Goal: Complete application form: Complete application form

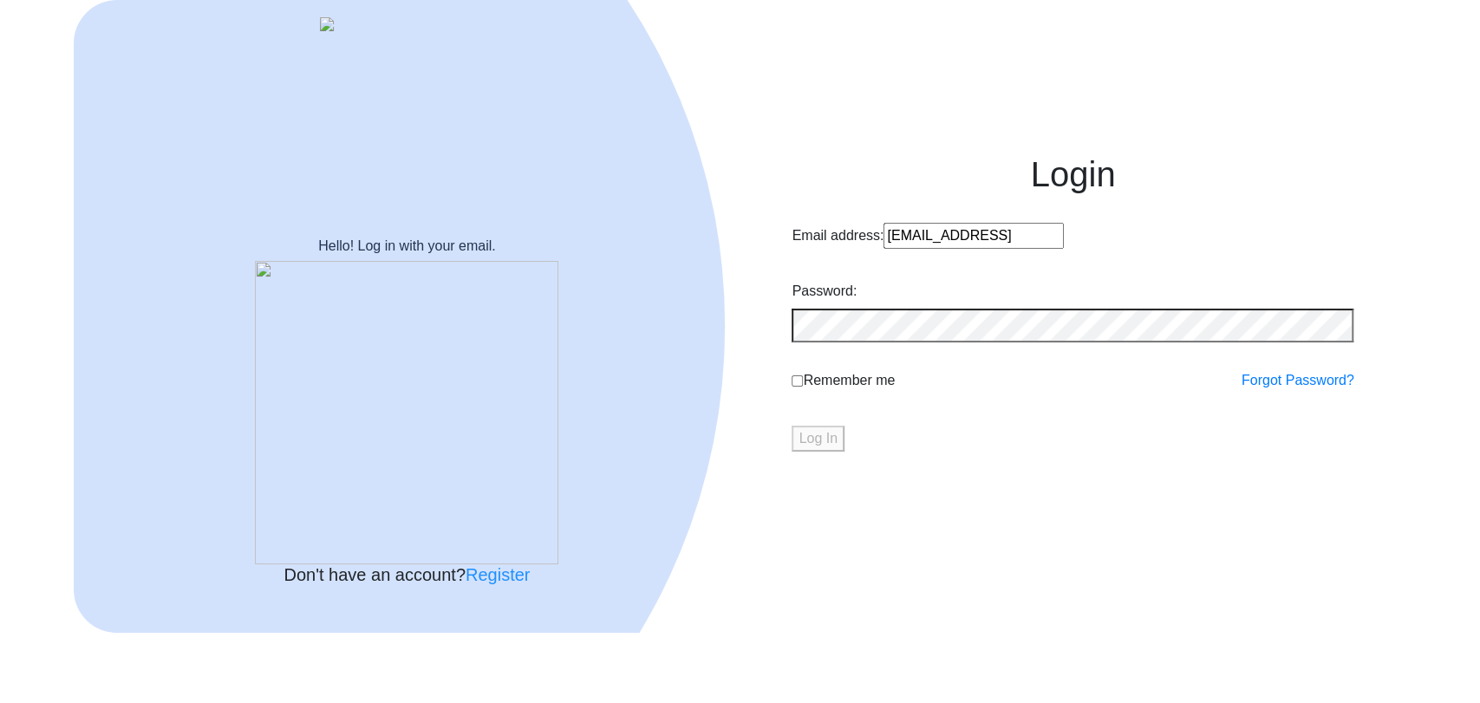
drag, startPoint x: 1056, startPoint y: 281, endPoint x: 793, endPoint y: 280, distance: 262.7
click at [883, 249] on input "prathameshpawar@edulab.inn" at bounding box center [973, 236] width 180 height 26
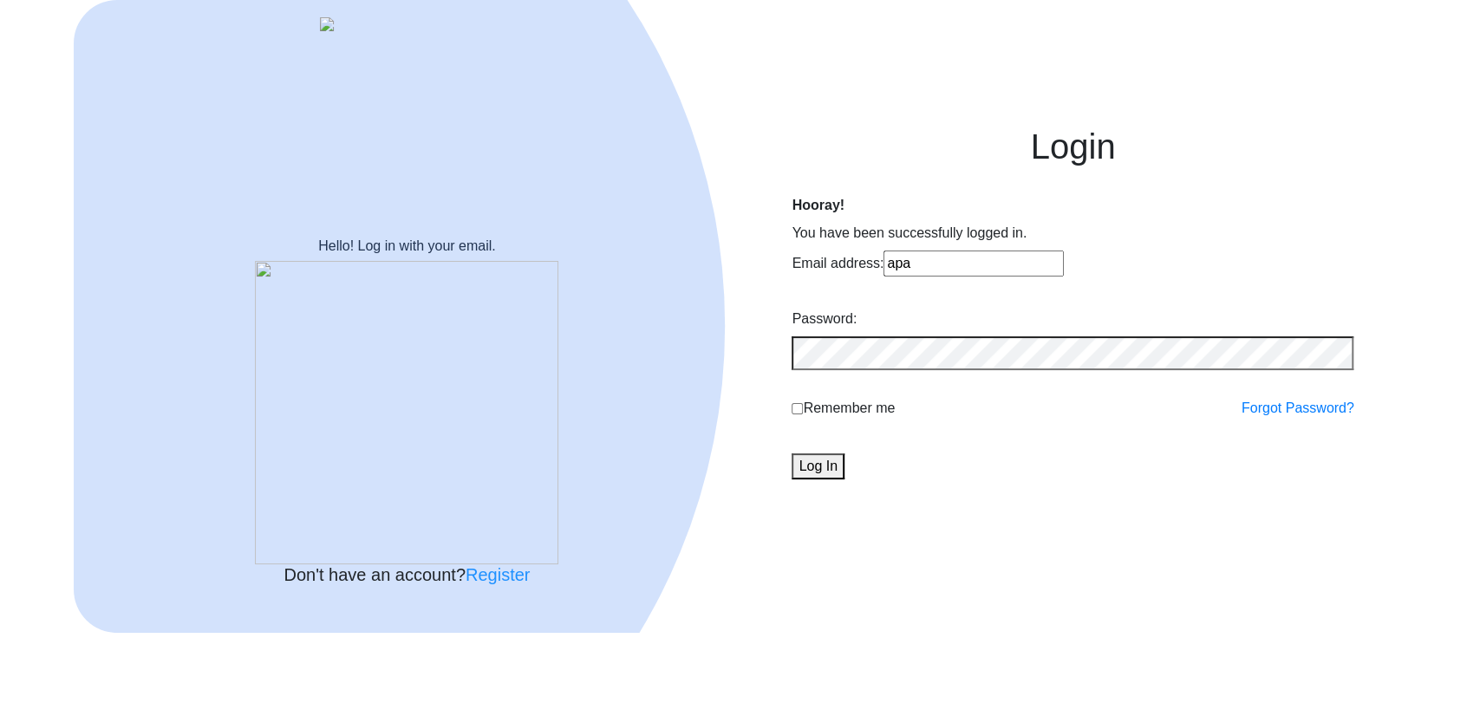
type input "ap"
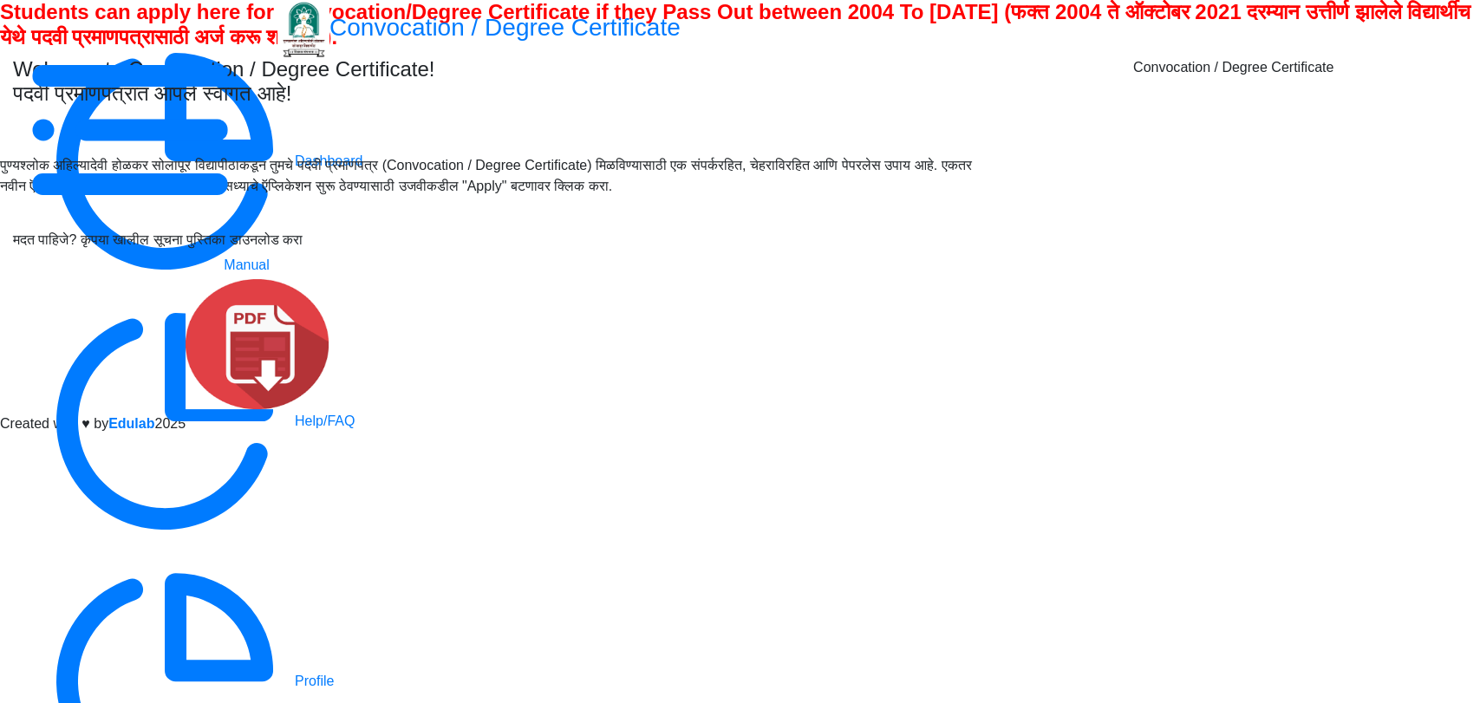
click at [1473, 130] on div at bounding box center [1473, 130] width 0 height 0
click at [1409, 468] on span "Log out" at bounding box center [757, 478] width 1445 height 21
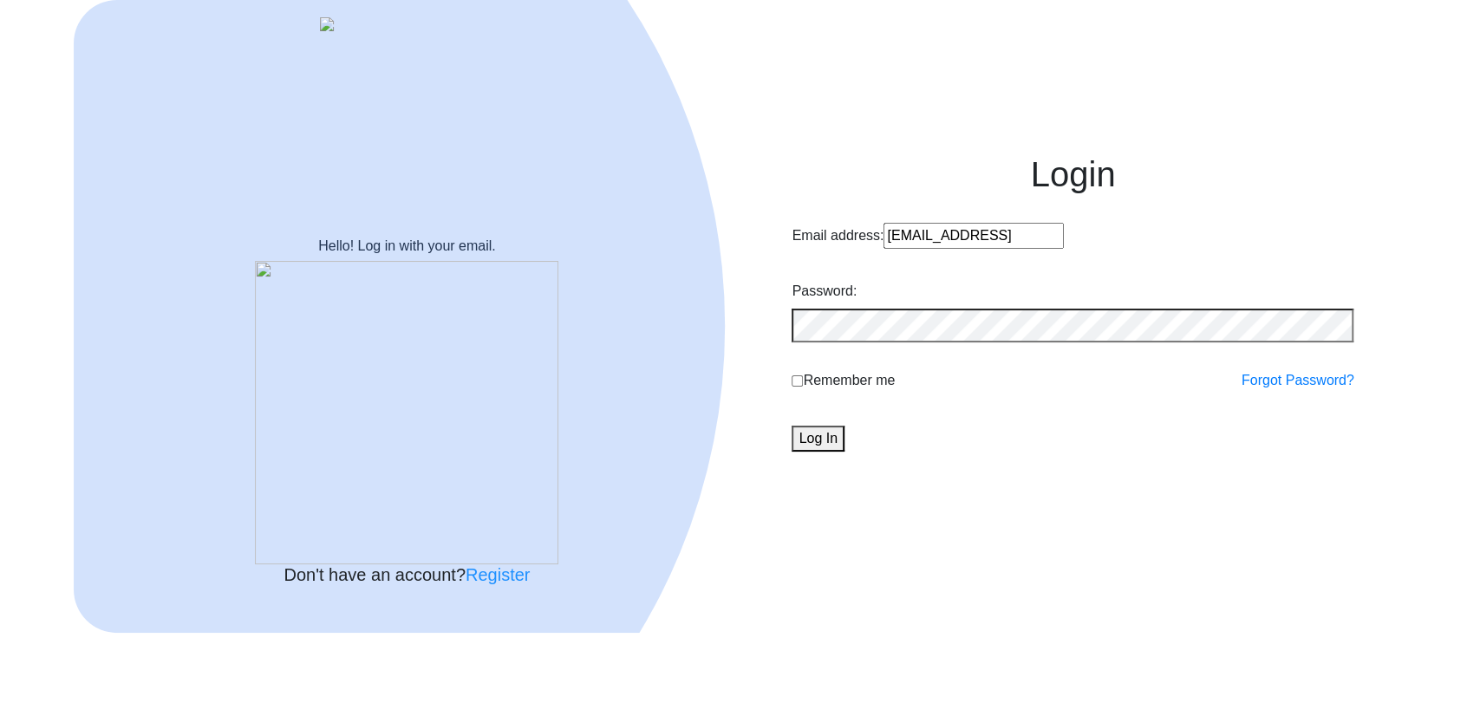
drag, startPoint x: 1122, startPoint y: 270, endPoint x: 784, endPoint y: 274, distance: 338.1
click at [784, 274] on div "Login Email address: prathameshpawar@edulab.inn Password: Remember me Forgot Pa…" at bounding box center [1072, 316] width 666 height 379
type input "jyotitrivedi1982@gmail.com"
click at [843, 452] on button "Log In" at bounding box center [817, 439] width 52 height 26
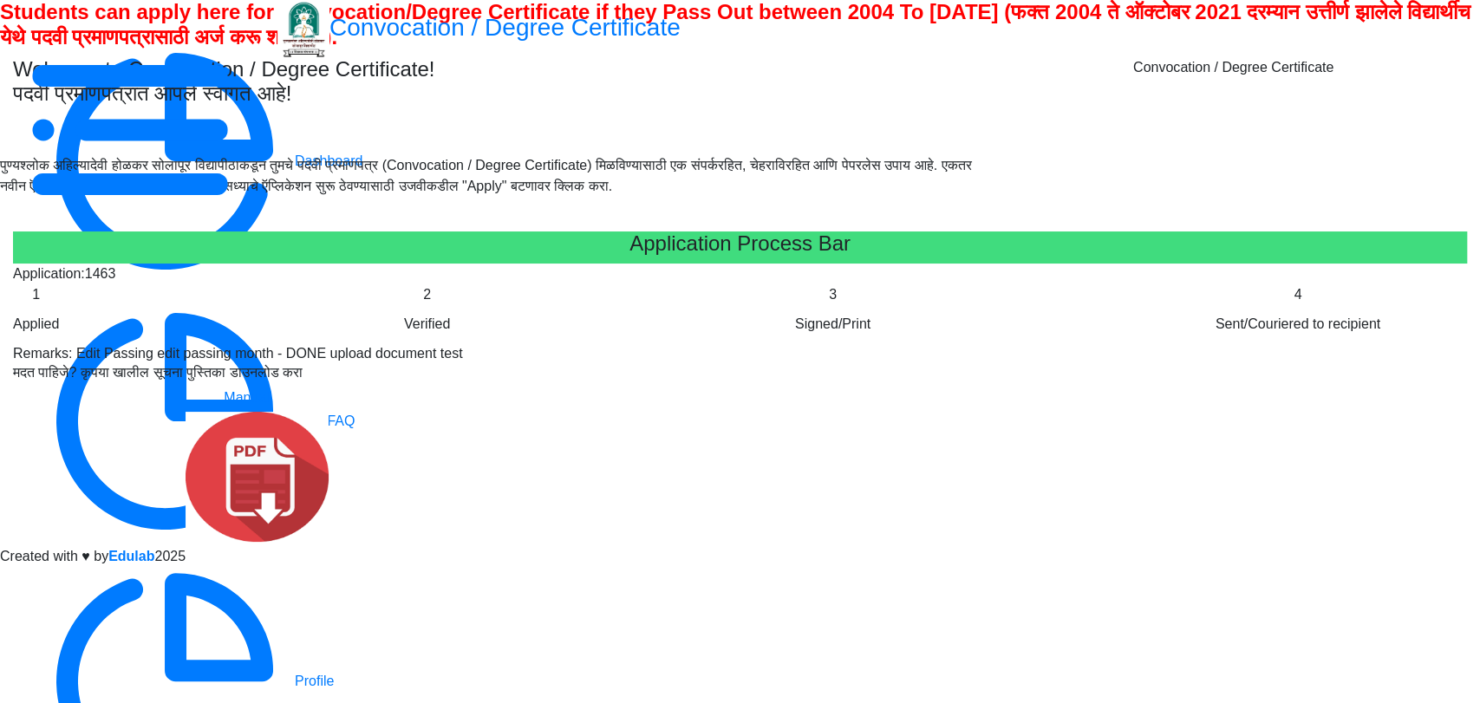
click at [1473, 130] on div at bounding box center [1473, 130] width 0 height 0
click at [1418, 601] on span "Log out" at bounding box center [757, 611] width 1445 height 21
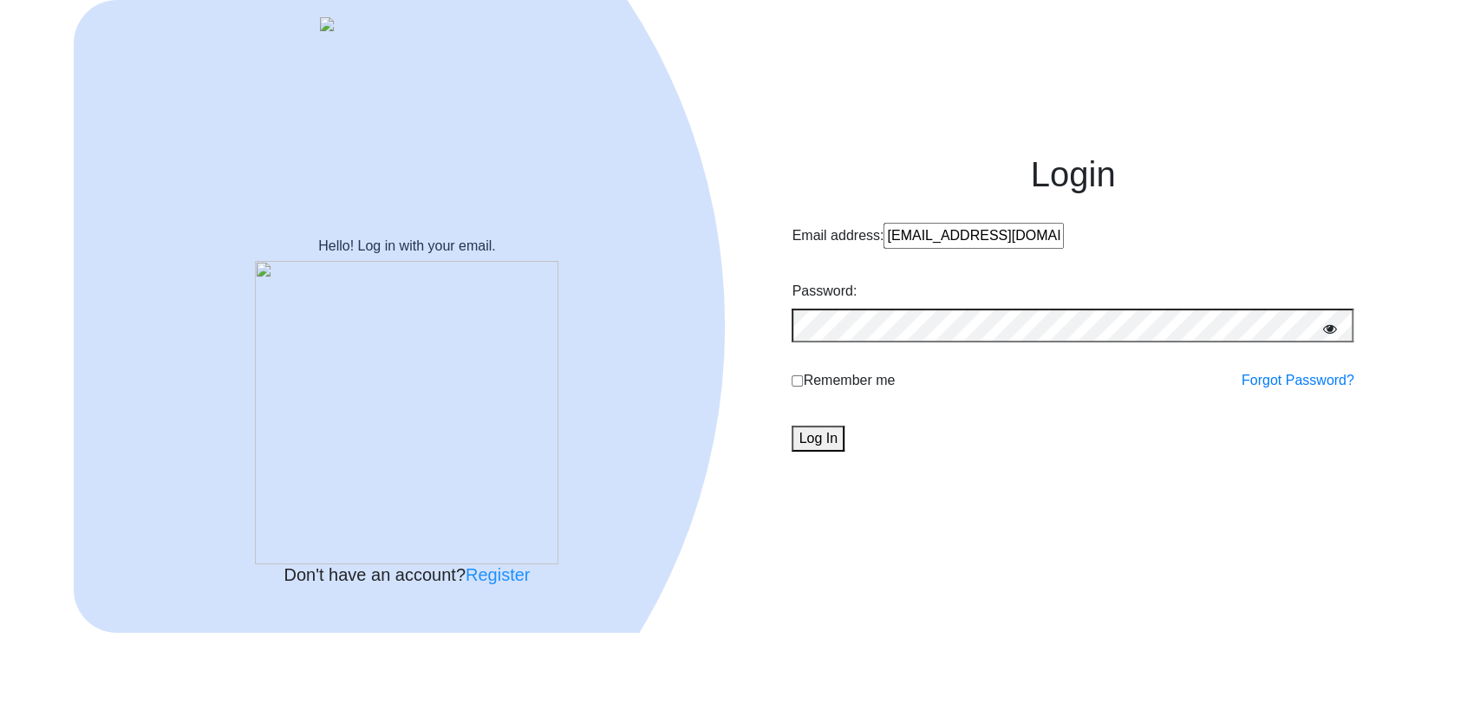
drag, startPoint x: 1002, startPoint y: 277, endPoint x: 770, endPoint y: 278, distance: 232.3
click at [770, 278] on div "Login Email address: jyotitrivedi1982@gmail.com Password: Remember me Forgot Pa…" at bounding box center [1072, 316] width 666 height 379
type input "trivedijyoti1982@gmail.com"
click at [843, 452] on button "Log In" at bounding box center [817, 439] width 52 height 26
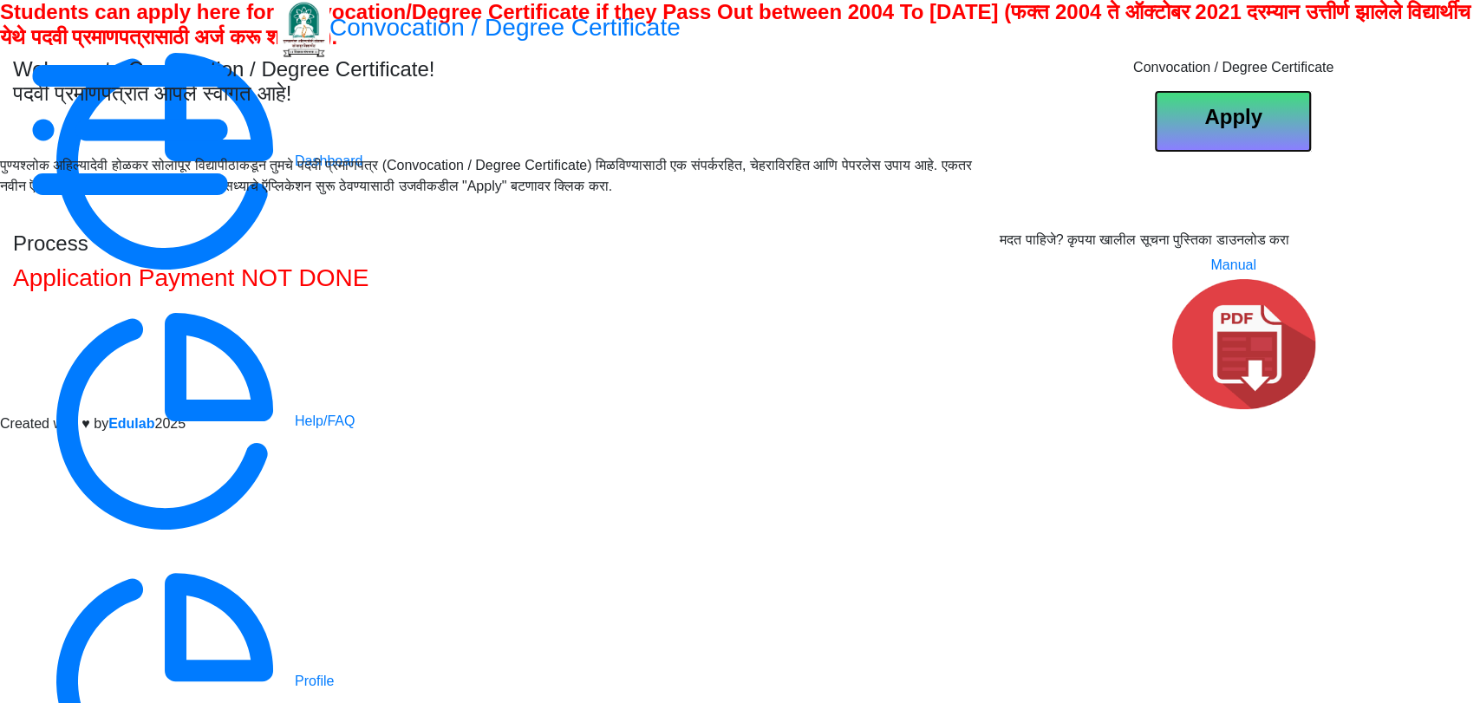
click at [1255, 128] on b "Apply" at bounding box center [1233, 116] width 58 height 23
select select
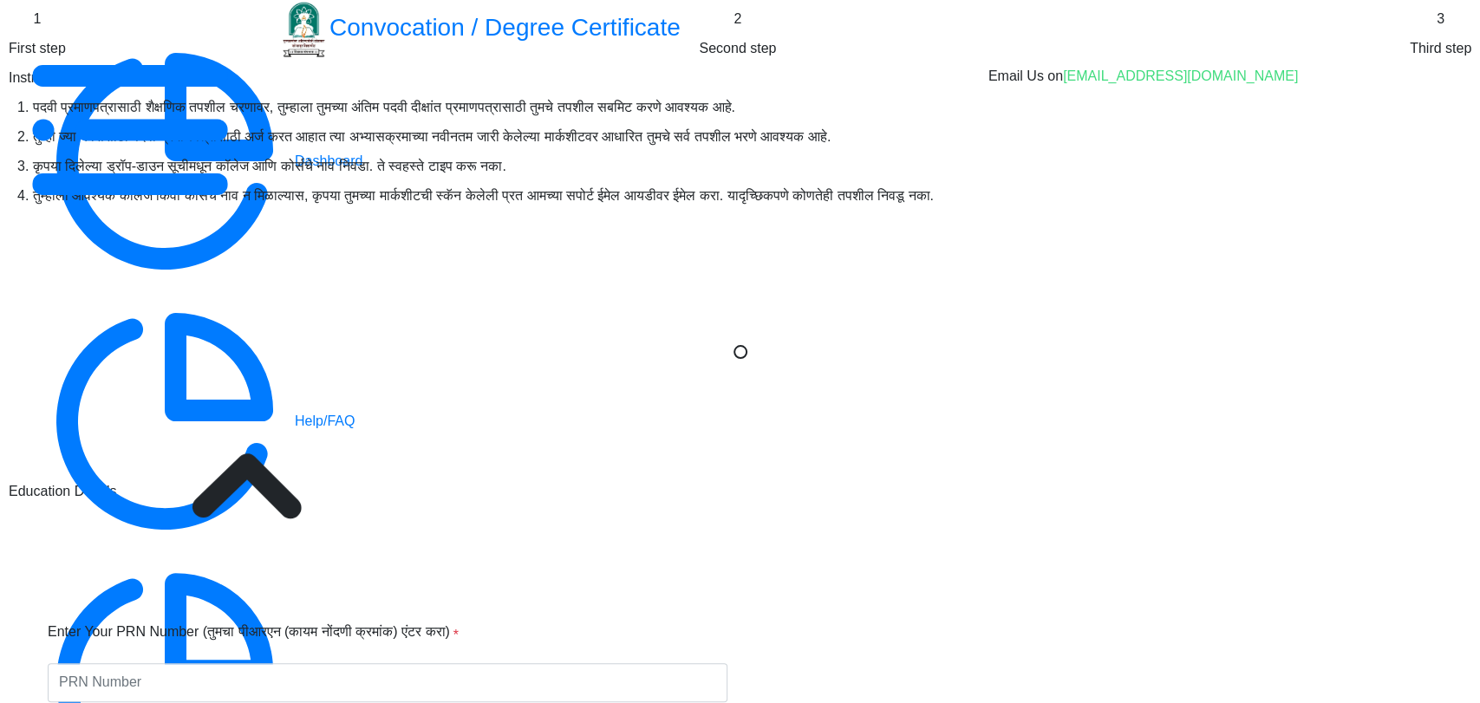
type input "[PERSON_NAME]"
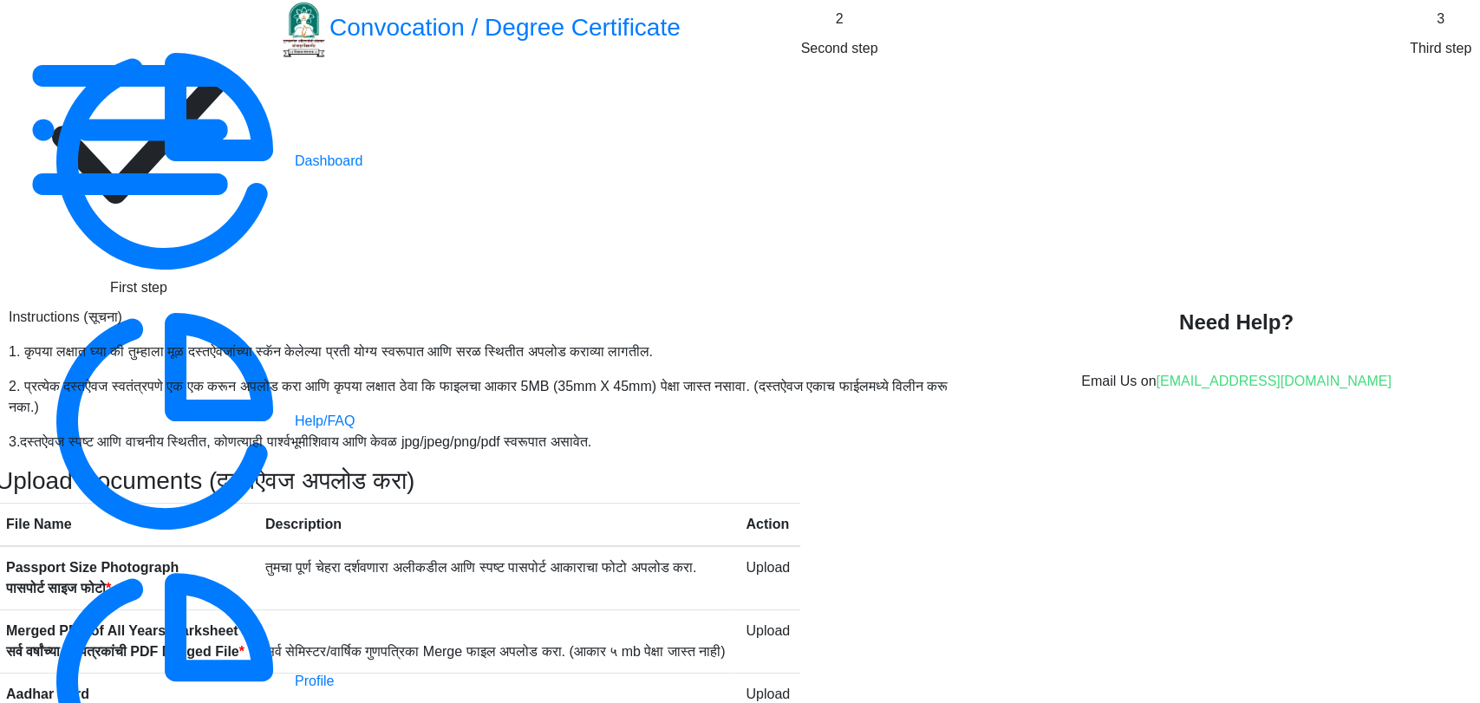
click at [226, 120] on icon at bounding box center [139, 138] width 174 height 131
select select "Regular"
select select "English"
select select "April"
select select "PASS CLASS"
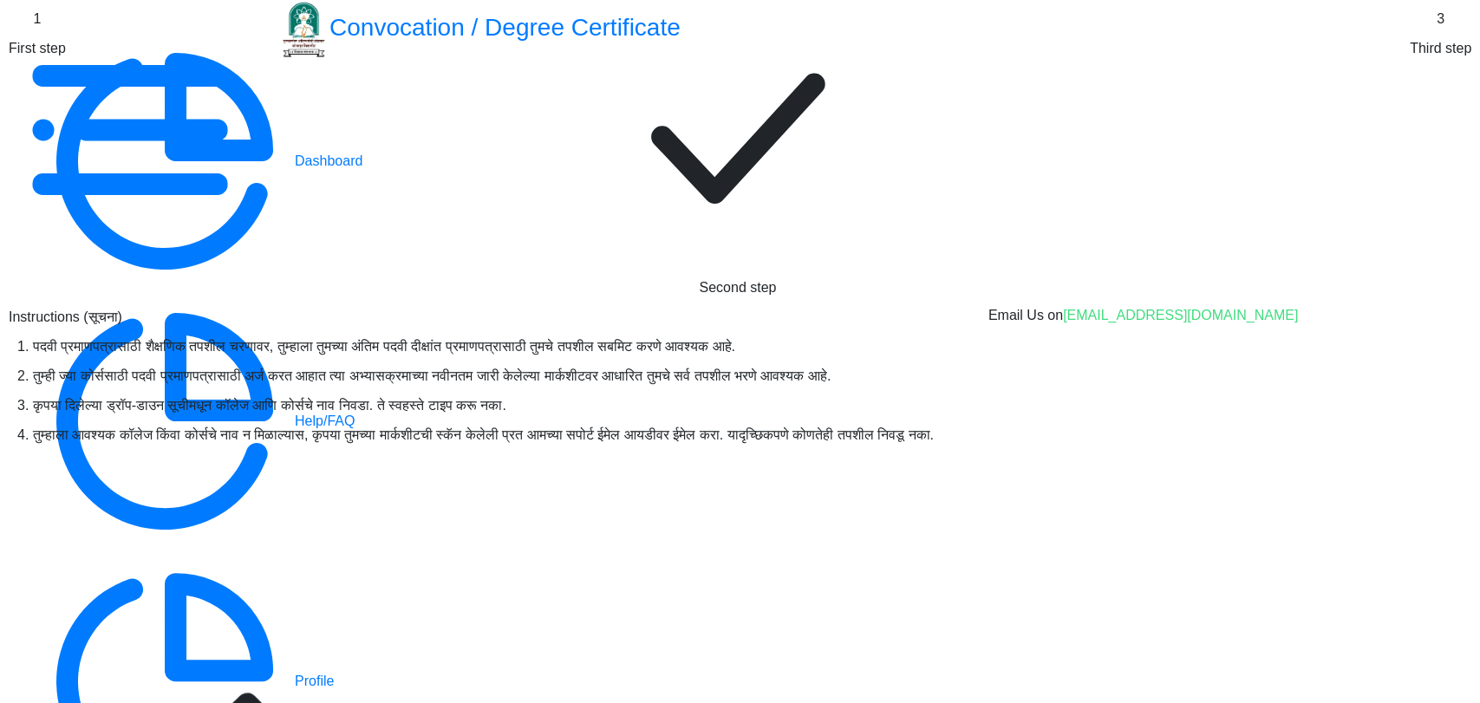
scroll to position [577, 0]
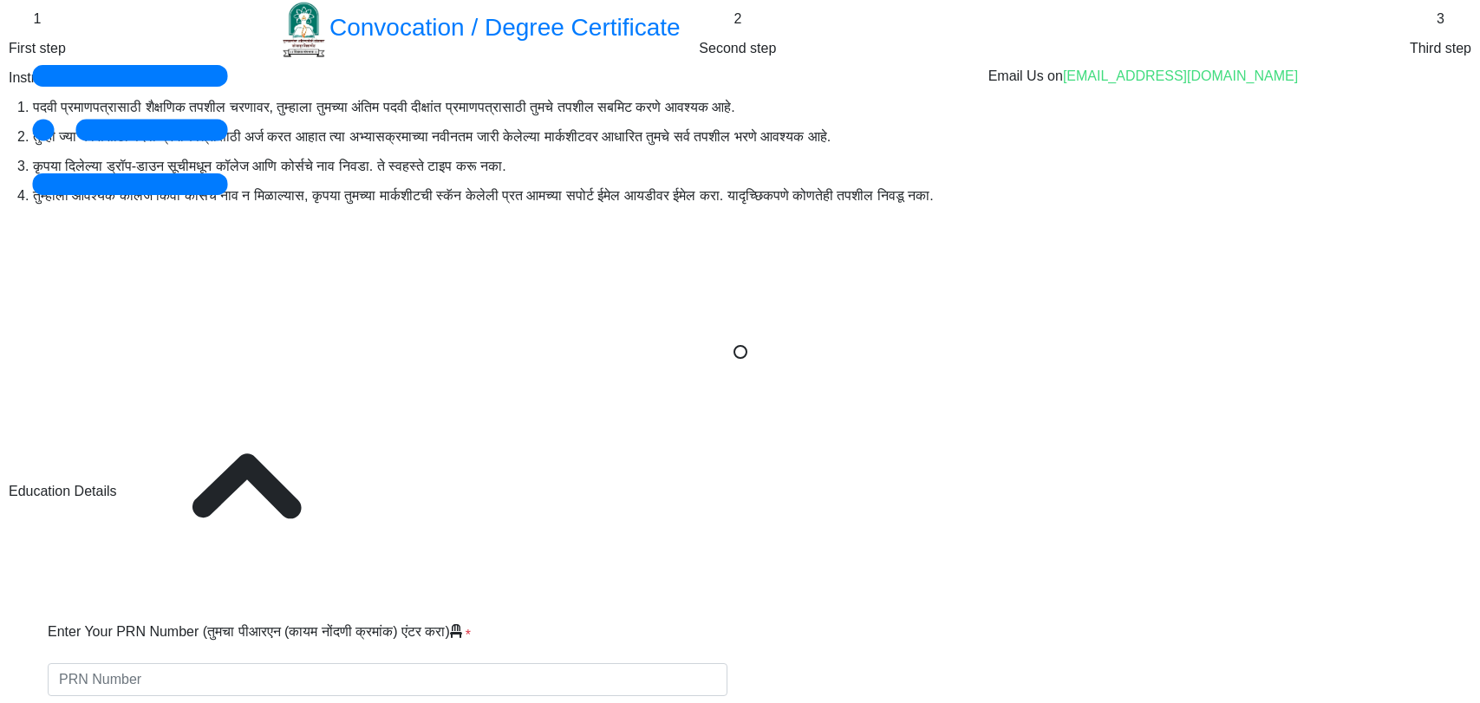
select select
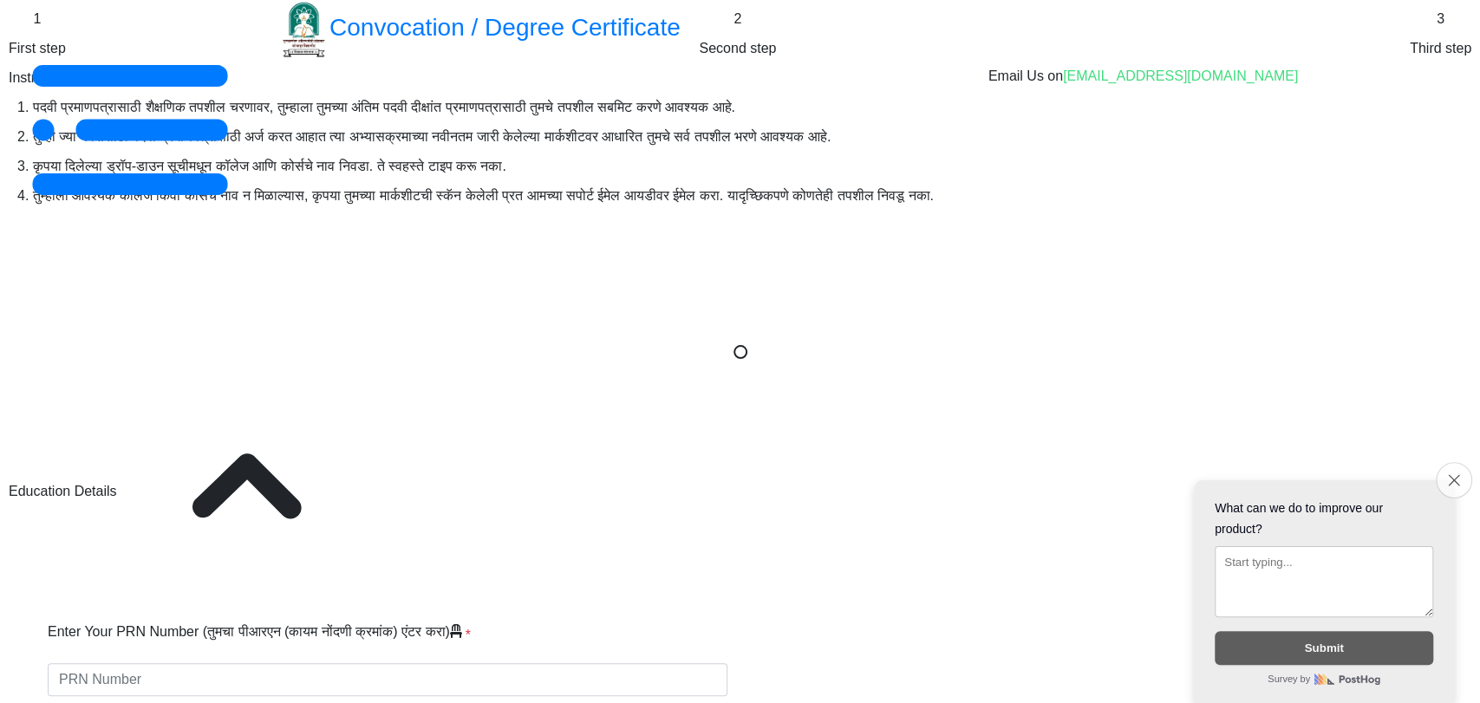
click at [1449, 474] on icon "Close survey" at bounding box center [1453, 479] width 11 height 11
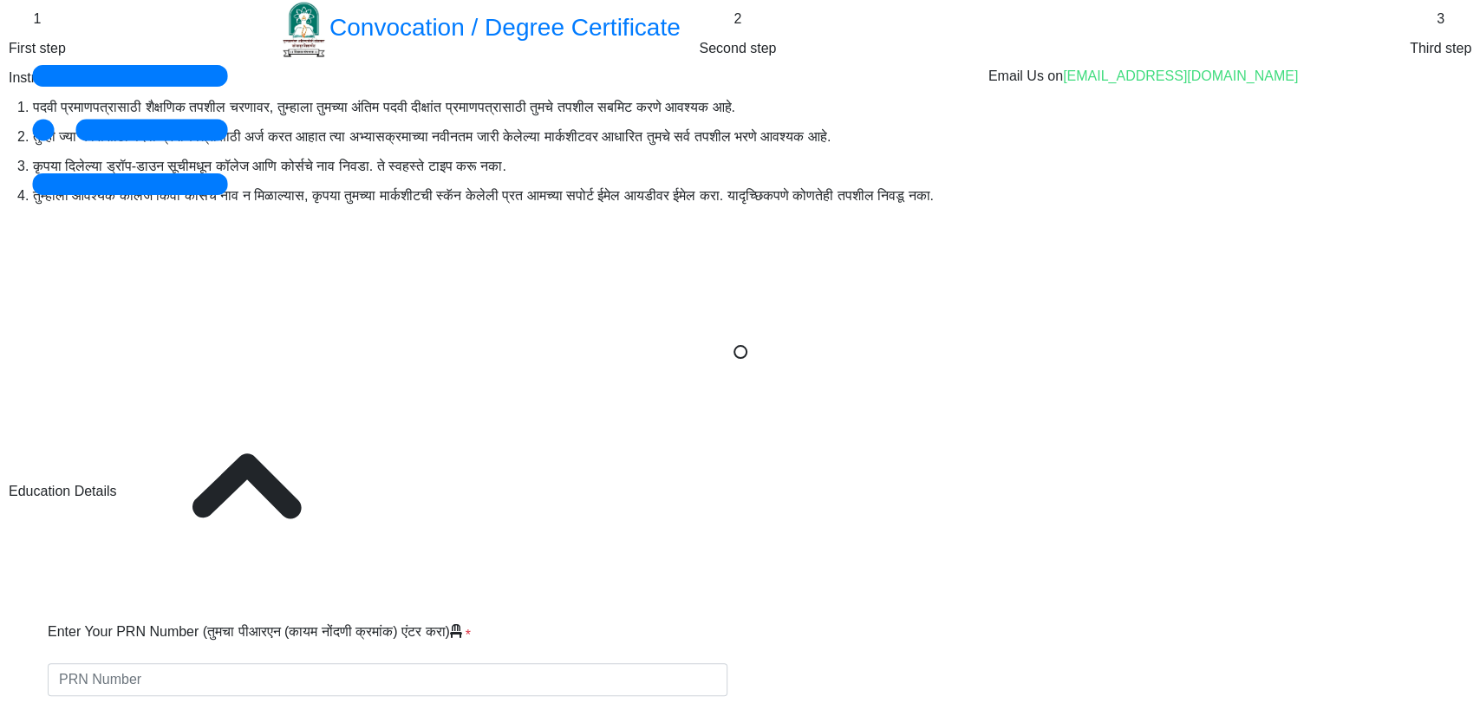
type input "[PERSON_NAME]"
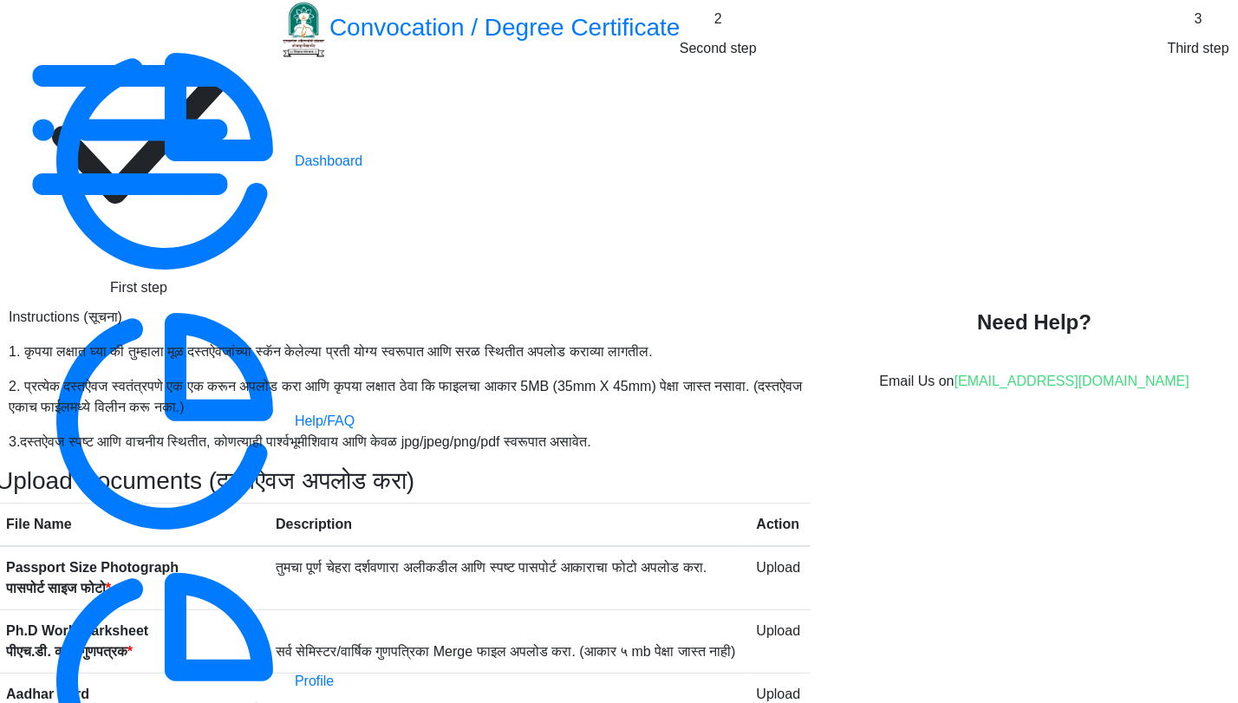
click at [269, 116] on rect at bounding box center [139, 139] width 260 height 260
select select "Regular"
select select "English"
select select "April"
select select "PASS CLASS"
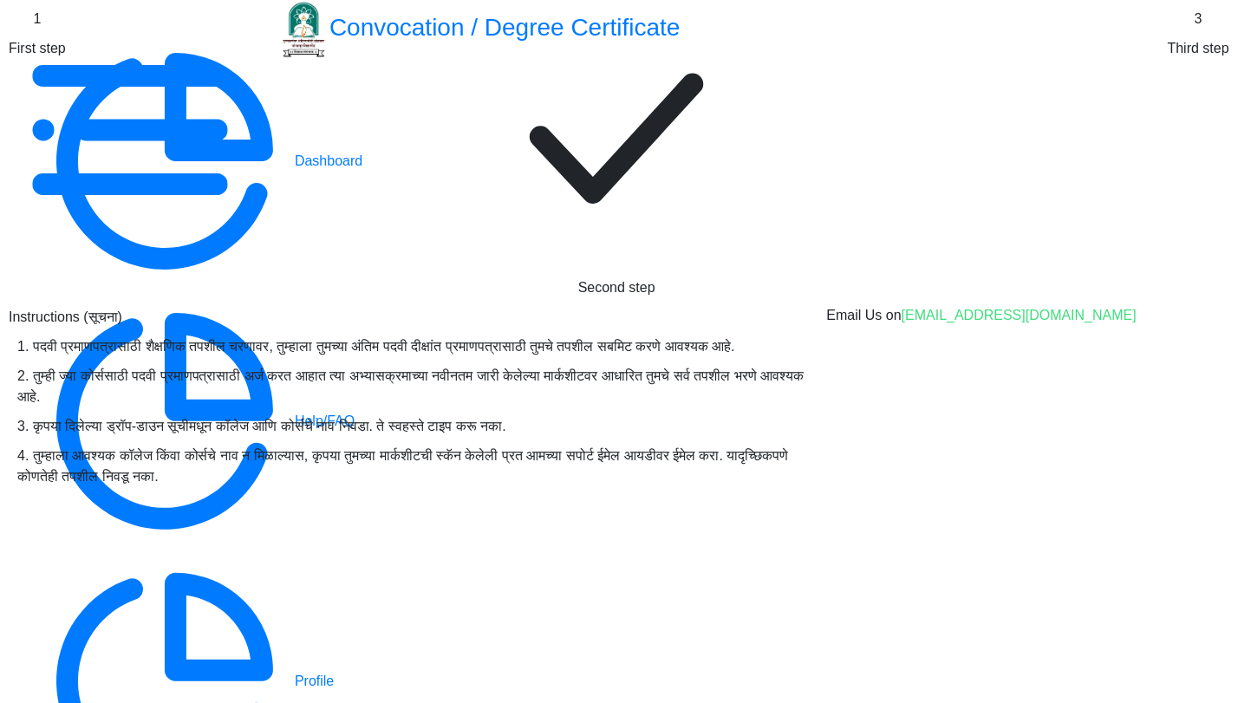
scroll to position [289, 0]
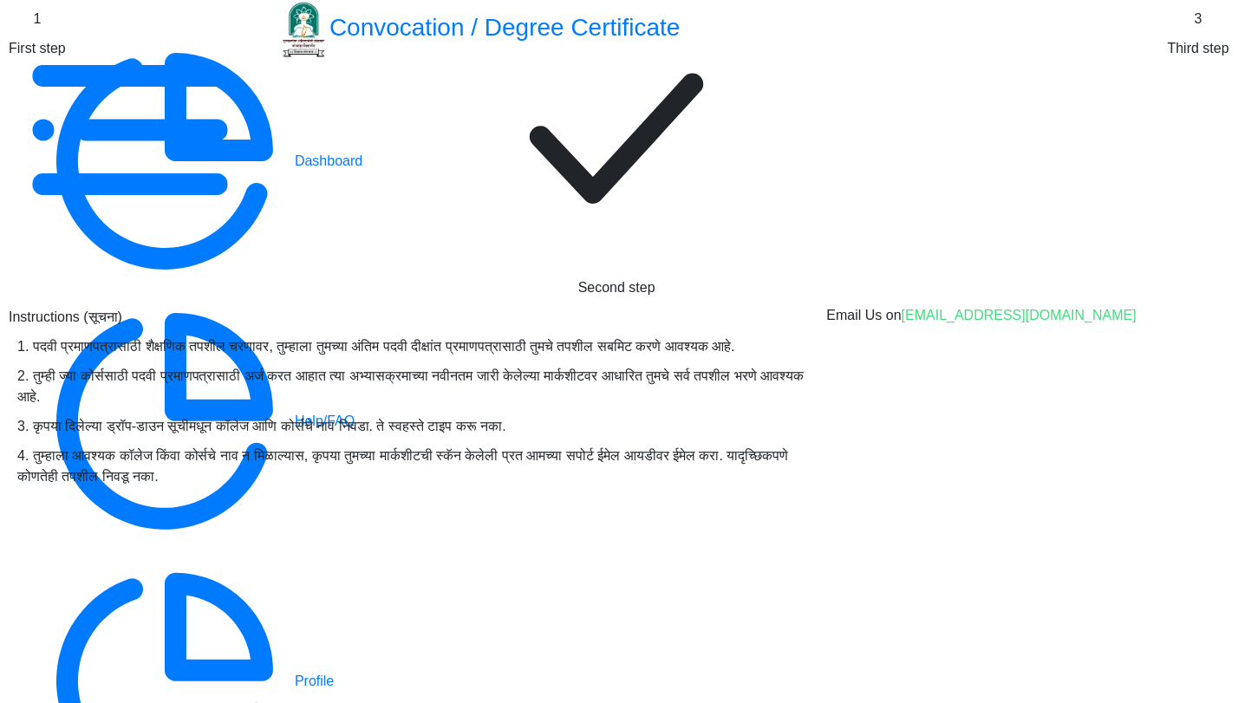
select select "April"
select select "English"
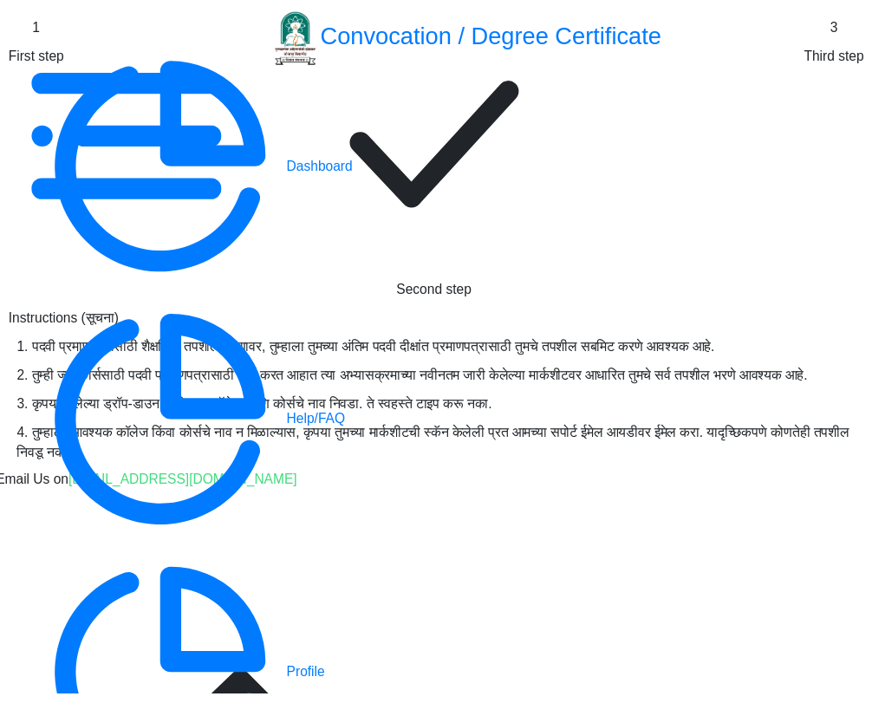
scroll to position [323, 0]
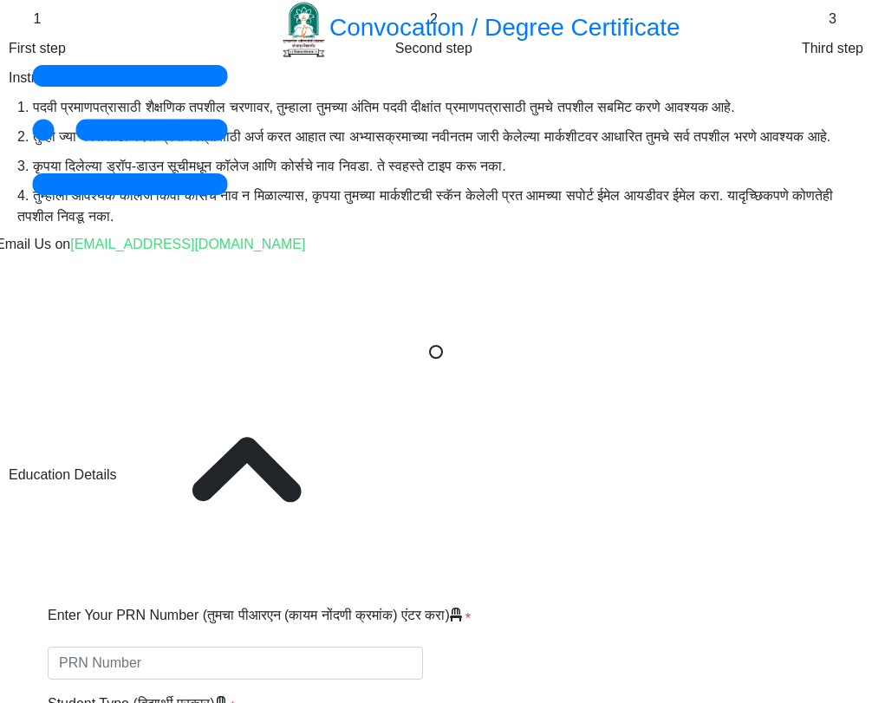
select select
type input "[PERSON_NAME]"
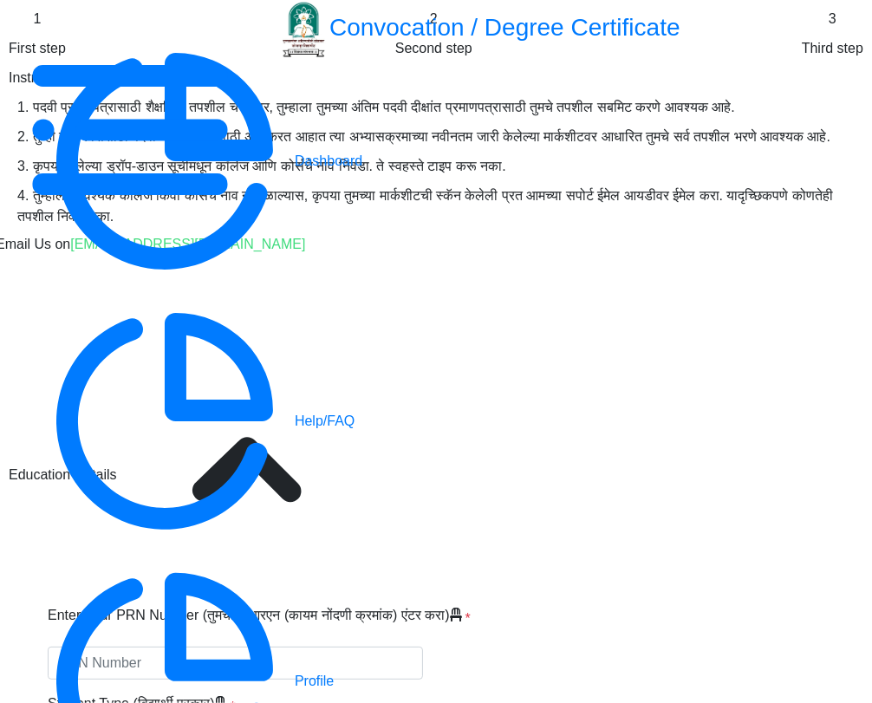
select select "Regular"
select select "2025"
select select "PASS CLASS"
type input "2022203307"
type input "[PERSON_NAME]"
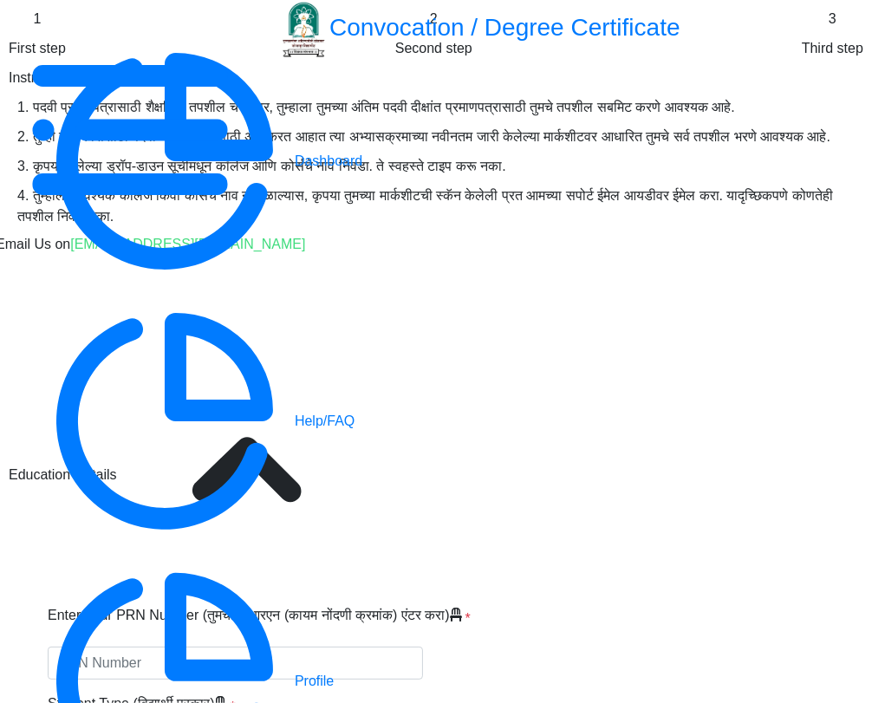
type input "[DEMOGRAPHIC_DATA]"
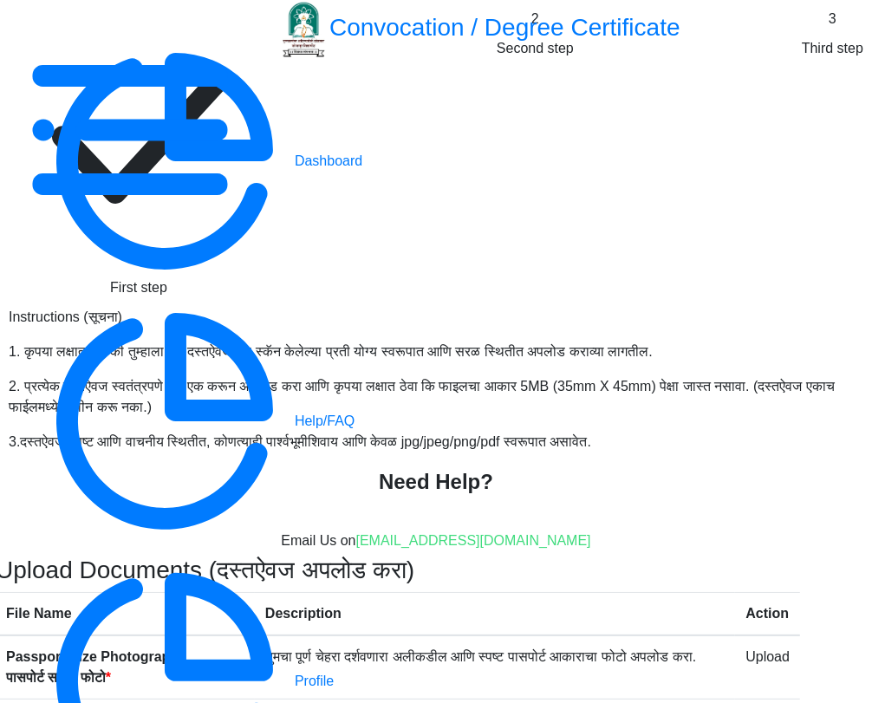
click at [117, 126] on rect at bounding box center [139, 139] width 260 height 260
select select "Regular"
select select "English"
select select "April"
select select "PASS CLASS"
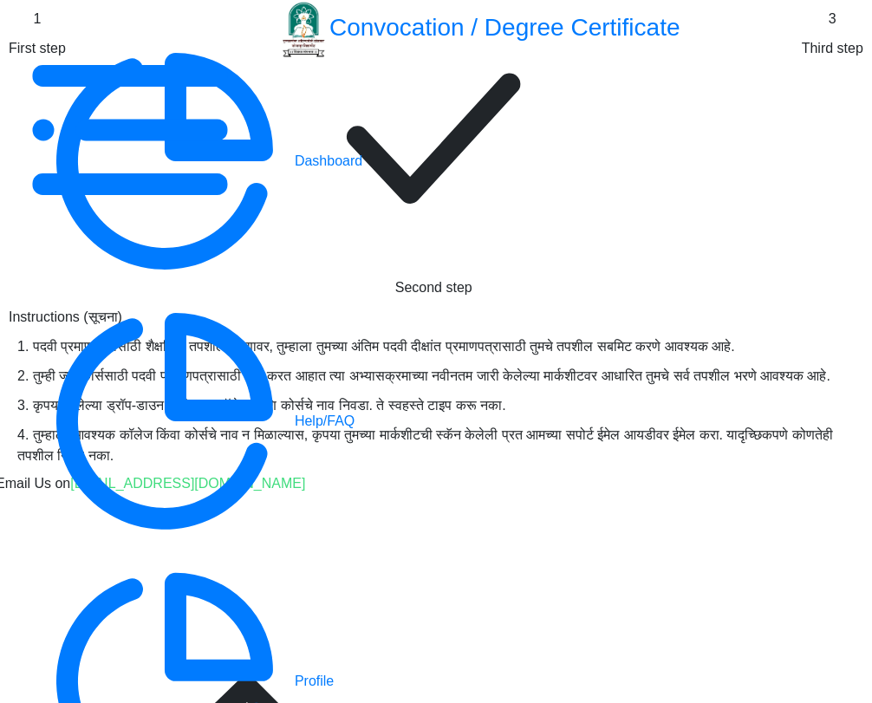
scroll to position [385, 0]
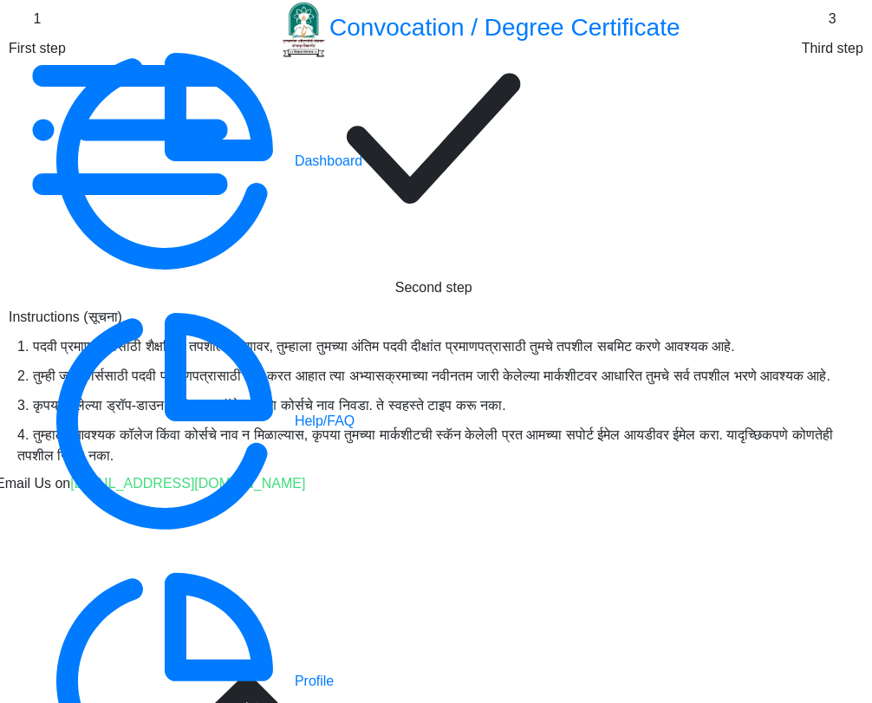
select select "April"
select select "English"
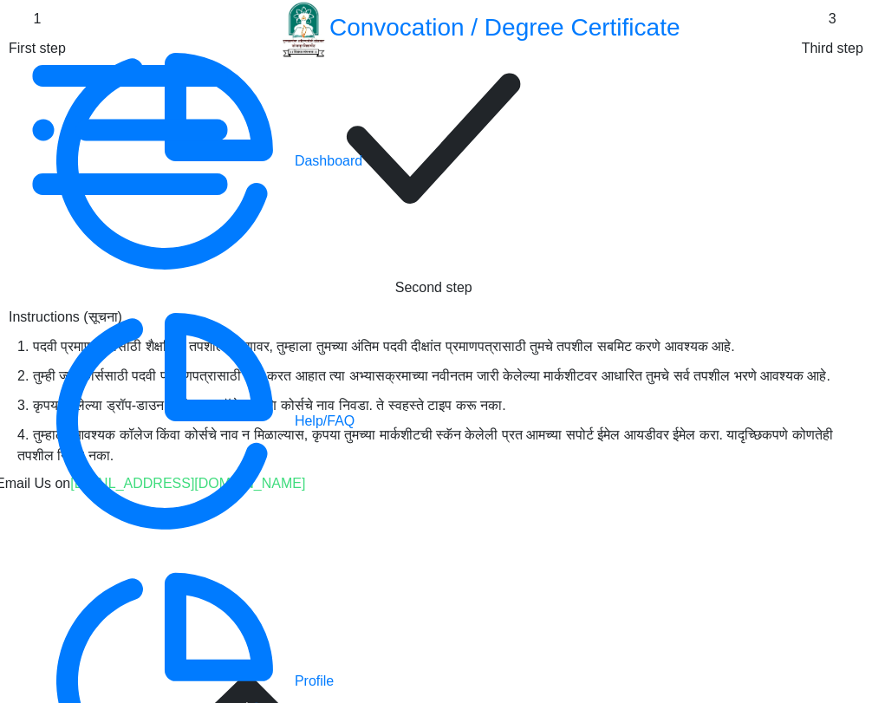
type input "sang"
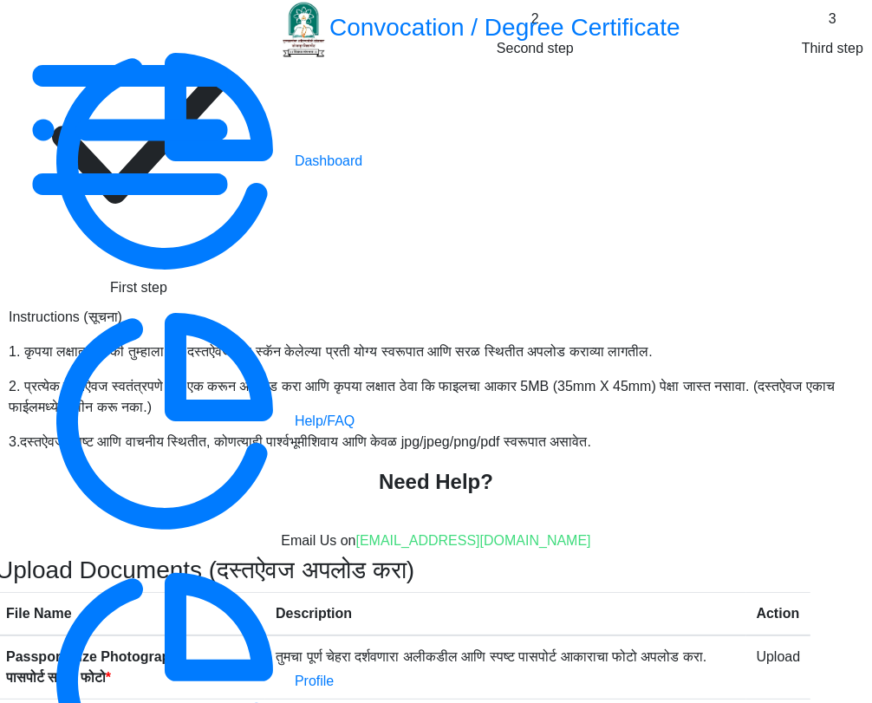
click at [126, 117] on div at bounding box center [139, 139] width 260 height 260
select select "Regular"
select select "English"
select select "April"
select select "PASS CLASS"
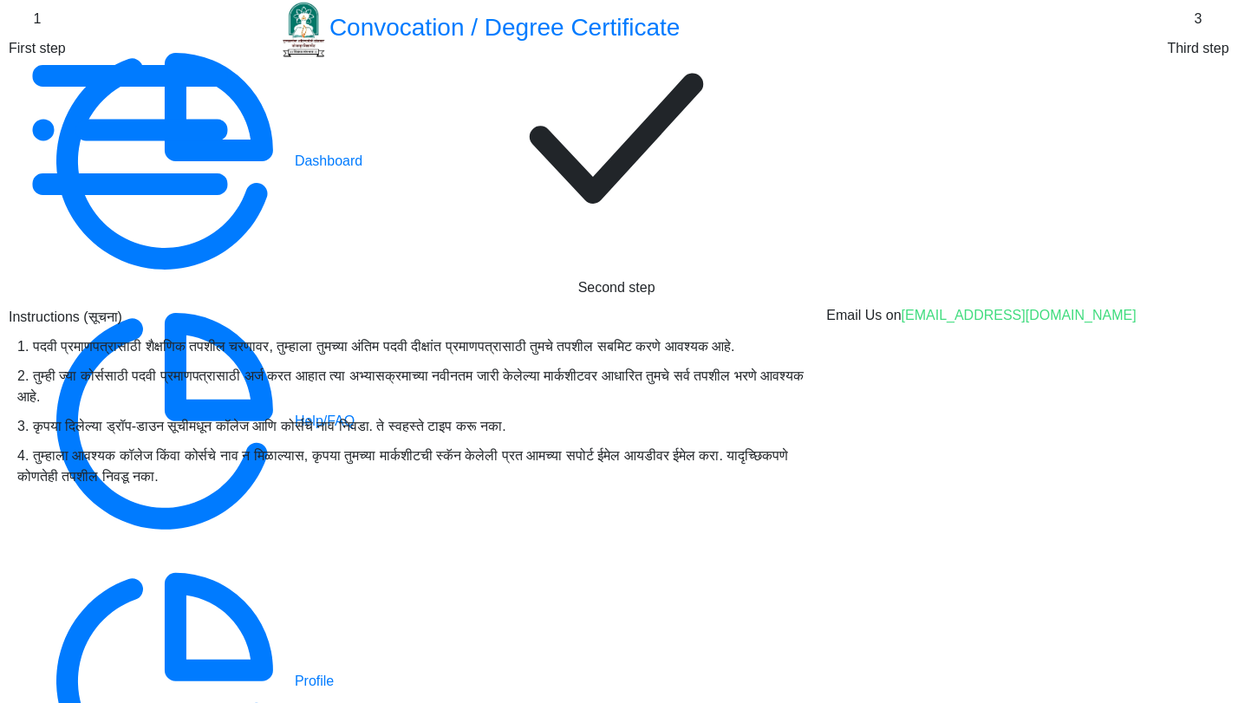
scroll to position [385, 0]
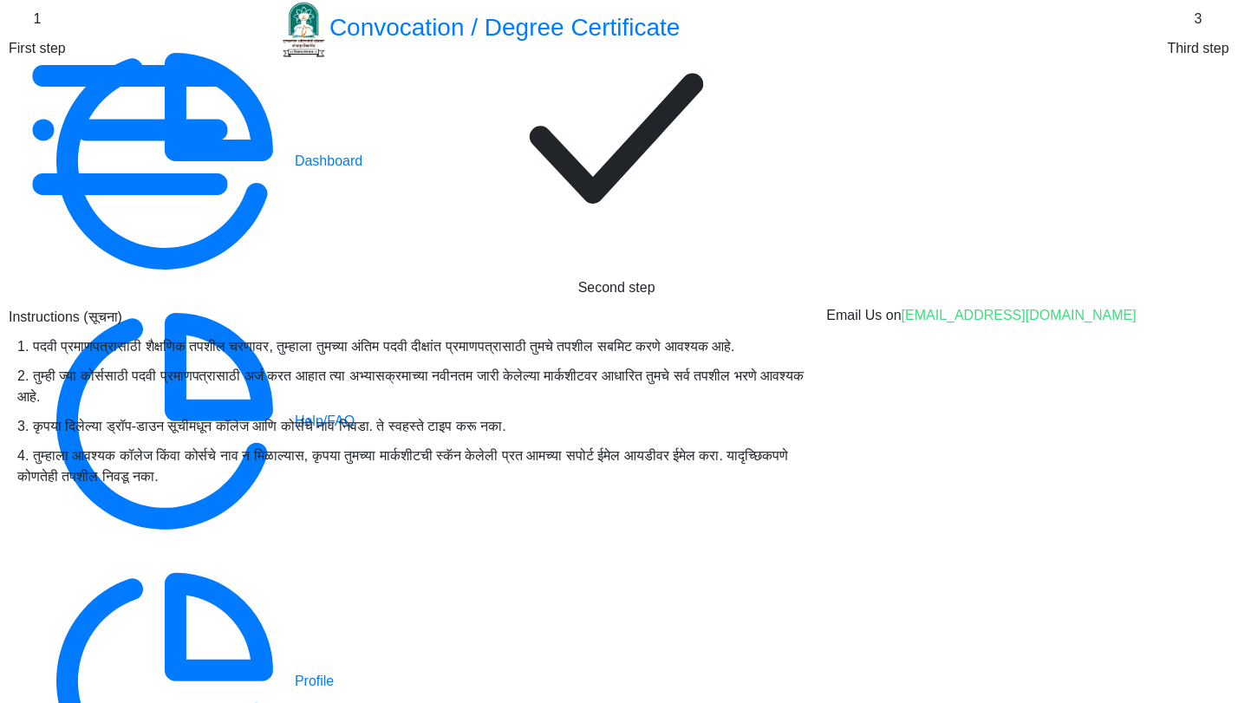
select select "April"
select select "English"
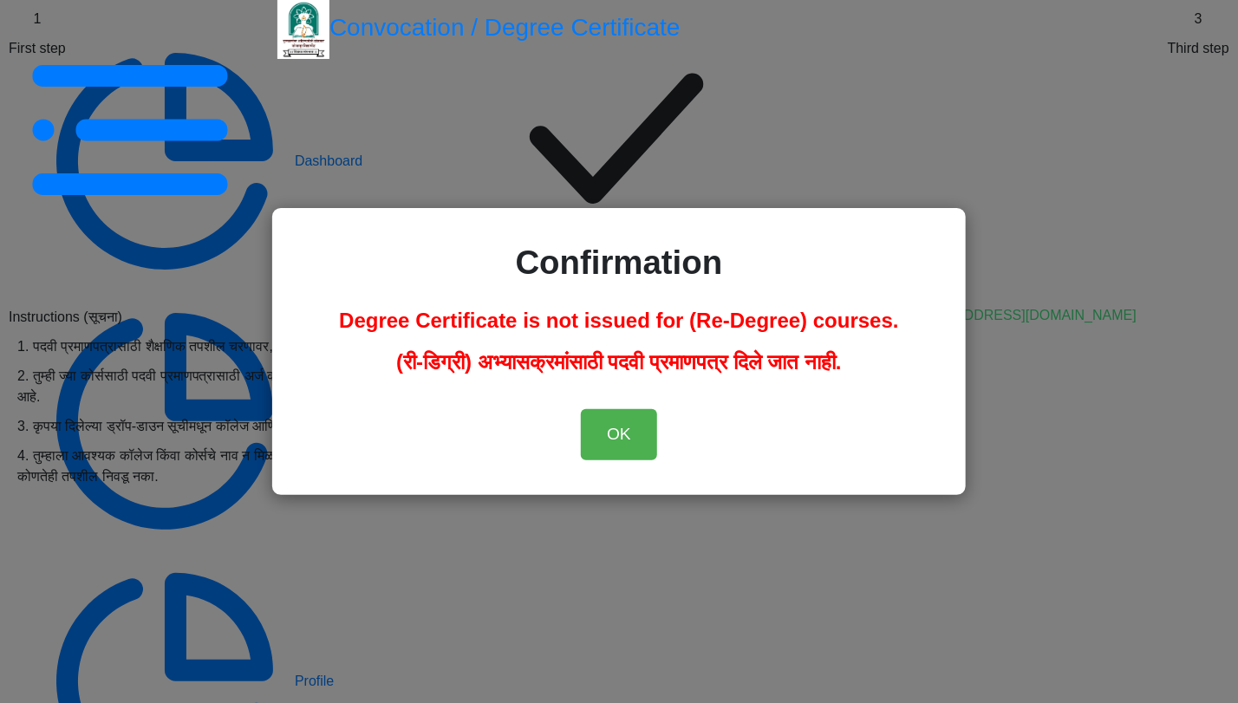
click at [871, 368] on div "Confirmation Degree Certificate is not issued for (Re-Degree) courses. (री-डिग्…" at bounding box center [619, 351] width 1238 height 703
click at [637, 439] on button "OK" at bounding box center [619, 434] width 76 height 51
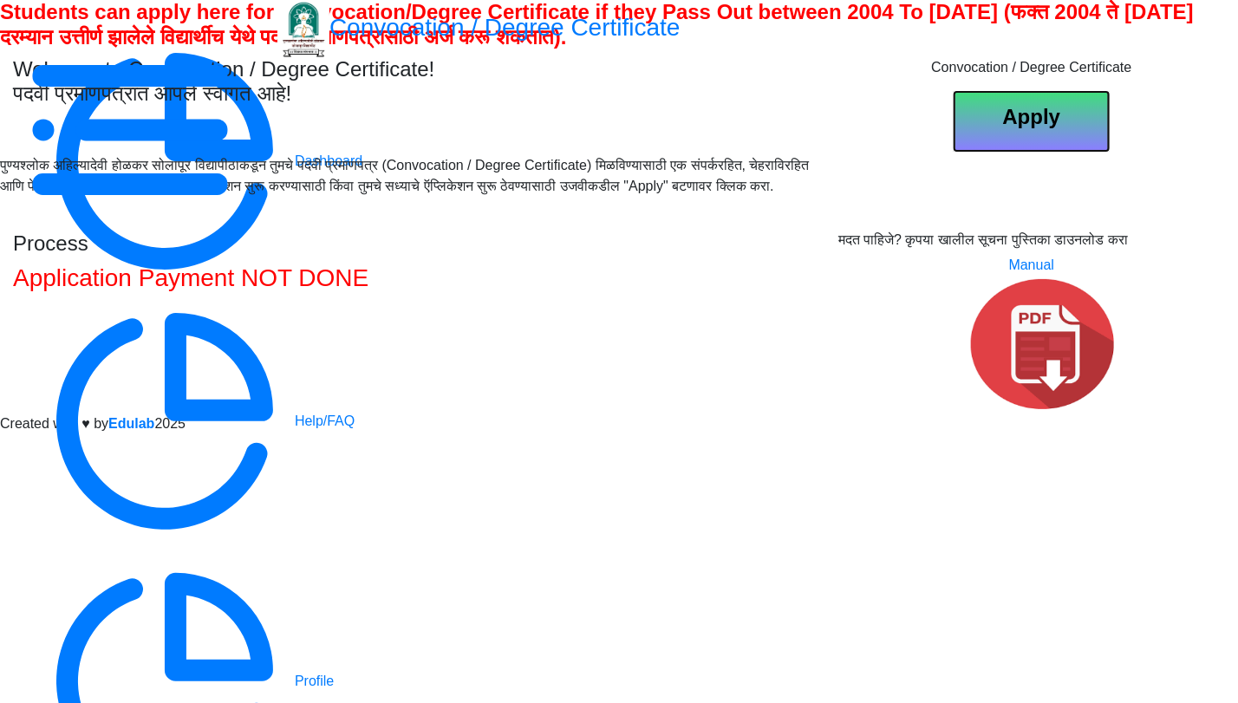
click at [871, 152] on button "Apply" at bounding box center [1032, 121] width 156 height 61
select select
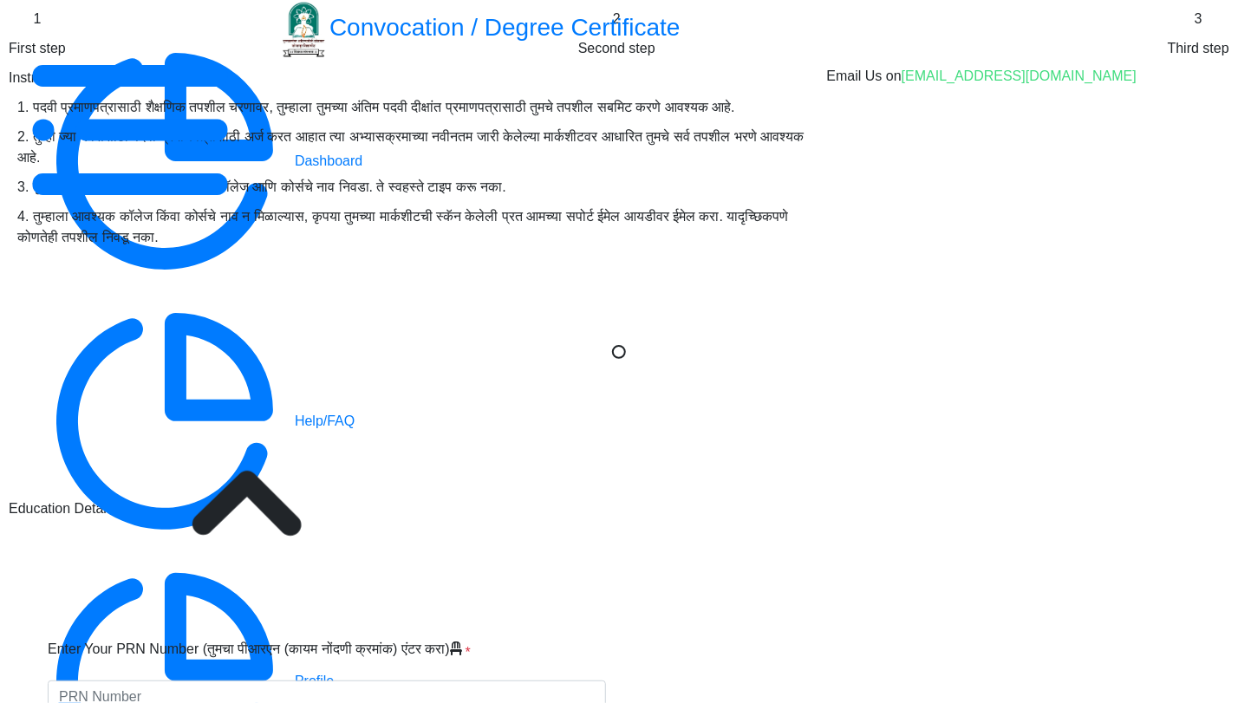
type input "Divya Bharat Trivedi"
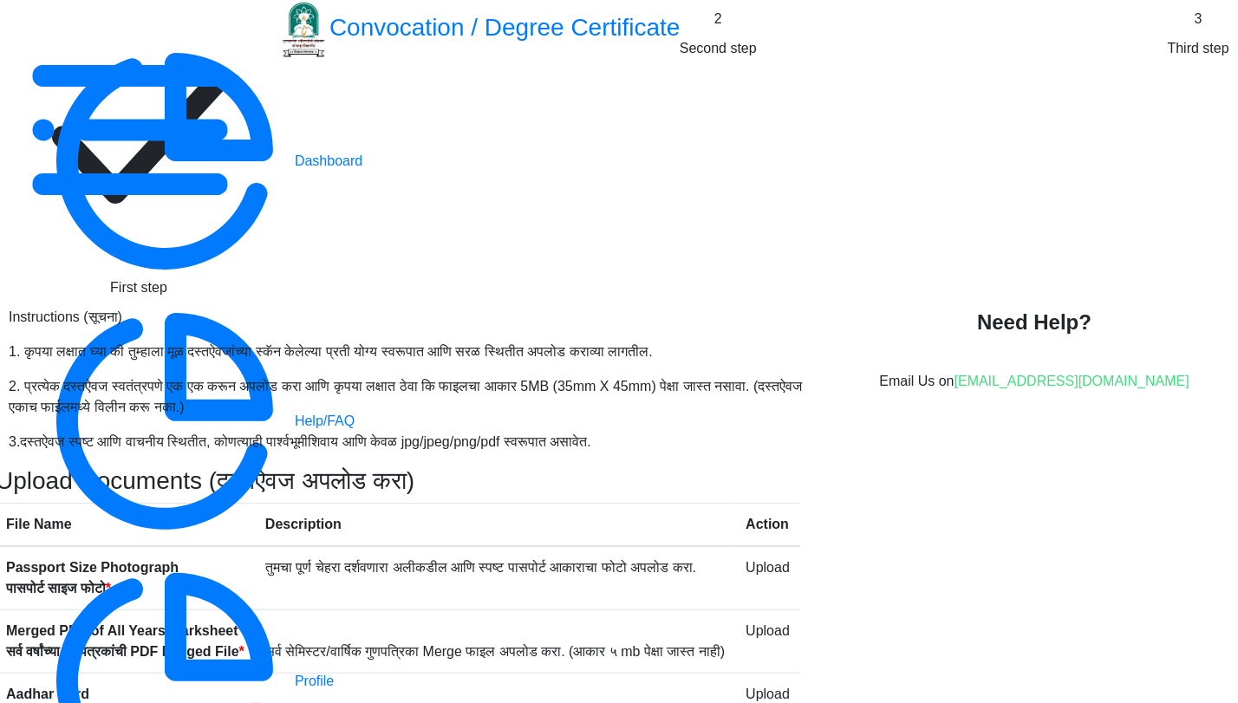
click at [269, 119] on rect at bounding box center [139, 139] width 260 height 260
select select
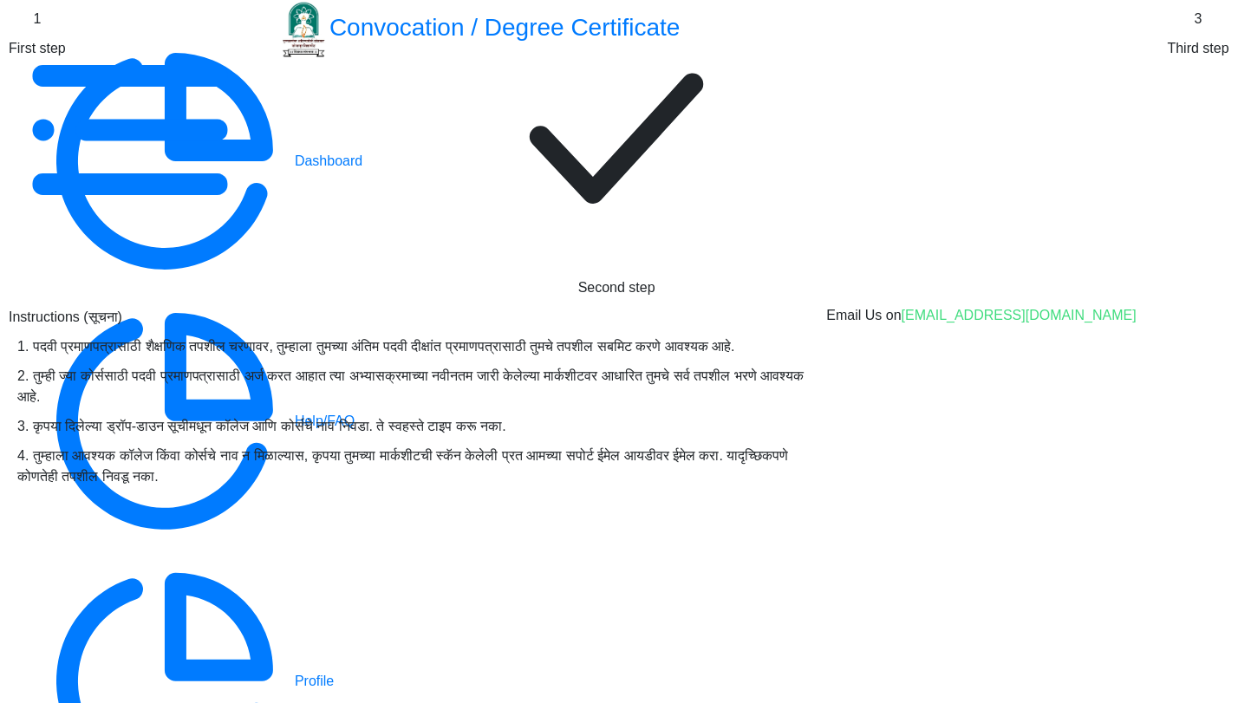
select select "Regular"
select select "2025"
select select "PASS CLASS"
type input "2022203307"
type input "Vaibhav Bhalerao"
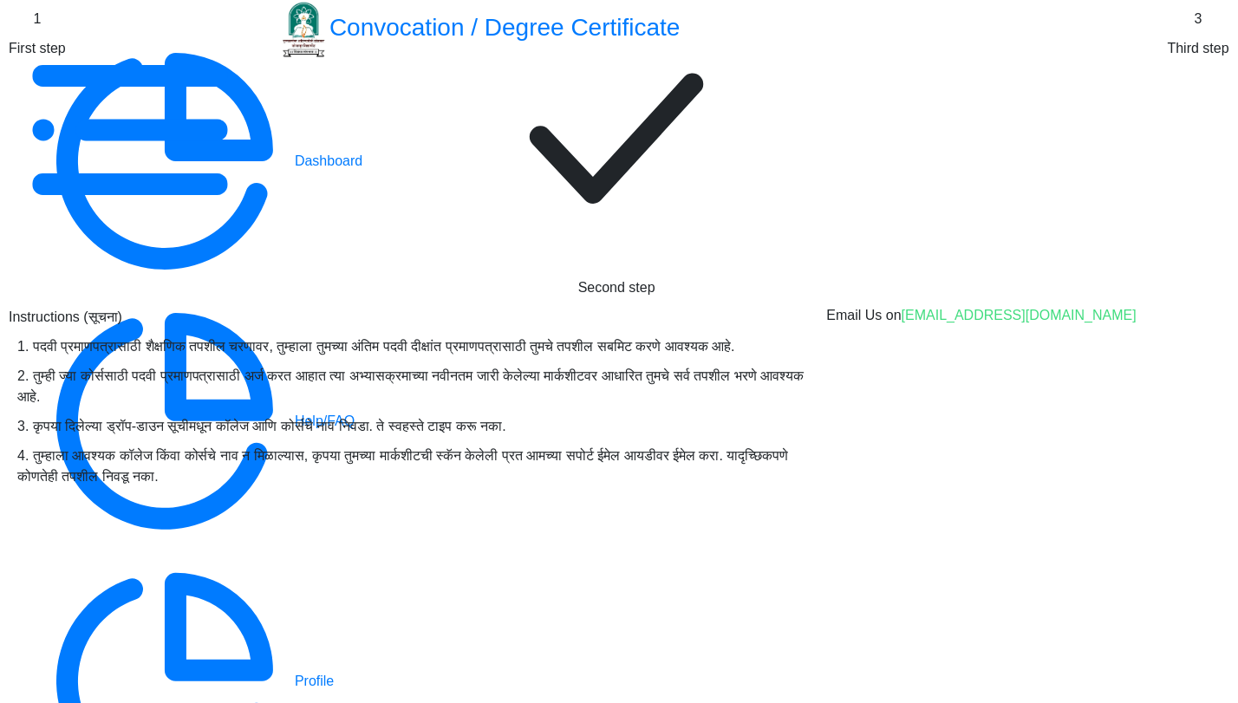
type input "Sunita"
select select "April"
select select "English"
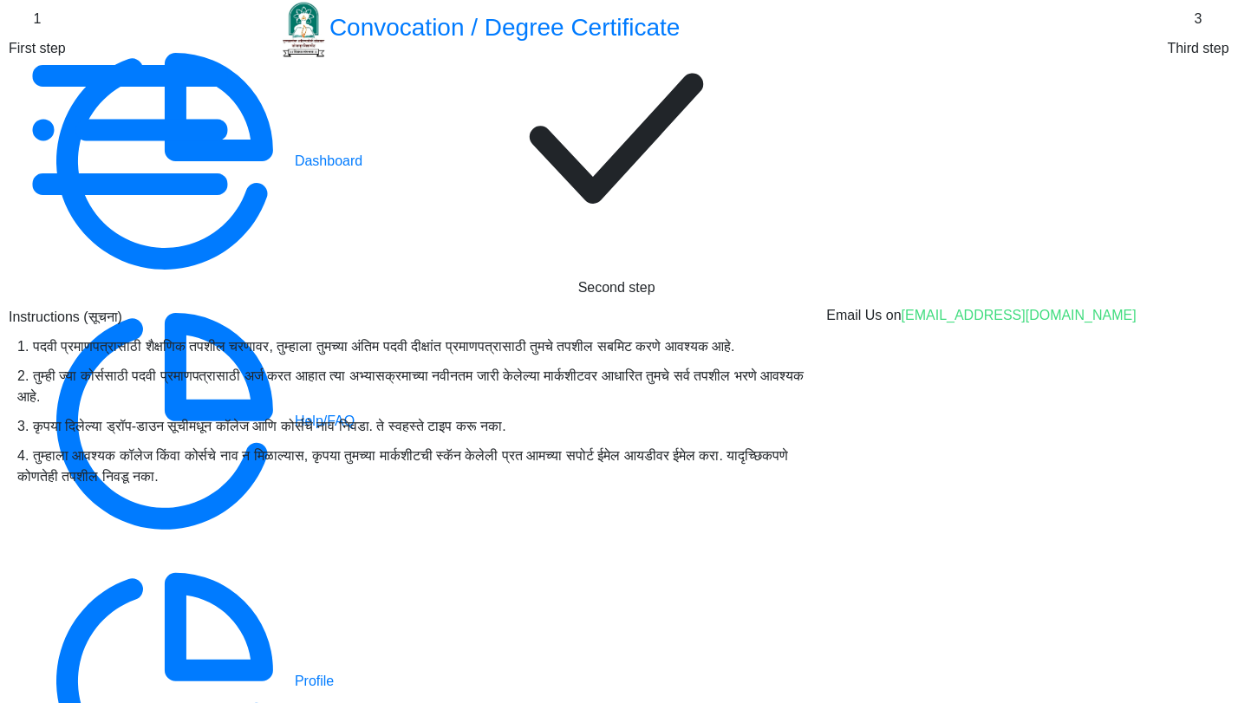
scroll to position [10, 0]
type input "sang"
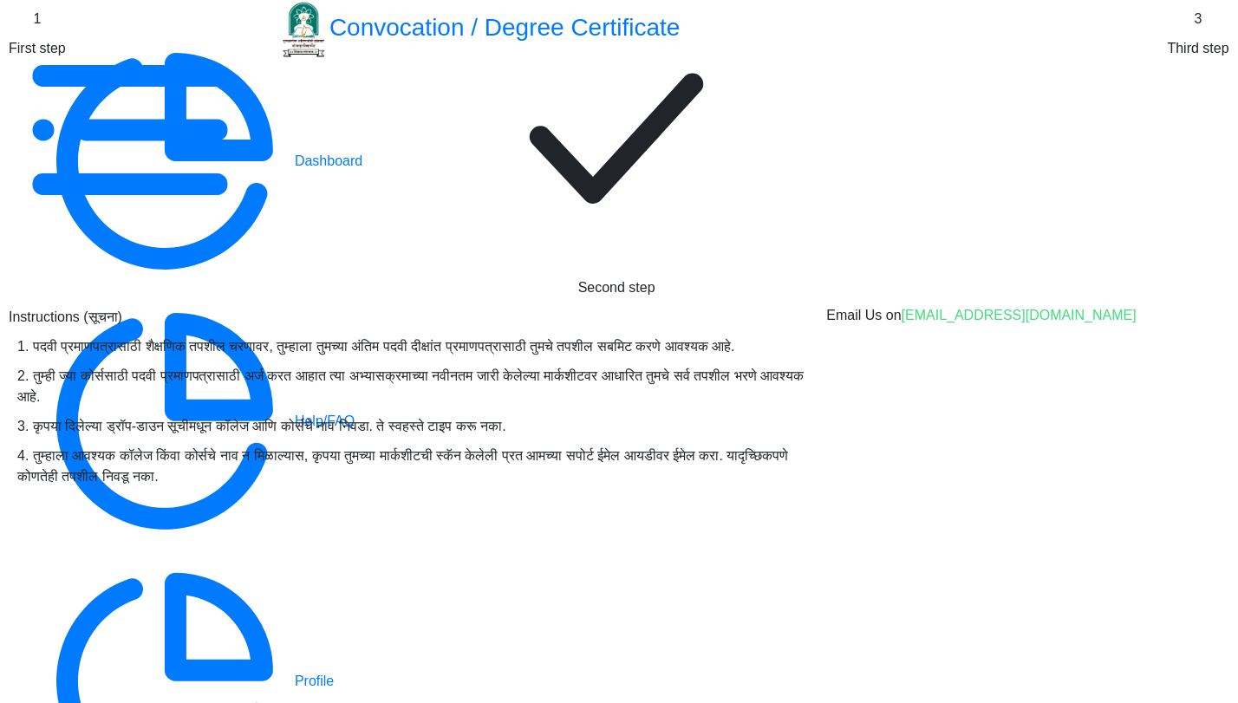
select select "April"
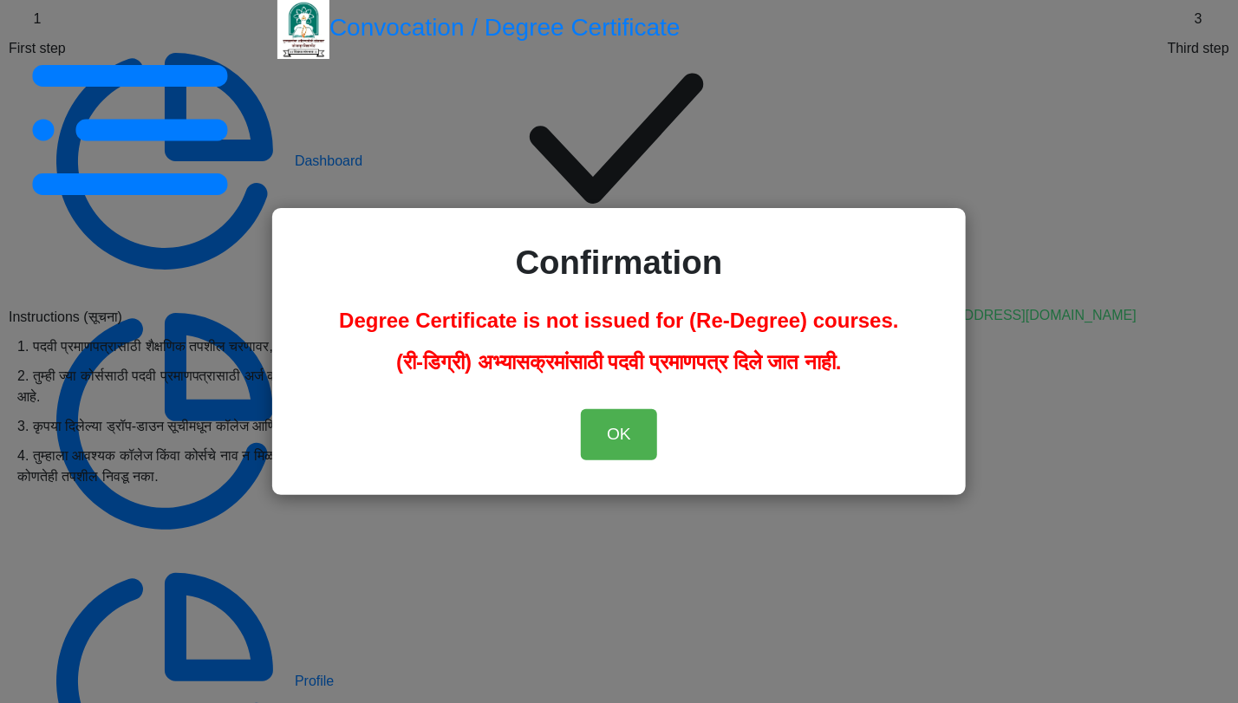
select select "English"
click at [633, 424] on button "OK" at bounding box center [619, 434] width 76 height 51
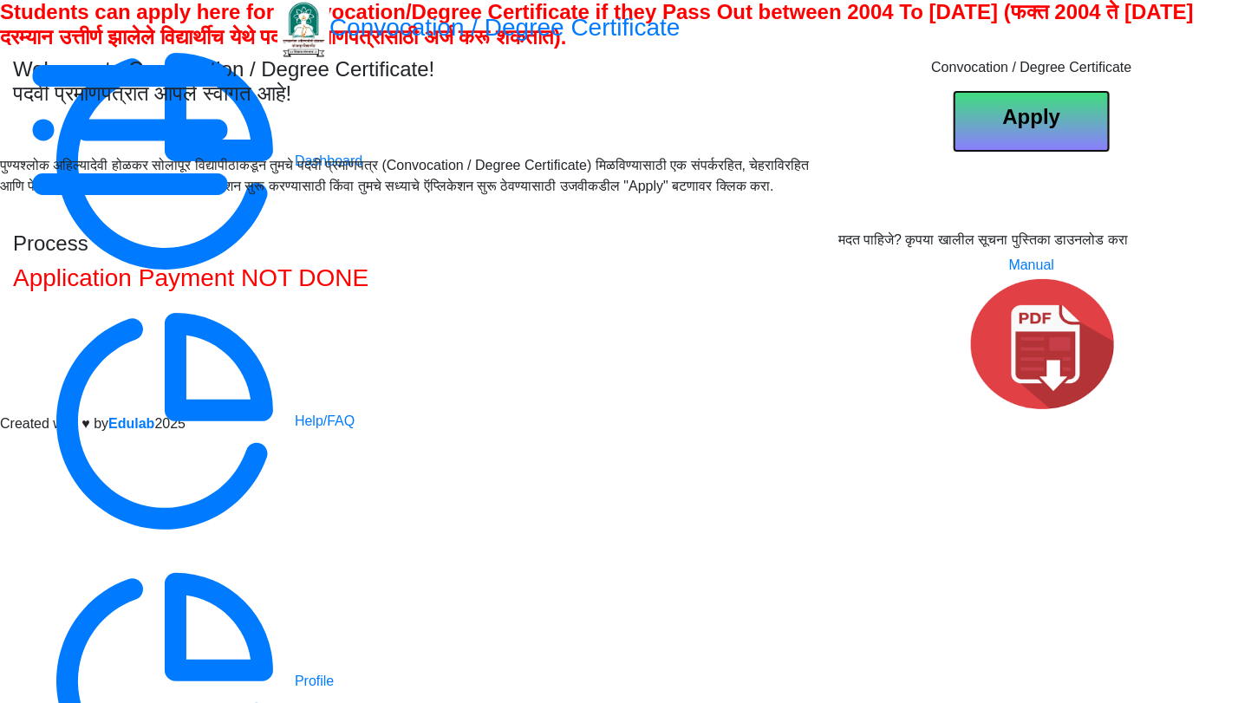
click at [871, 128] on b "Apply" at bounding box center [1032, 116] width 58 height 23
select select
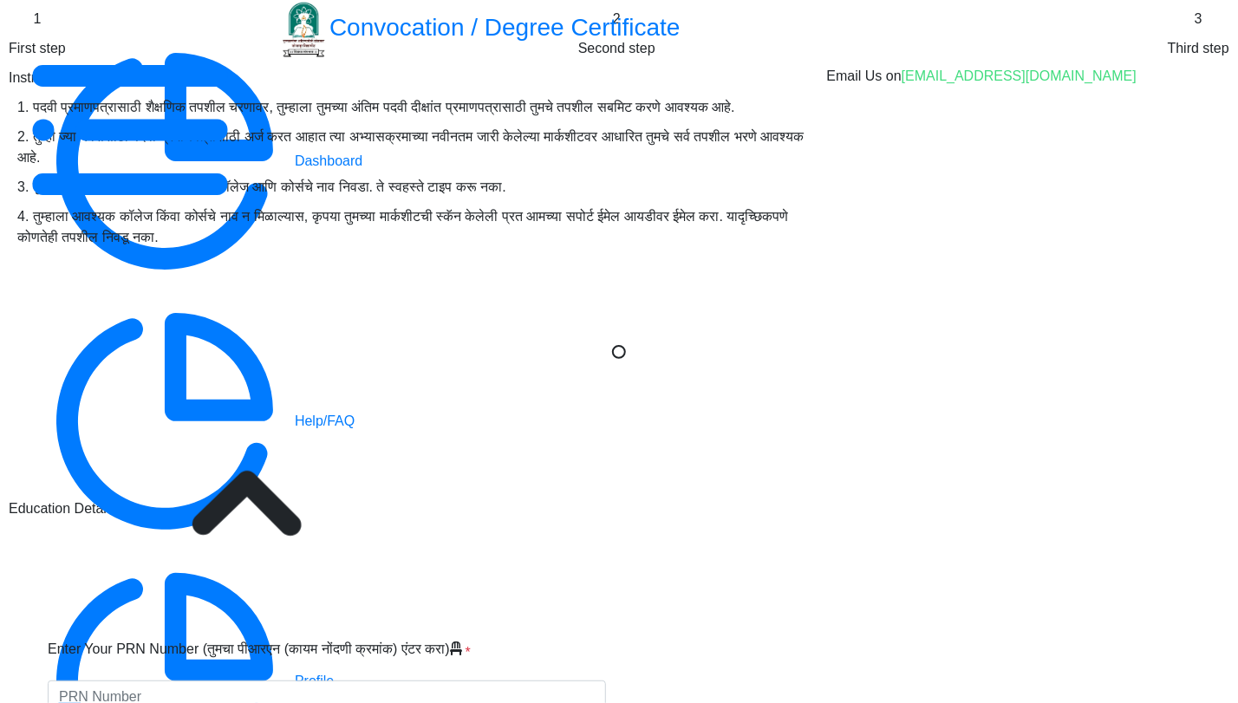
type input "Divya Bharat Trivedi"
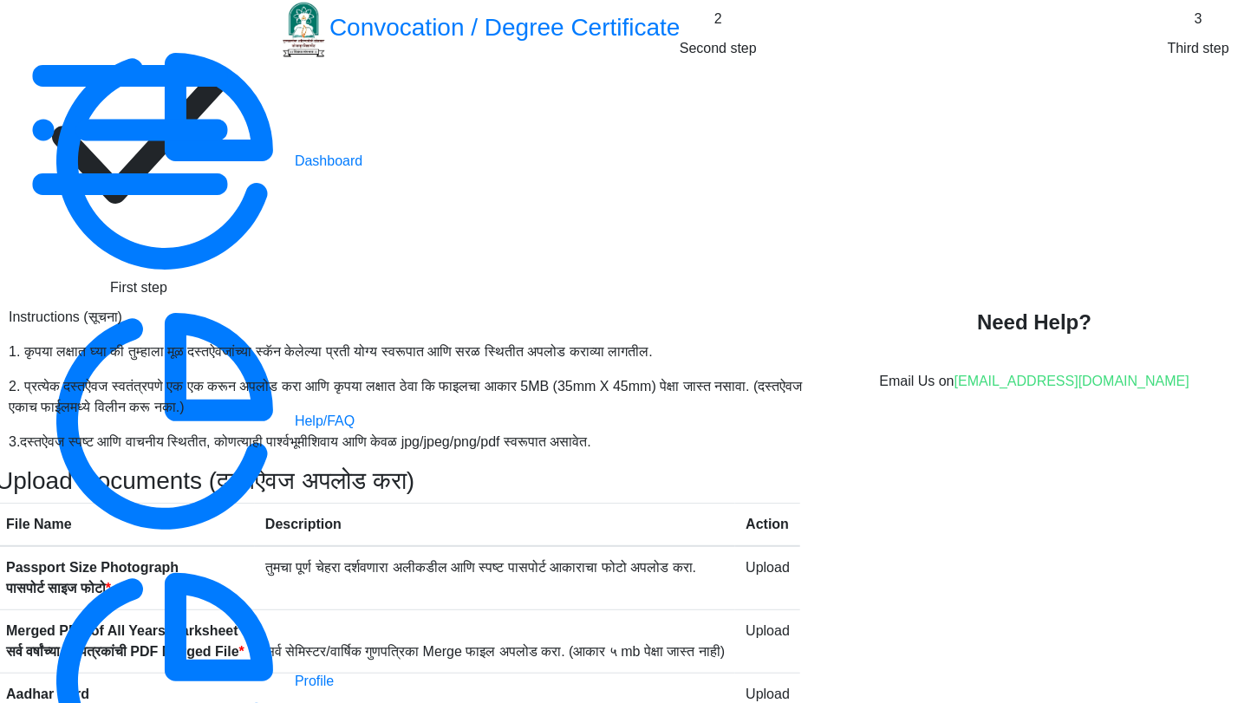
click at [269, 125] on rect at bounding box center [139, 139] width 260 height 260
select select "Regular"
select select "English"
select select "April"
select select "PASS CLASS"
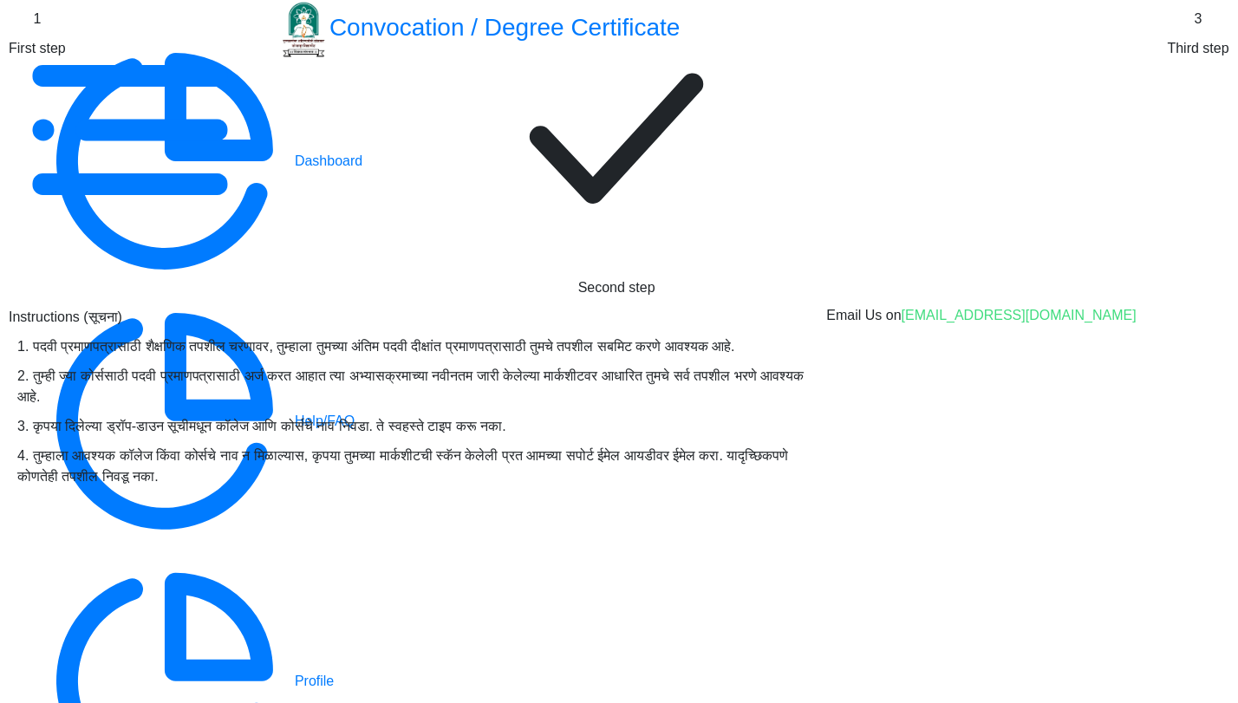
scroll to position [385, 0]
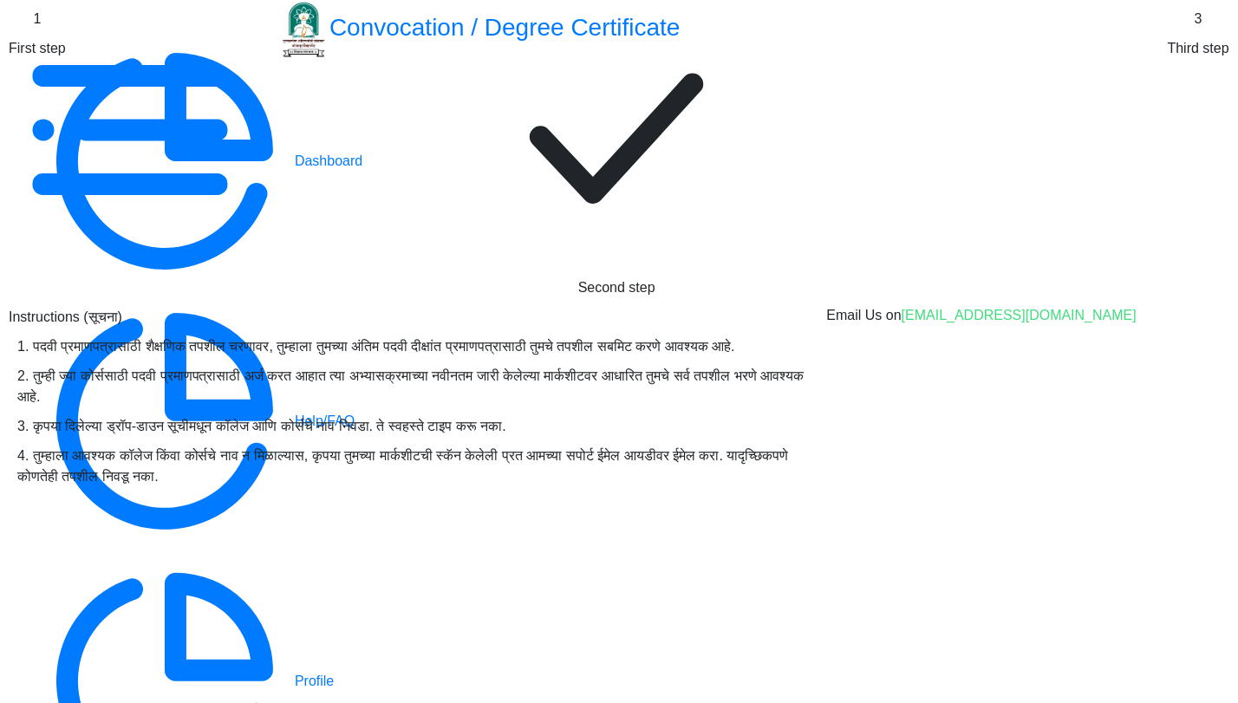
select select "April"
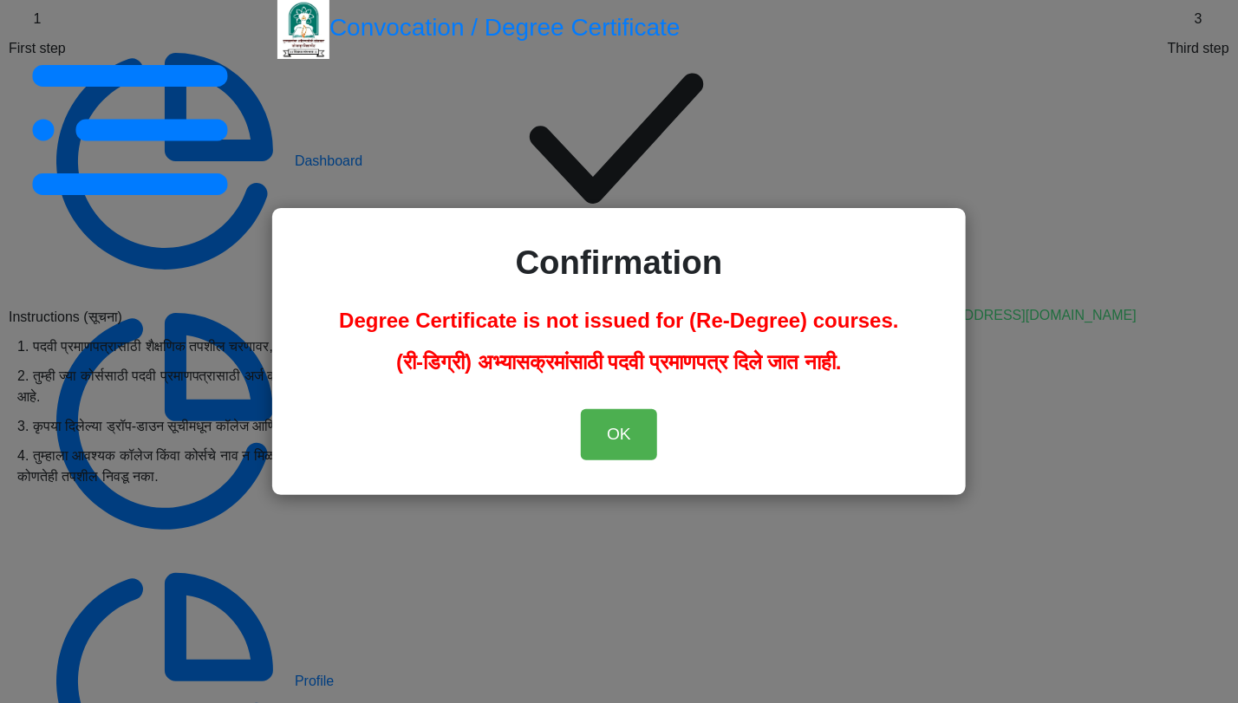
click at [871, 336] on div "Confirmation Degree Certificate is not issued for (Re-Degree) courses. (री-डिग्…" at bounding box center [619, 351] width 1238 height 703
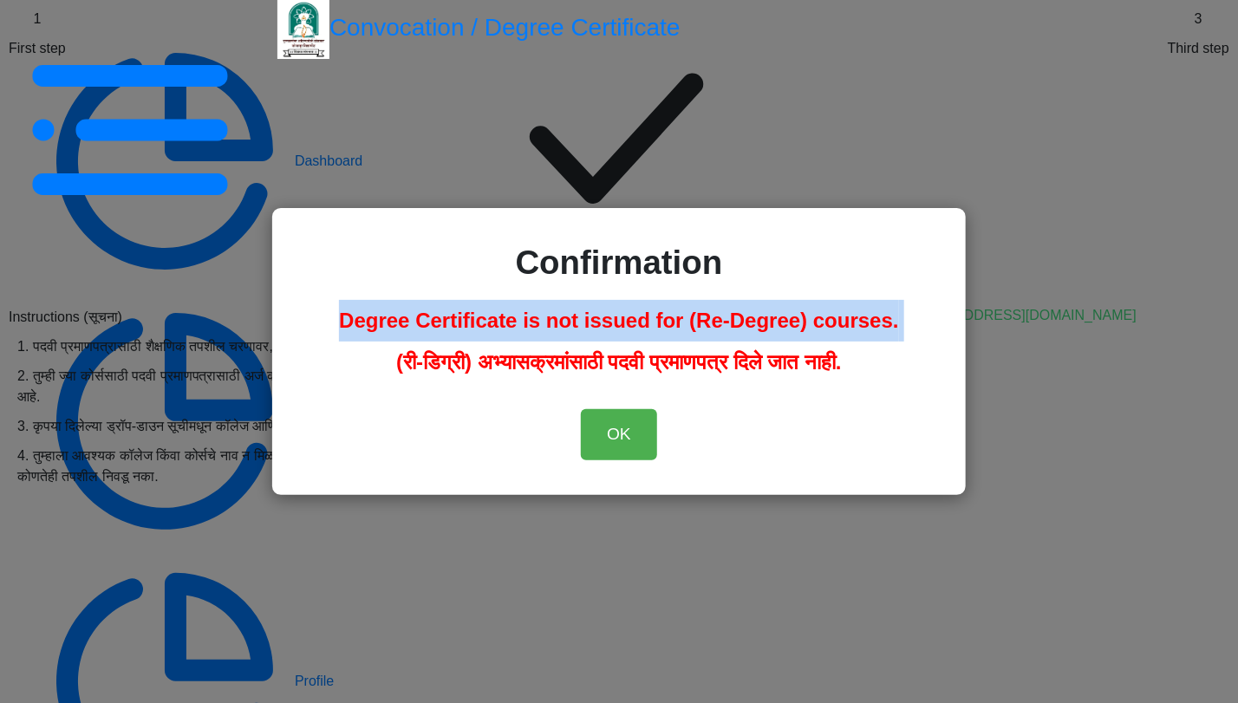
click at [871, 336] on div "Confirmation Degree Certificate is not issued for (Re-Degree) courses. (री-डिग्…" at bounding box center [619, 351] width 1238 height 703
click at [871, 325] on div "Confirmation Degree Certificate is not issued for (Re-Degree) courses. (री-डिग्…" at bounding box center [619, 351] width 1238 height 703
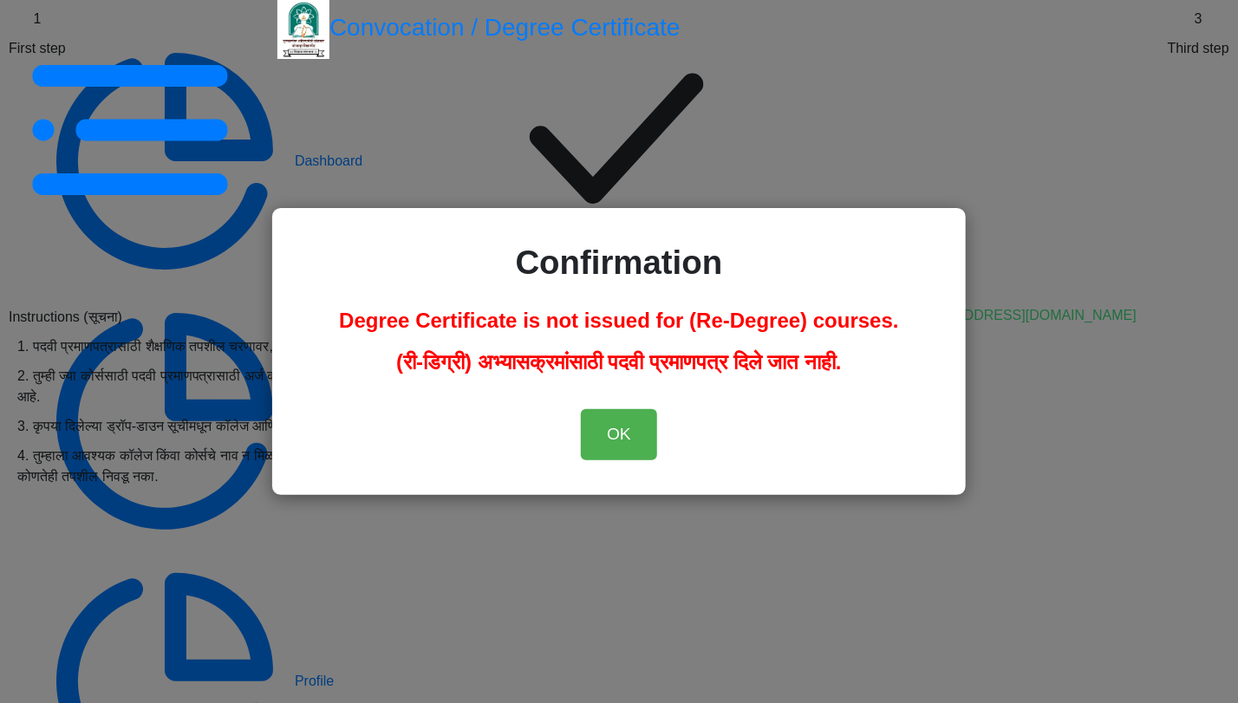
click at [871, 167] on div "Confirmation Degree Certificate is not issued for (Re-Degree) courses. (री-डिग्…" at bounding box center [619, 351] width 1238 height 703
drag, startPoint x: 979, startPoint y: 153, endPoint x: 948, endPoint y: 142, distance: 32.1
click at [871, 147] on div "Confirmation Degree Certificate is not issued for (Re-Degree) courses. (री-डिग्…" at bounding box center [619, 351] width 1238 height 703
click at [604, 426] on button "OK" at bounding box center [619, 434] width 76 height 51
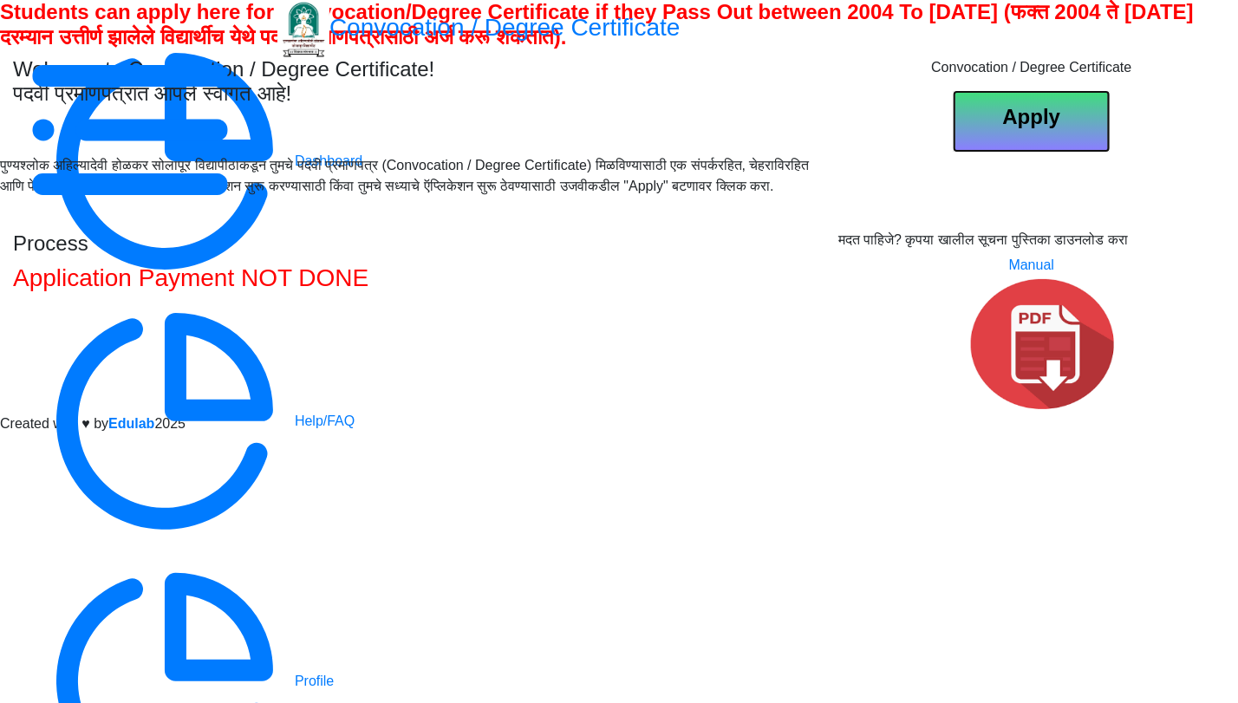
click at [1094, 152] on button "Apply" at bounding box center [1032, 121] width 156 height 61
select select
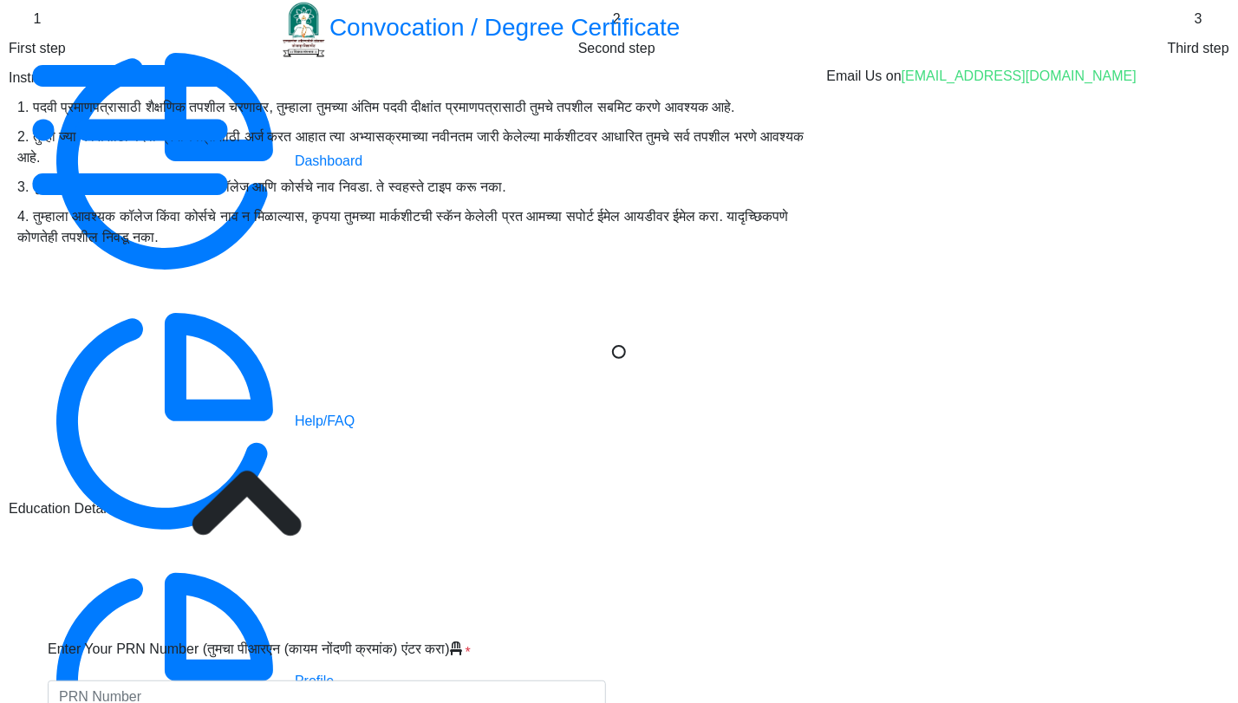
scroll to position [192, 0]
type input "[PERSON_NAME]"
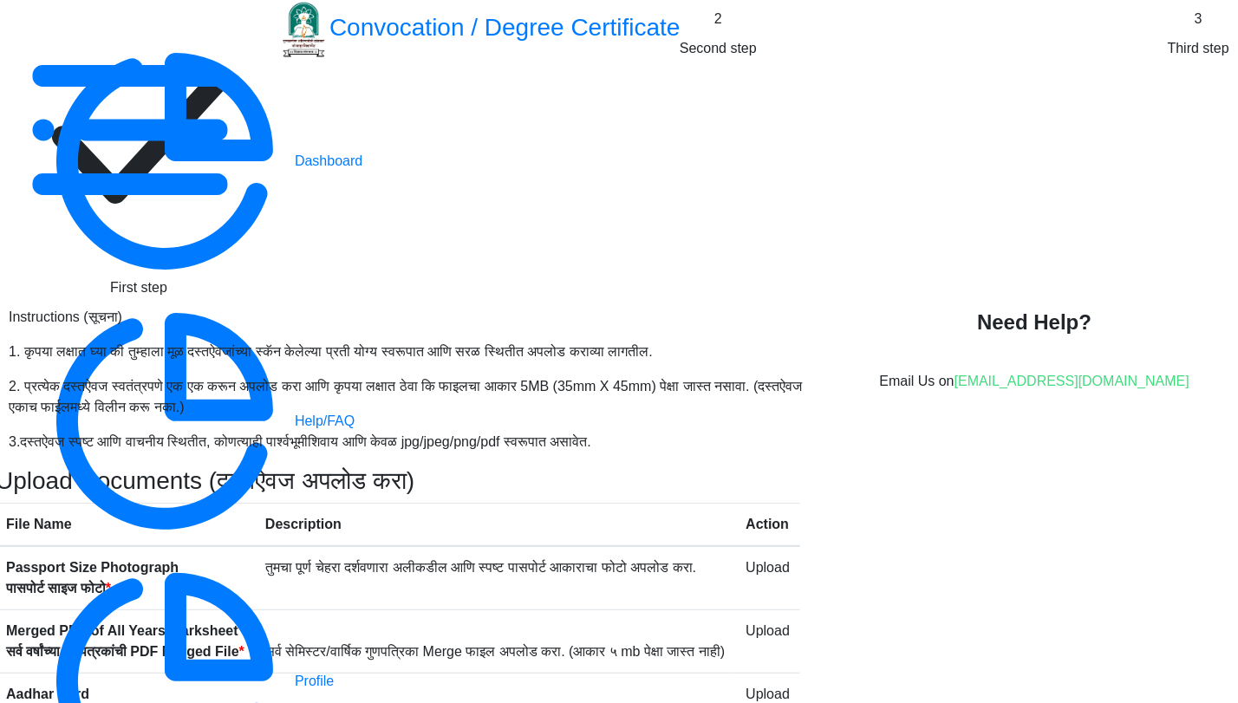
scroll to position [0, 0]
click at [269, 127] on rect at bounding box center [139, 139] width 260 height 260
select select "Regular"
select select "English"
select select "April"
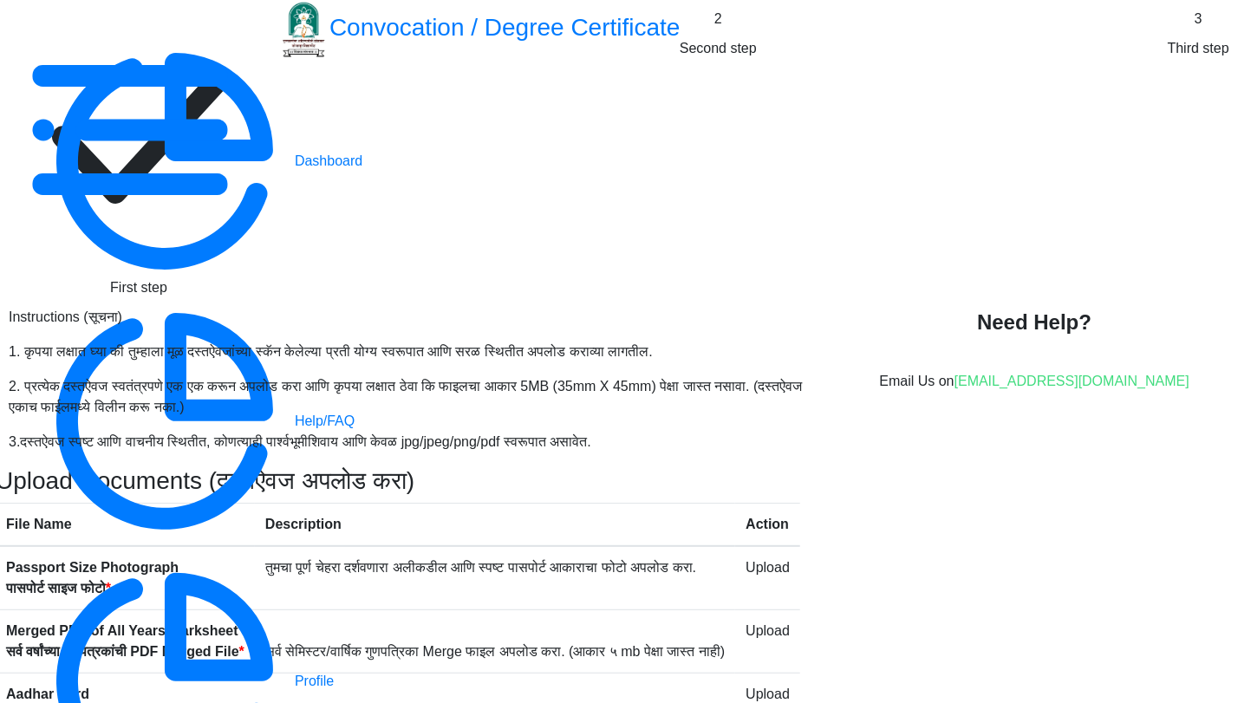
select select "PASS CLASS"
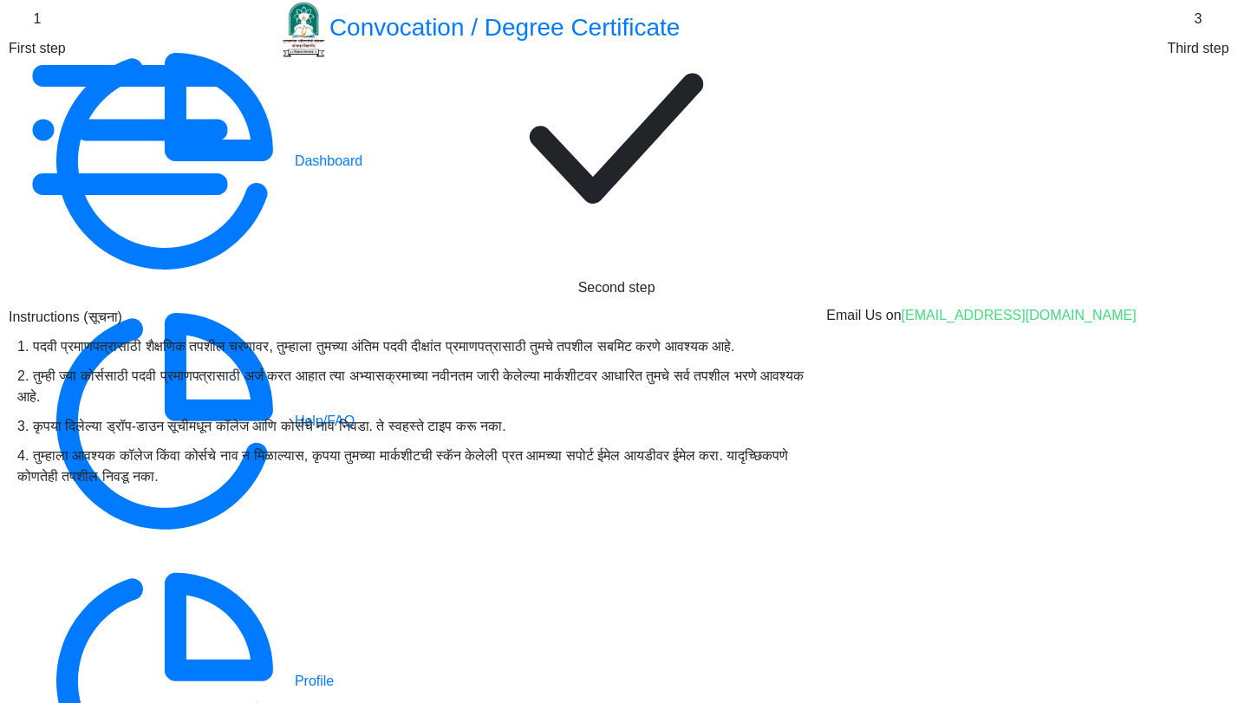
scroll to position [481, 0]
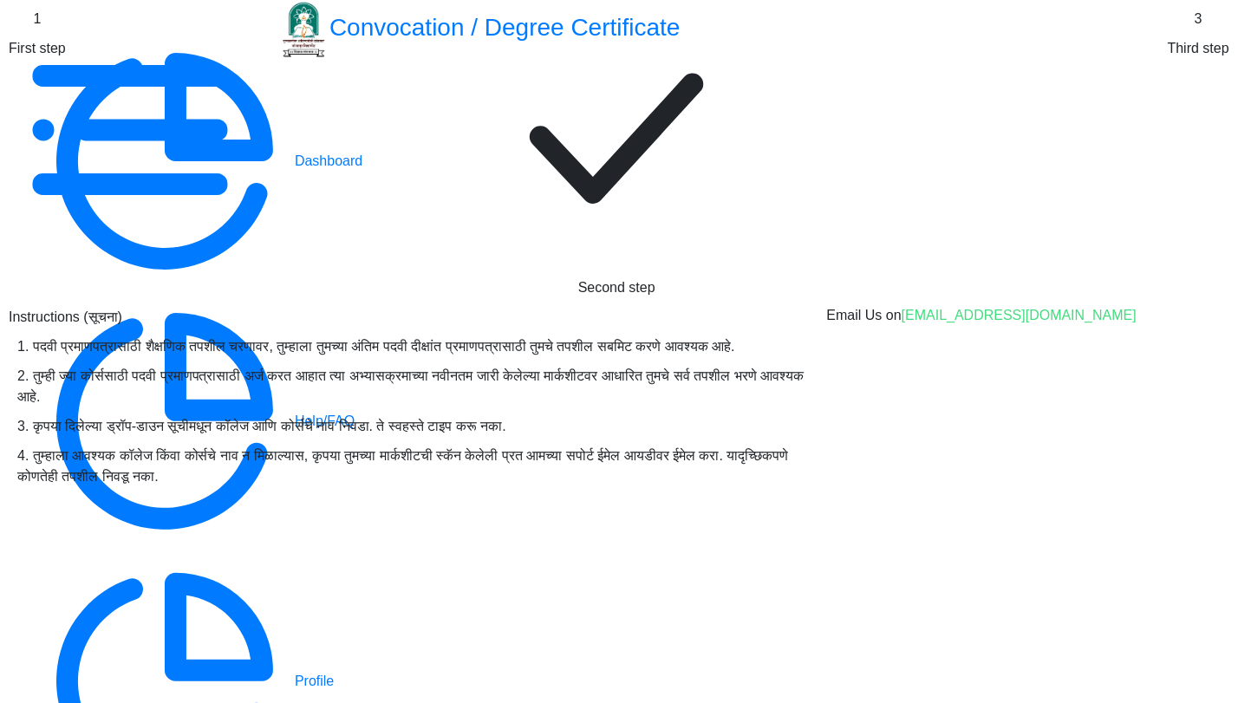
select select "April"
select select "English"
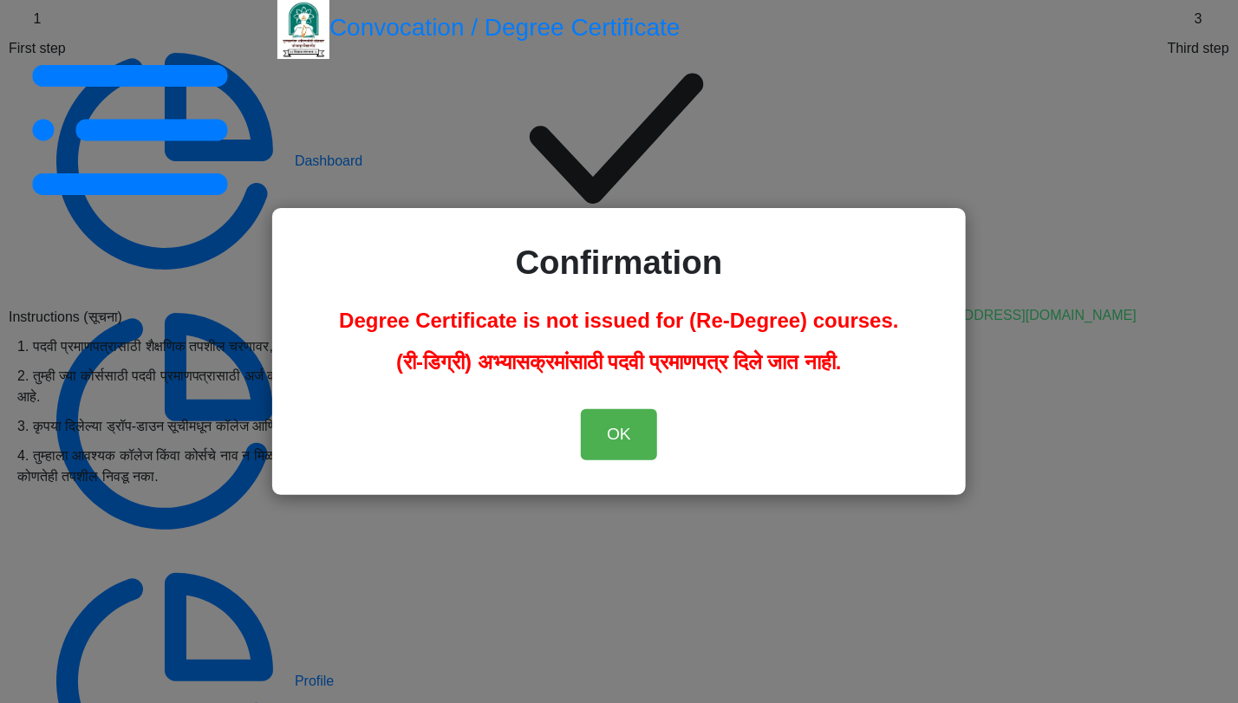
click at [1167, 194] on div "Confirmation Degree Certificate is not issued for (Re-Degree) courses. (री-डिग्…" at bounding box center [619, 351] width 1238 height 703
click at [1175, 192] on div "Confirmation Degree Certificate is not issued for (Re-Degree) courses. (री-डिग्…" at bounding box center [619, 351] width 1238 height 703
click at [630, 427] on button "OK" at bounding box center [619, 434] width 76 height 51
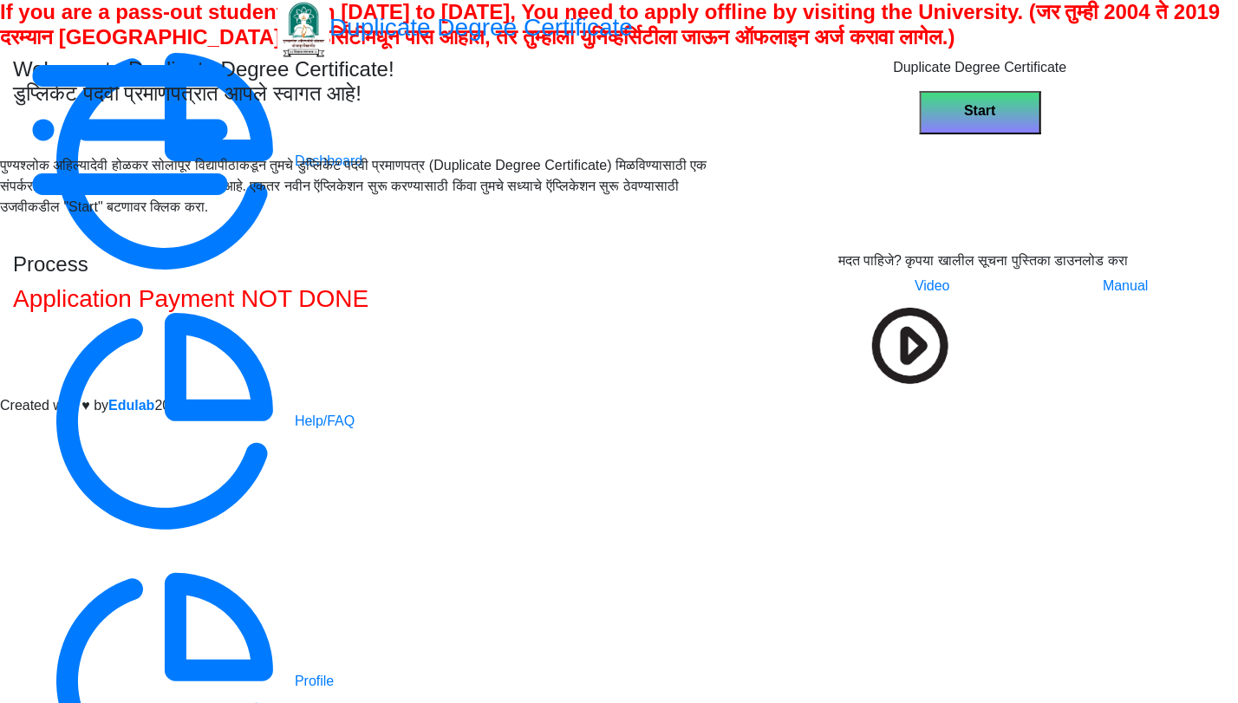
click at [1231, 130] on div at bounding box center [1231, 130] width 0 height 0
click at [1143, 437] on span "Log out" at bounding box center [623, 447] width 1203 height 21
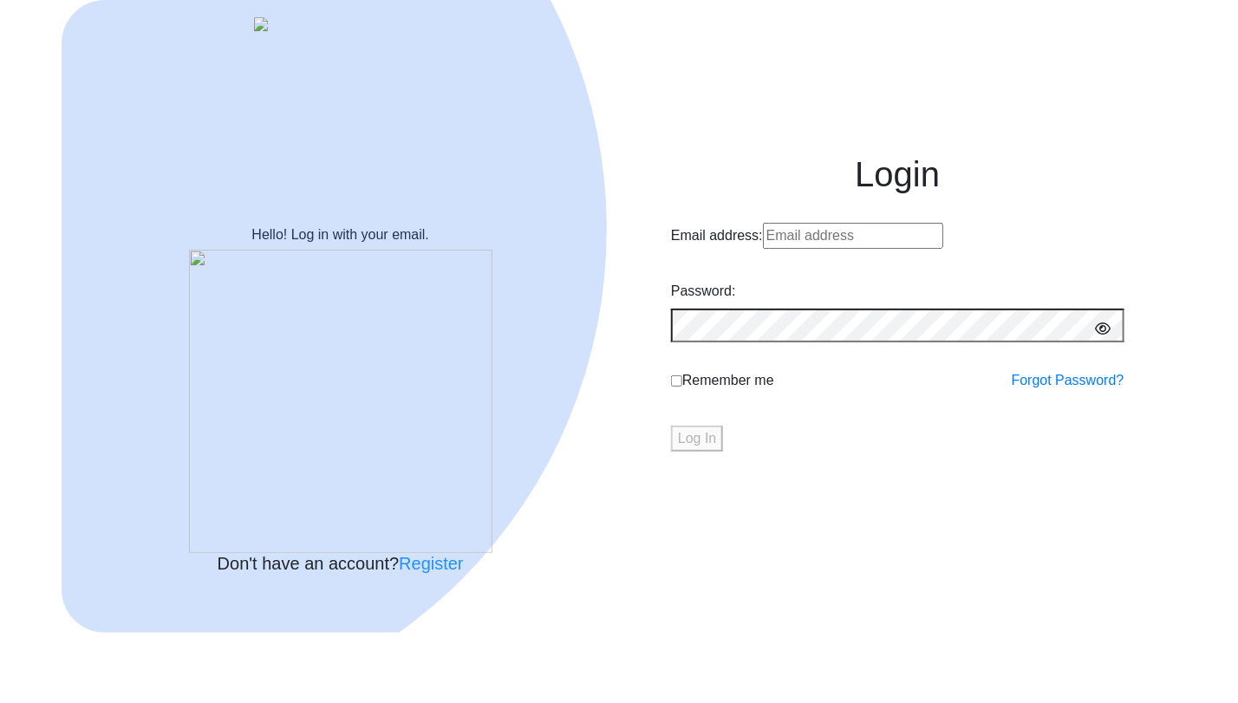
type input "[EMAIL_ADDRESS][DOMAIN_NAME]"
click at [723, 452] on button "Log In" at bounding box center [697, 439] width 52 height 26
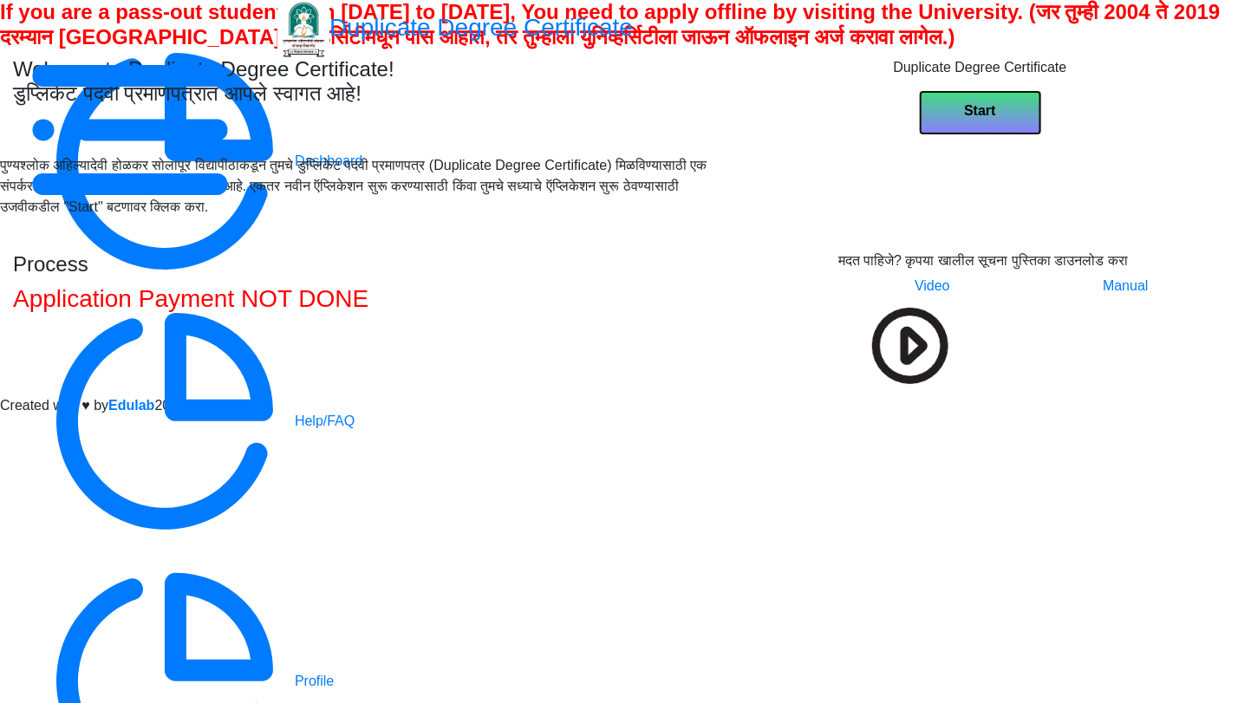
click at [1023, 134] on button "Start" at bounding box center [980, 112] width 121 height 43
select select
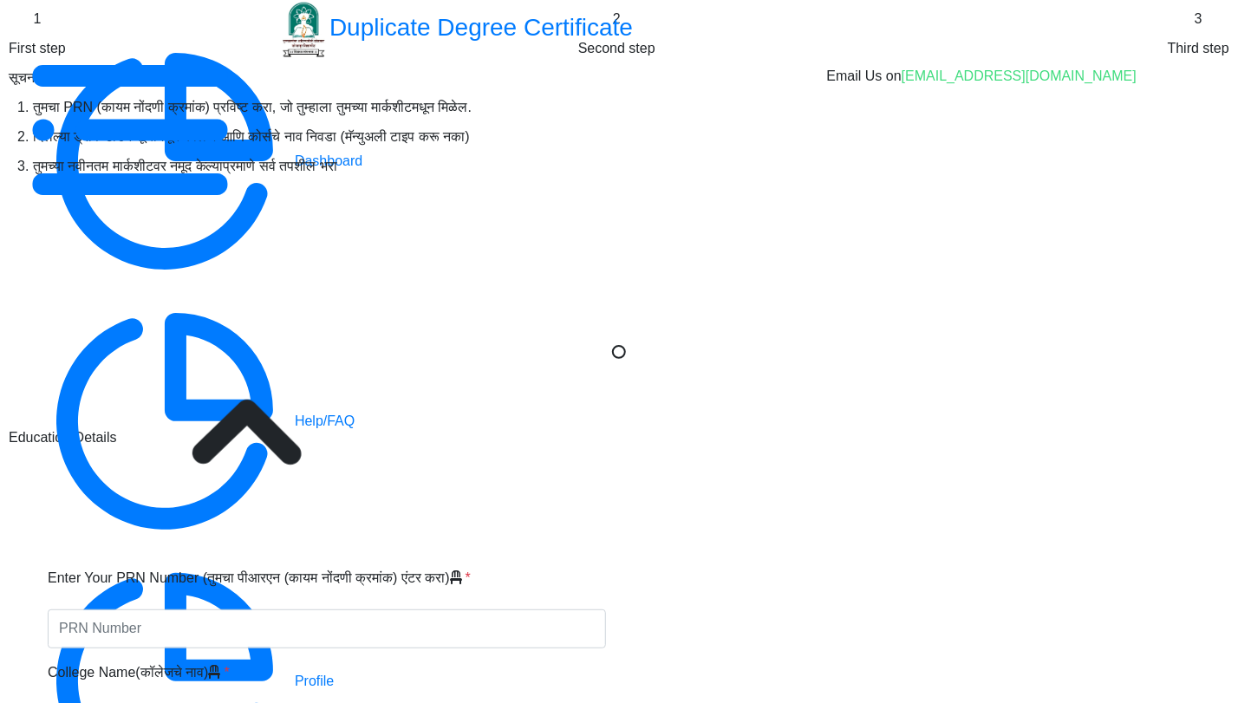
type input "1234567890123456"
select select "2020"
select select "October"
select select "DISTINCTION"
type input "123"
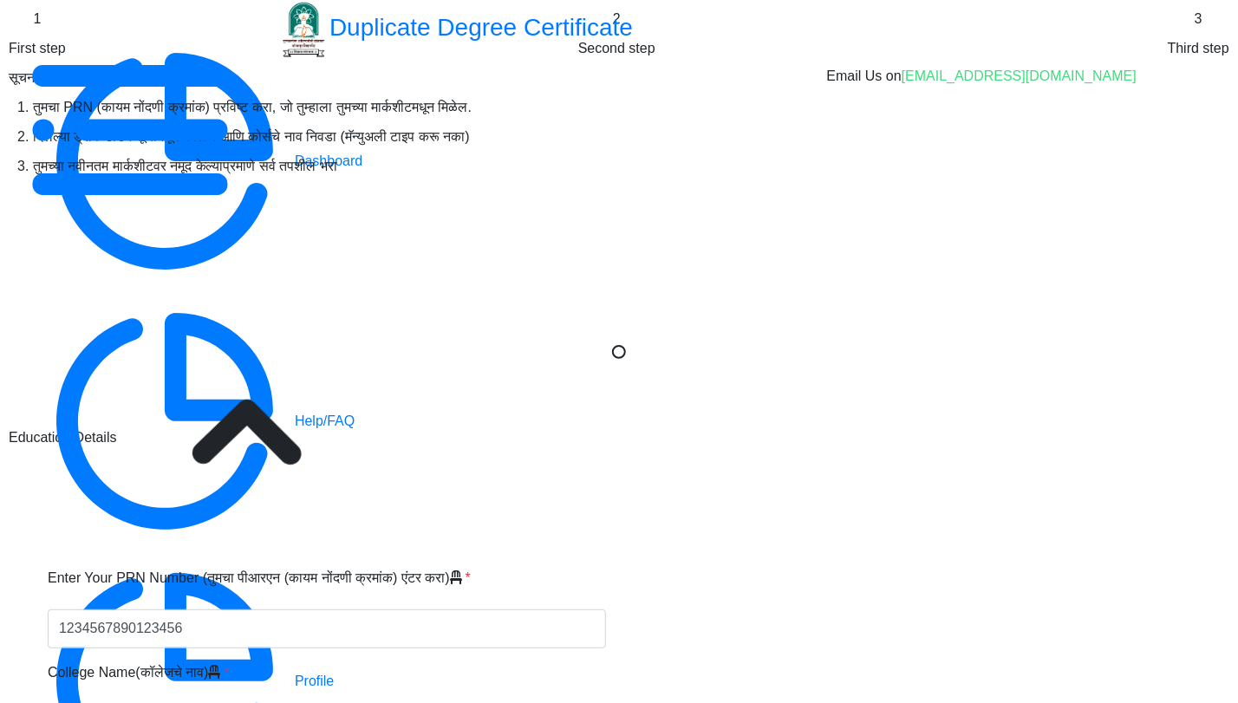
type input "Jyoti"
type input "[PERSON_NAME]"
type input "[DATE]"
select select "true"
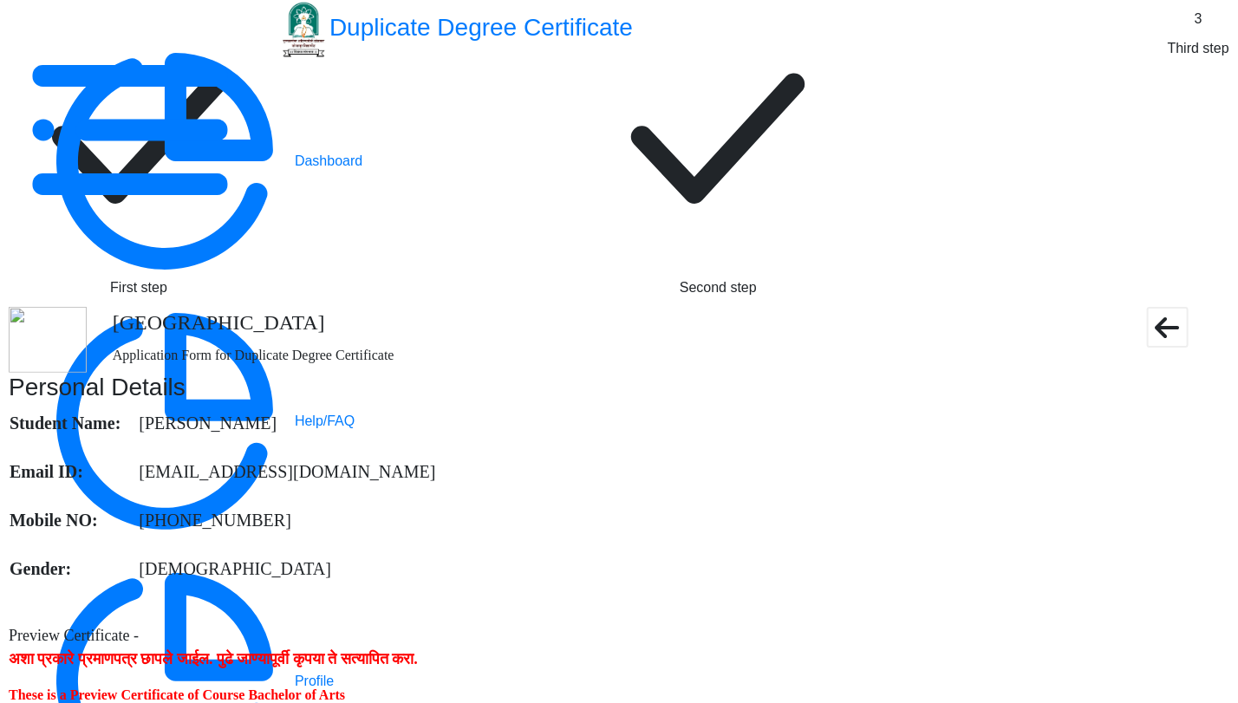
click at [269, 118] on rect at bounding box center [139, 139] width 260 height 260
select select "2020"
select select "October"
select select "DISTINCTION"
select select "true"
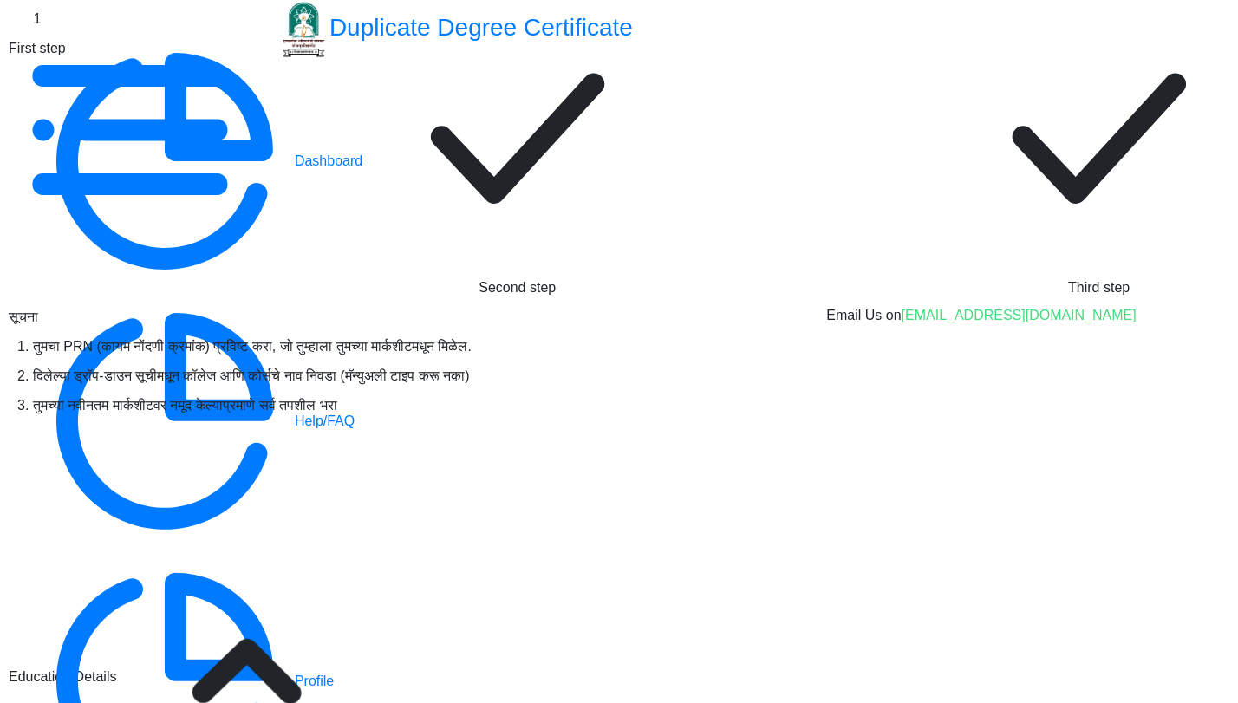
scroll to position [289, 0]
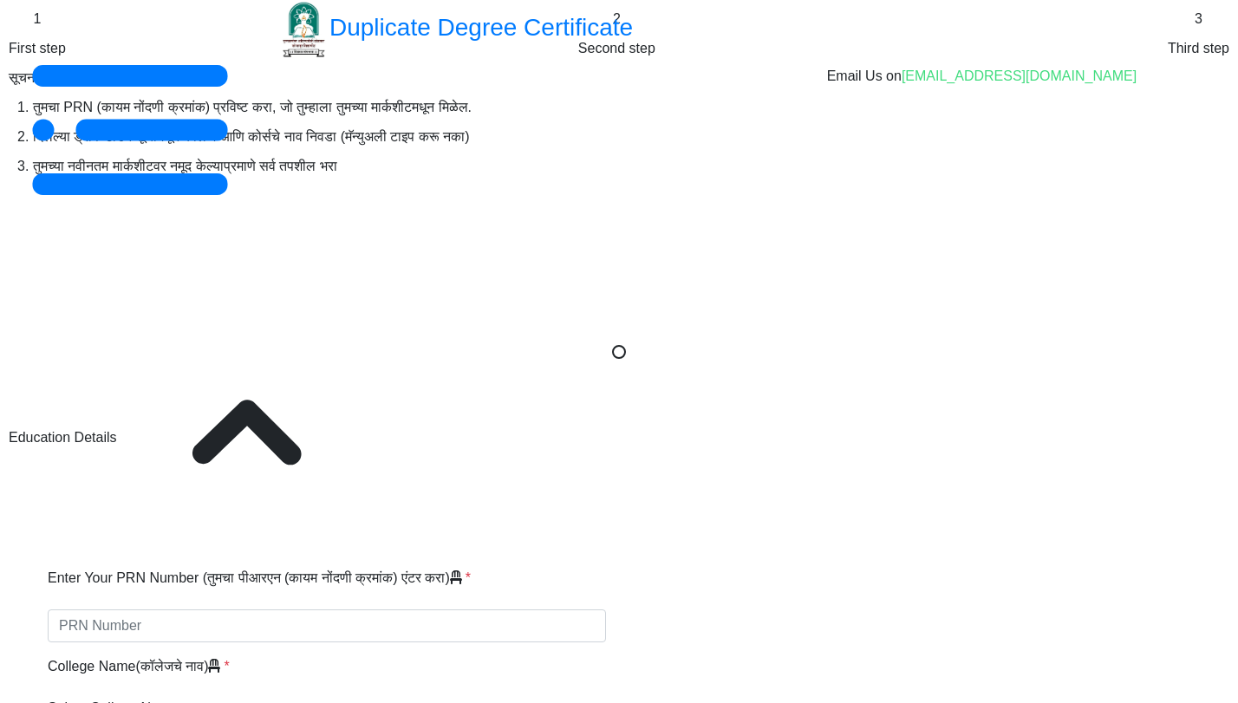
select select
type input "1234567890123456"
select select "2020"
select select "October"
select select "DISTINCTION"
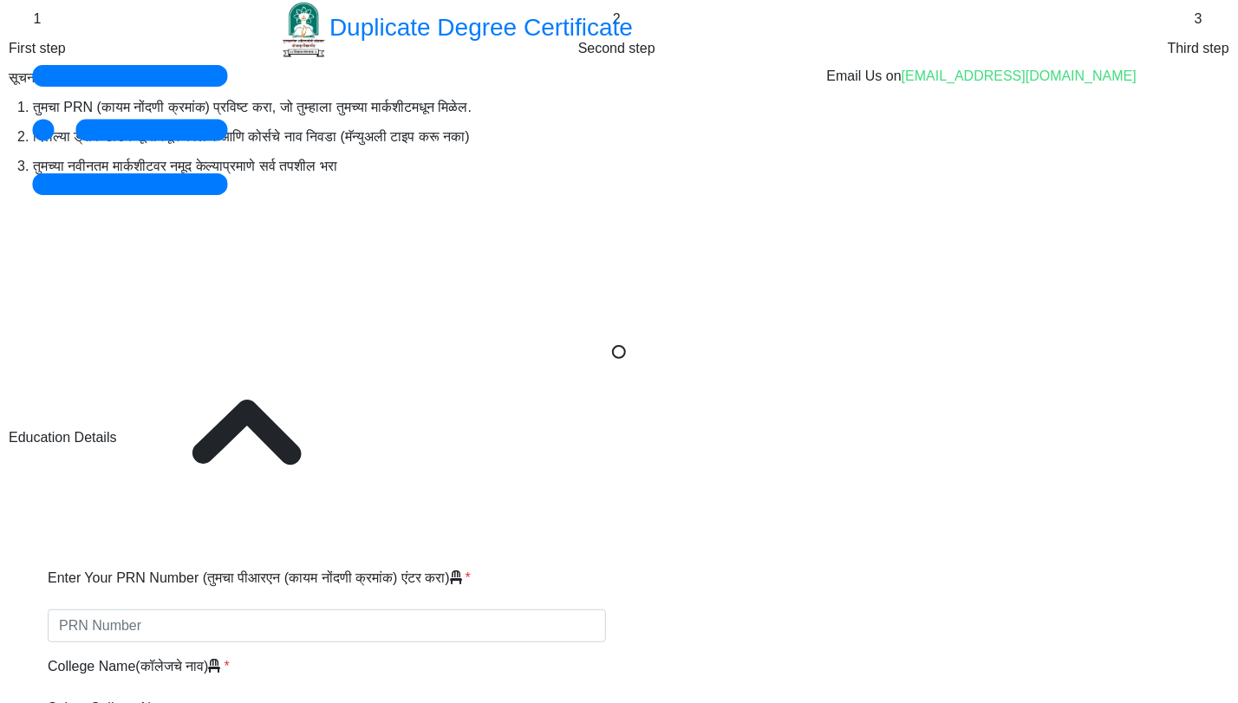
type input "123"
type input "Jyoti"
type input "[PERSON_NAME]"
type input "[DATE]"
select select "true"
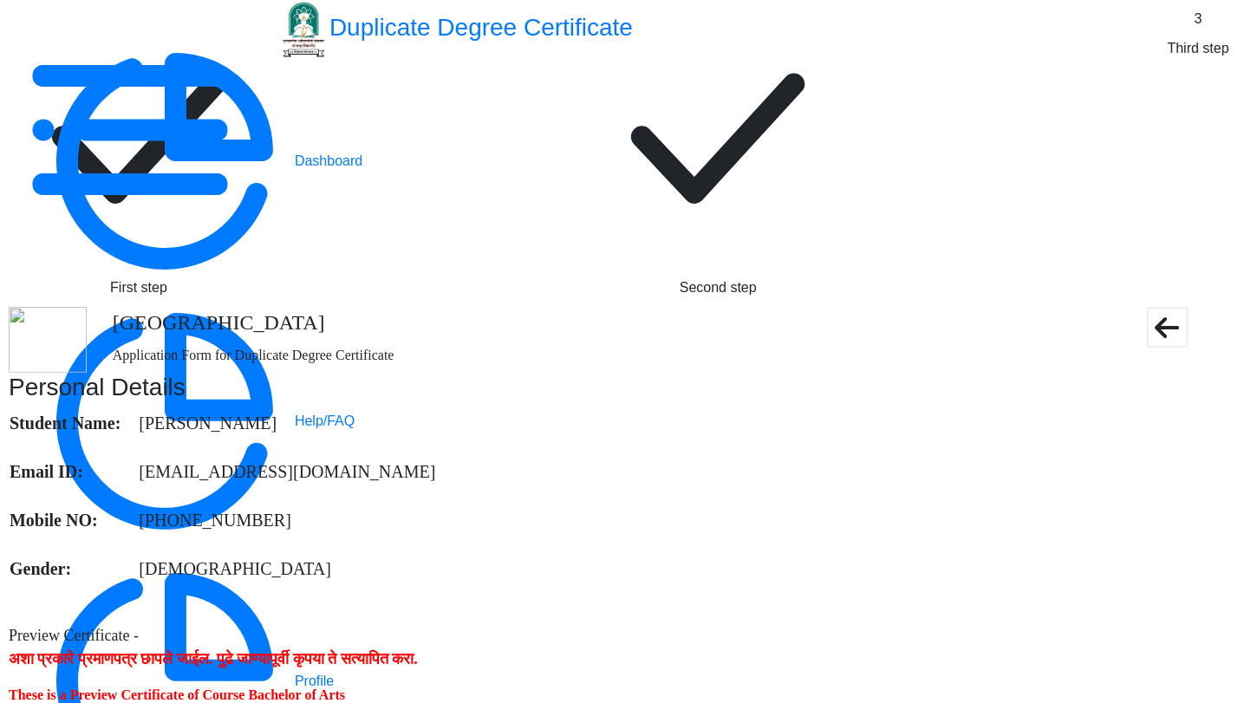
click at [269, 123] on rect at bounding box center [139, 139] width 260 height 260
select select "2020"
select select "October"
select select "DISTINCTION"
select select "true"
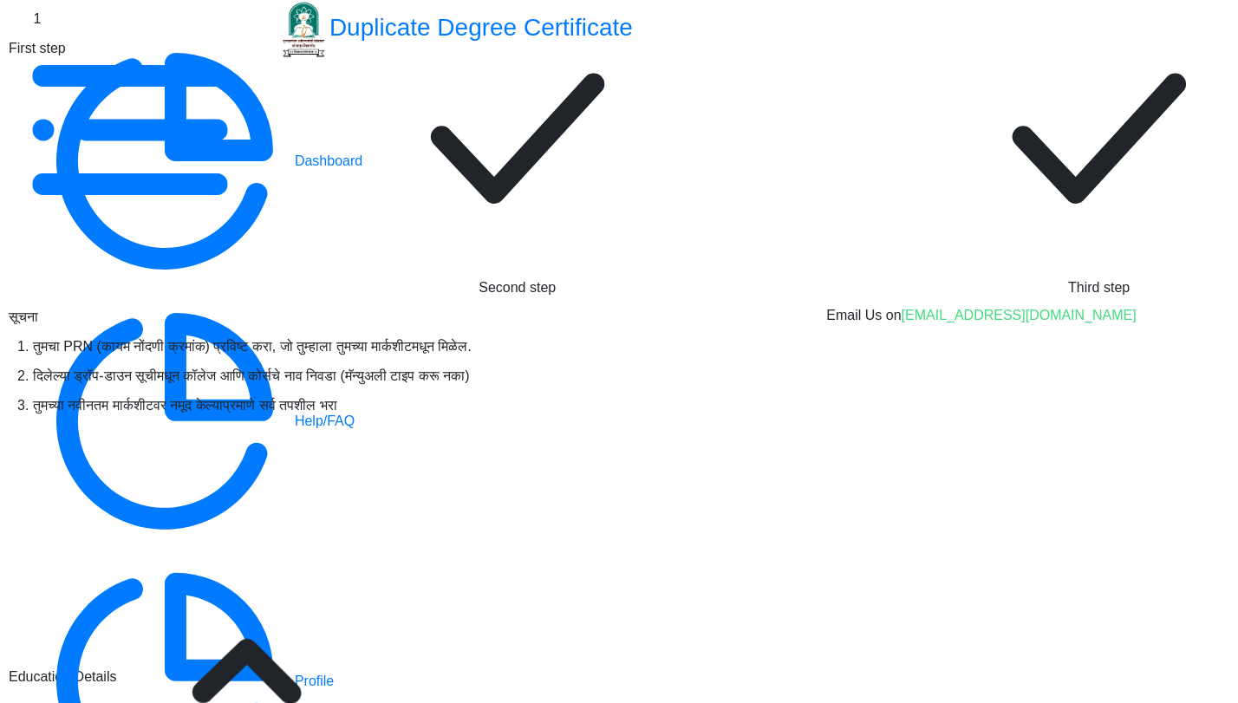
scroll to position [385, 0]
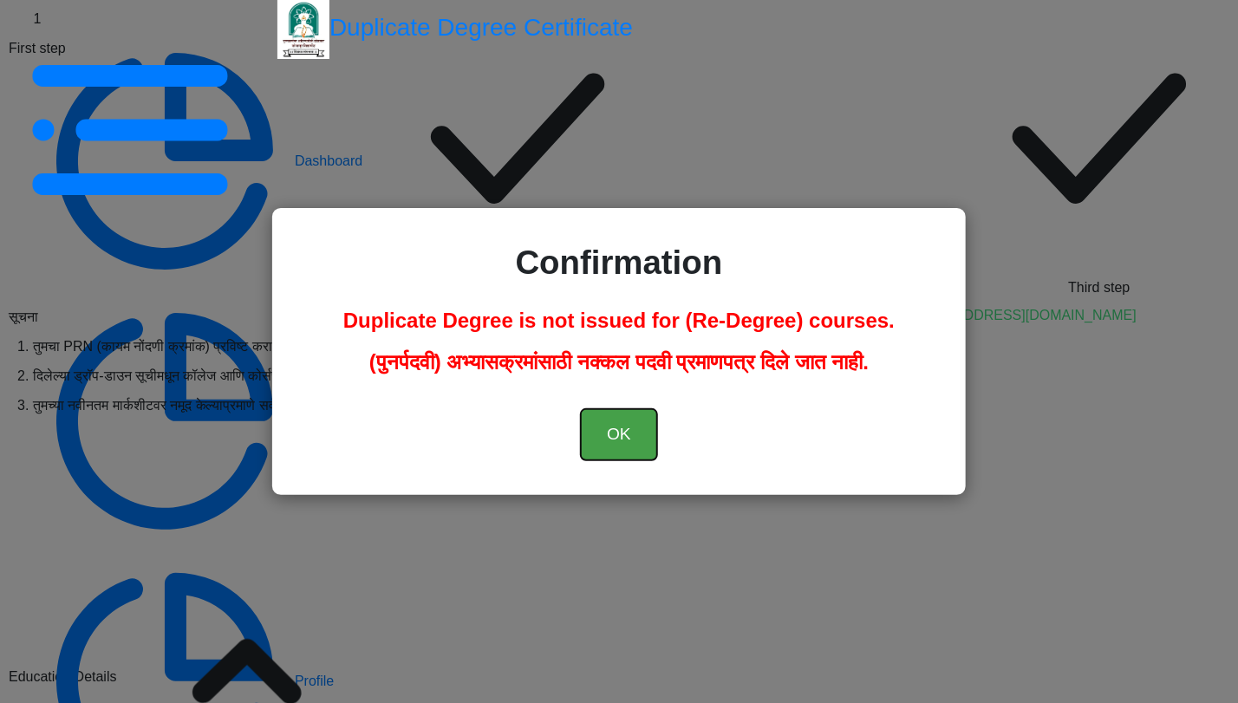
click at [614, 424] on button "OK" at bounding box center [619, 434] width 76 height 51
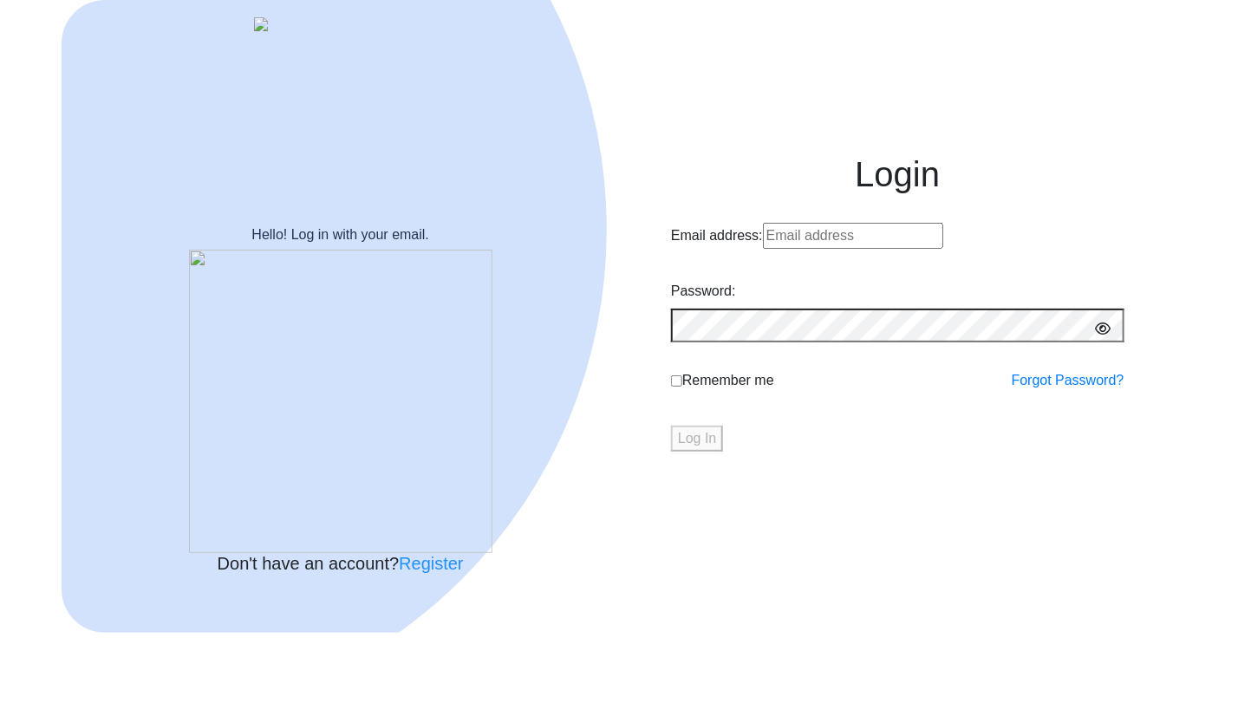
type input "[EMAIL_ADDRESS][DOMAIN_NAME]"
click at [723, 452] on button "Log In" at bounding box center [697, 439] width 52 height 26
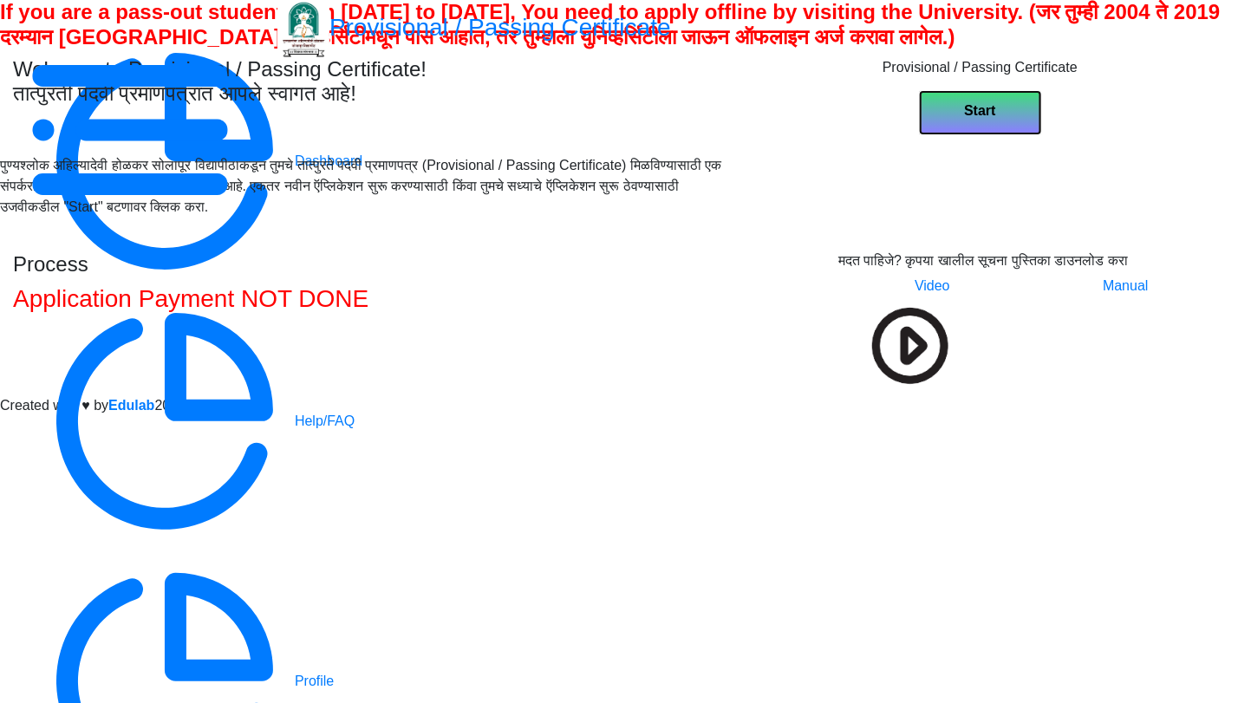
click at [995, 118] on b "Start" at bounding box center [979, 110] width 31 height 15
select select
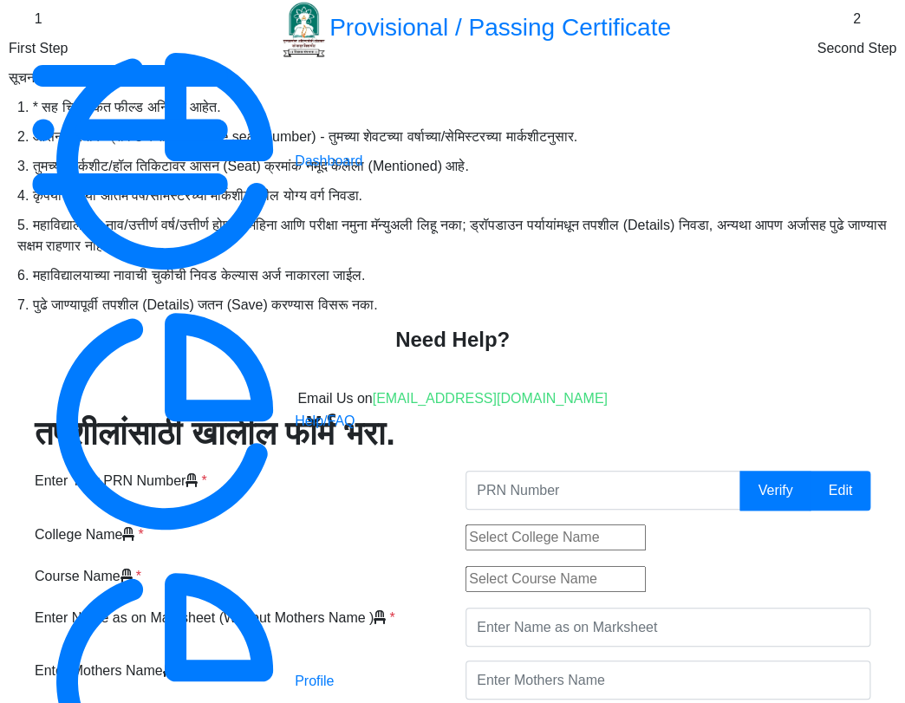
scroll to position [487, 0]
drag, startPoint x: 194, startPoint y: 243, endPoint x: 153, endPoint y: 231, distance: 43.1
click at [153, 608] on label "Enter Name as on Marksheet (Without Mothers Name )" at bounding box center [210, 618] width 351 height 21
copy label "Enter Name as on Marksheet (Without Mothers Name )"
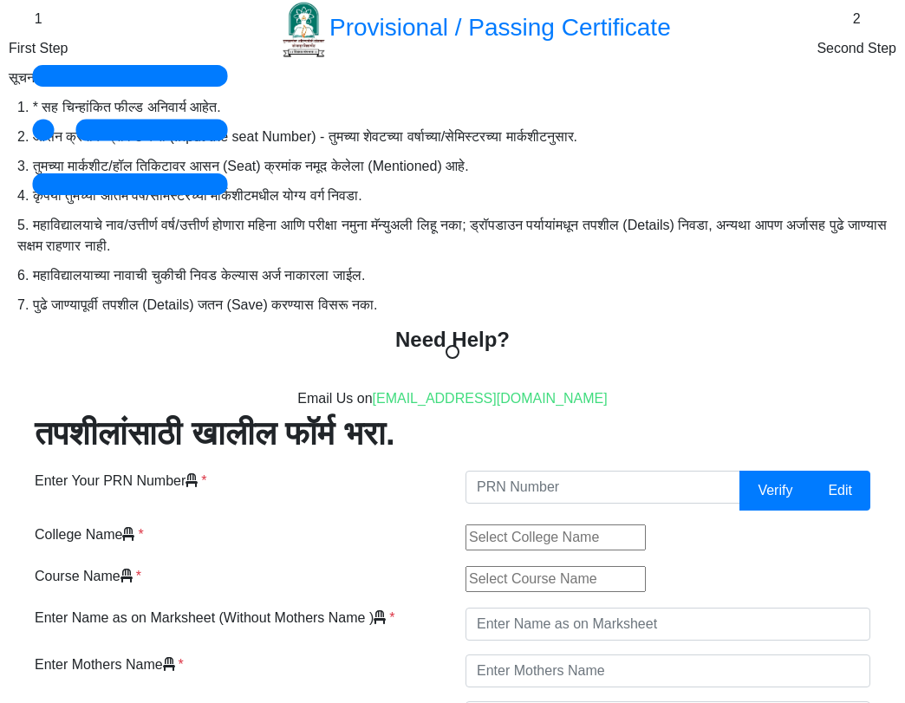
select select
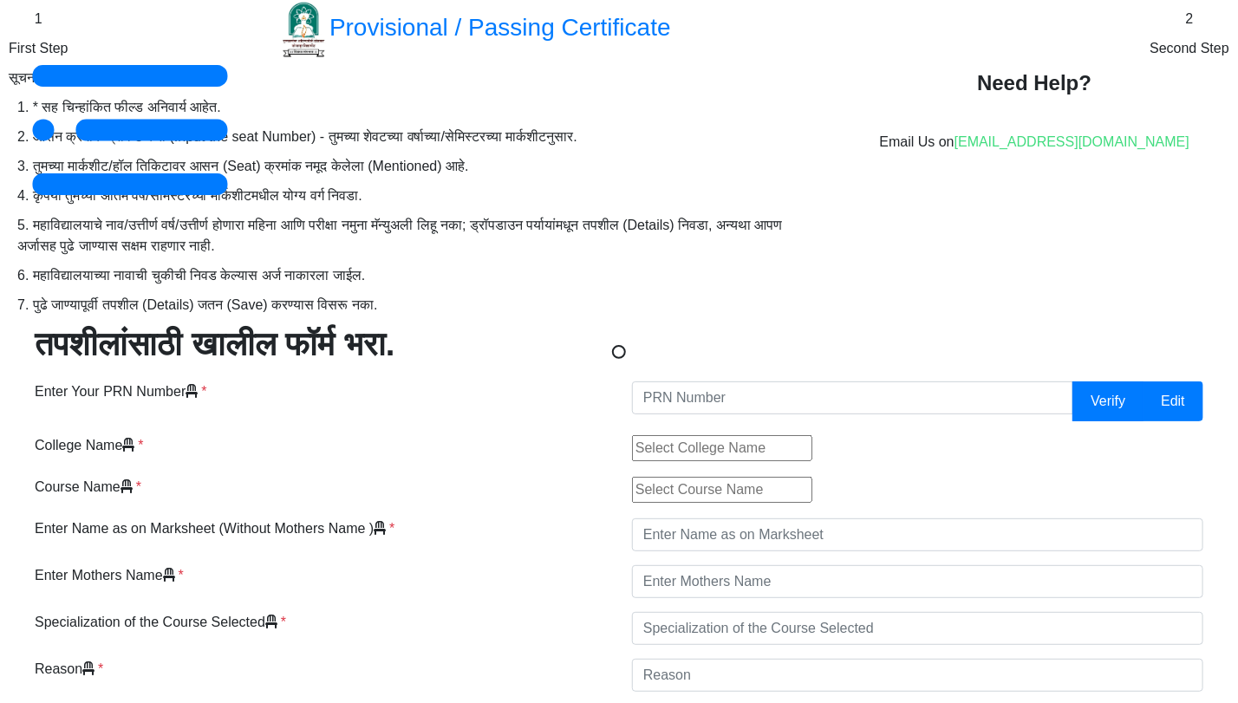
click at [790, 492] on nb-spinner at bounding box center [619, 351] width 1238 height 703
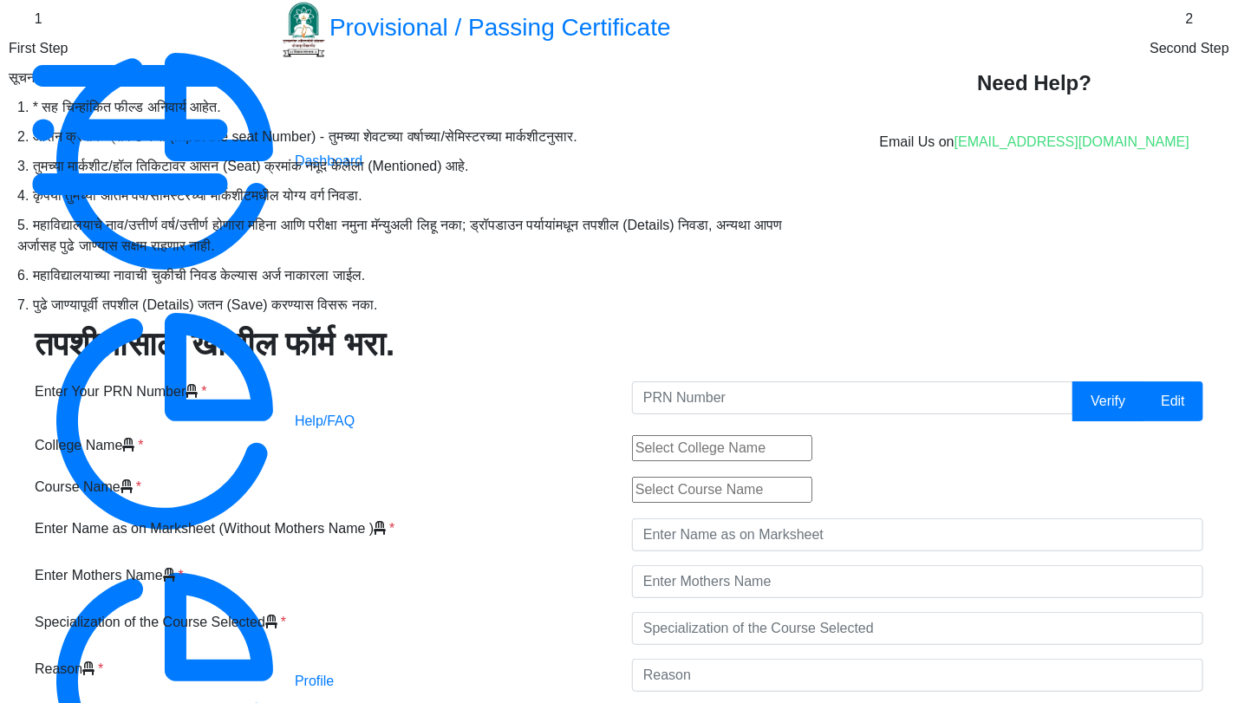
scroll to position [192, 0]
click at [818, 381] on input "Enter Your PRN Number" at bounding box center [852, 397] width 441 height 33
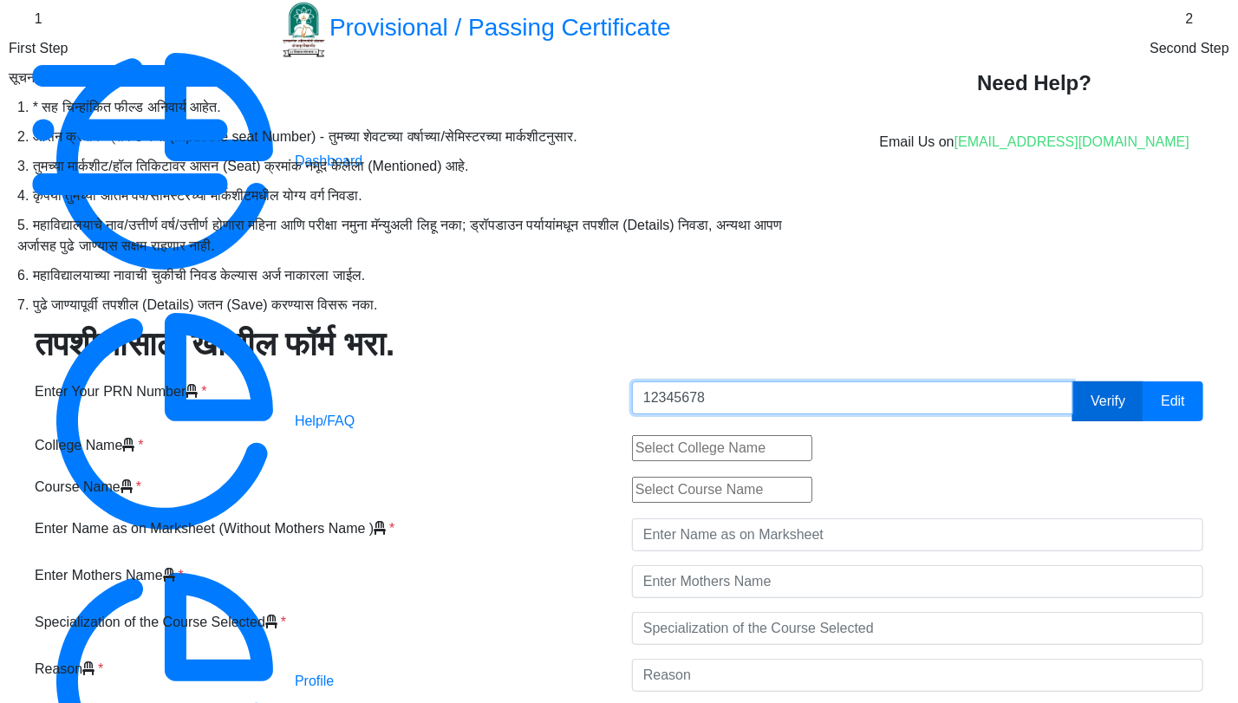
type input "12345678"
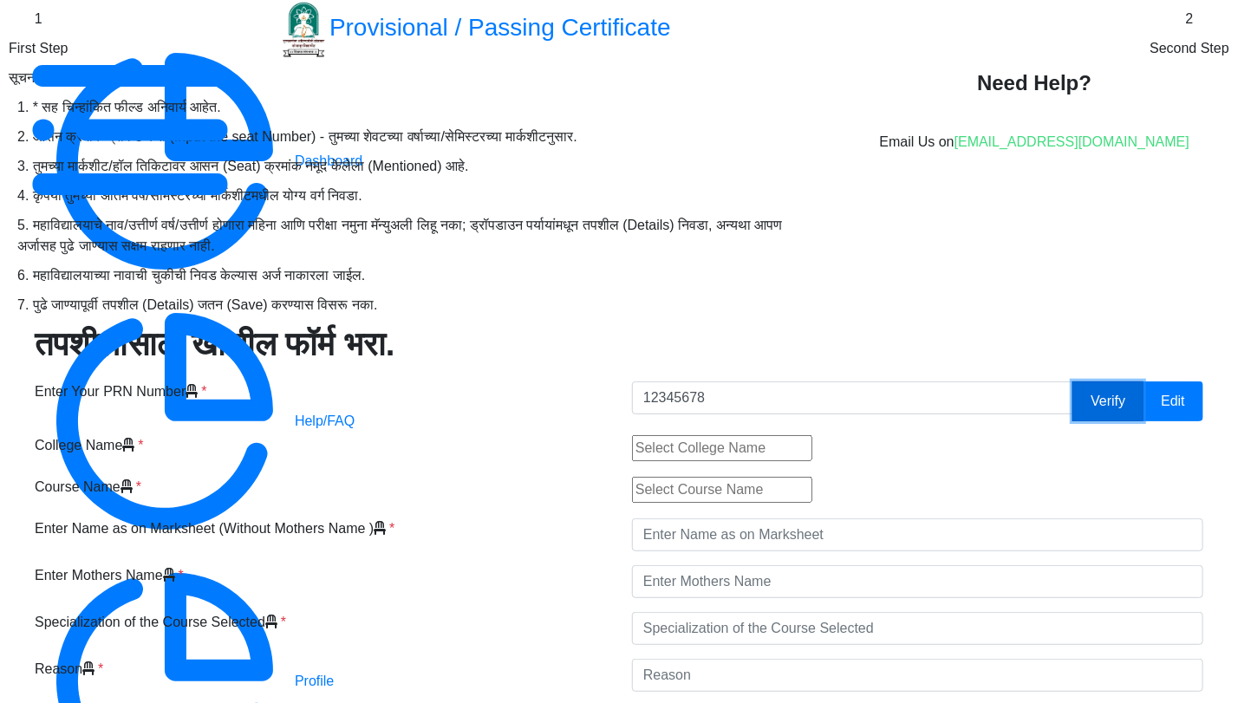
click at [904, 381] on button "Verify" at bounding box center [1107, 401] width 71 height 40
click at [812, 435] on input "text" at bounding box center [722, 448] width 180 height 26
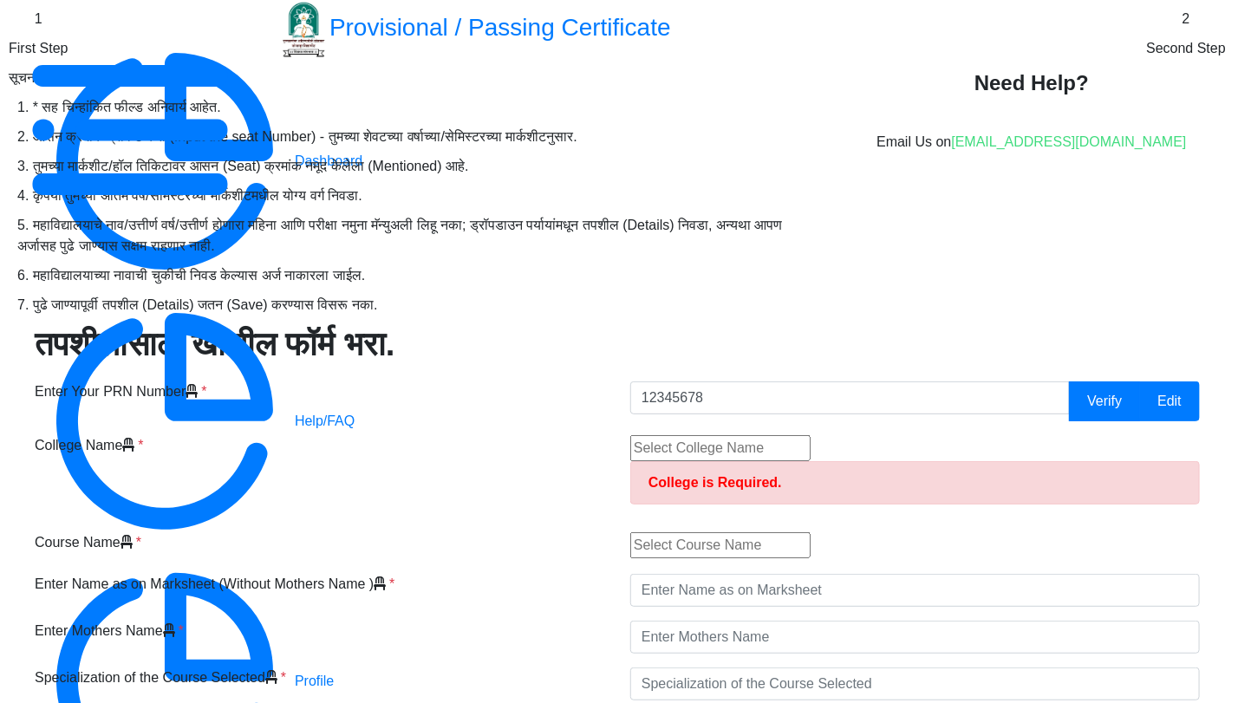
type input "A.R.Burla Mahila Varishtha Mahavidyalaya"
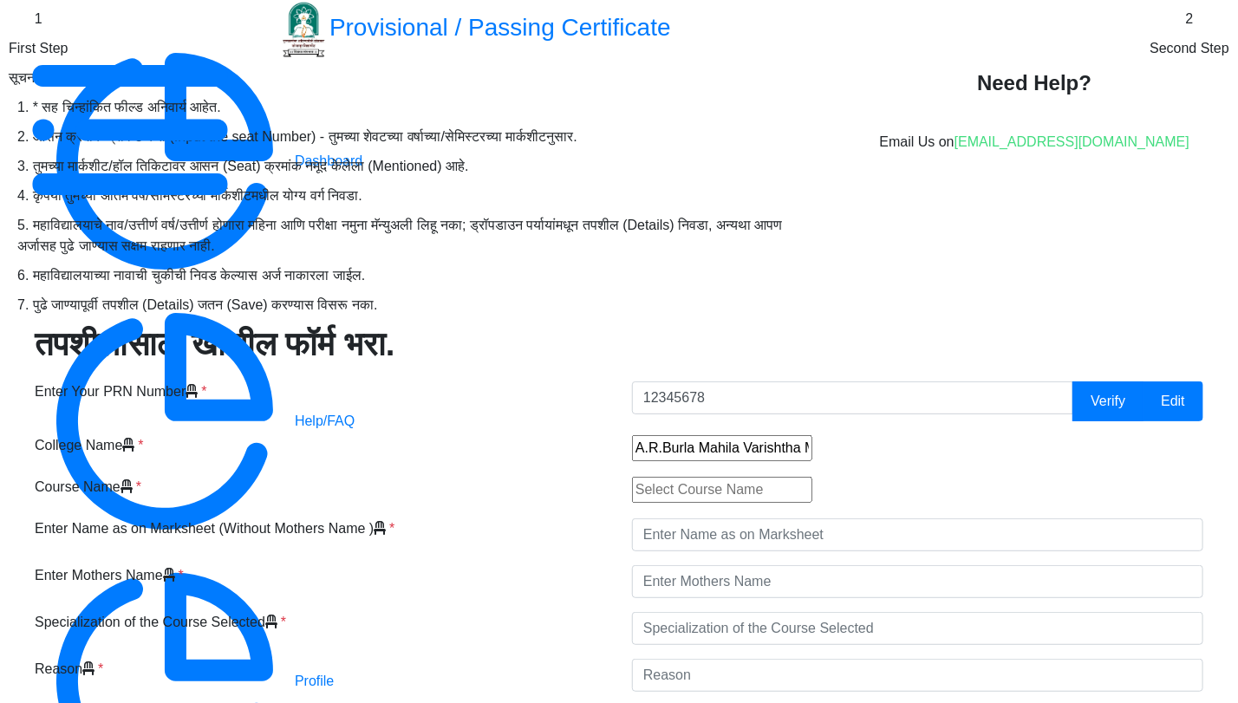
click at [812, 477] on input "text" at bounding box center [722, 490] width 180 height 26
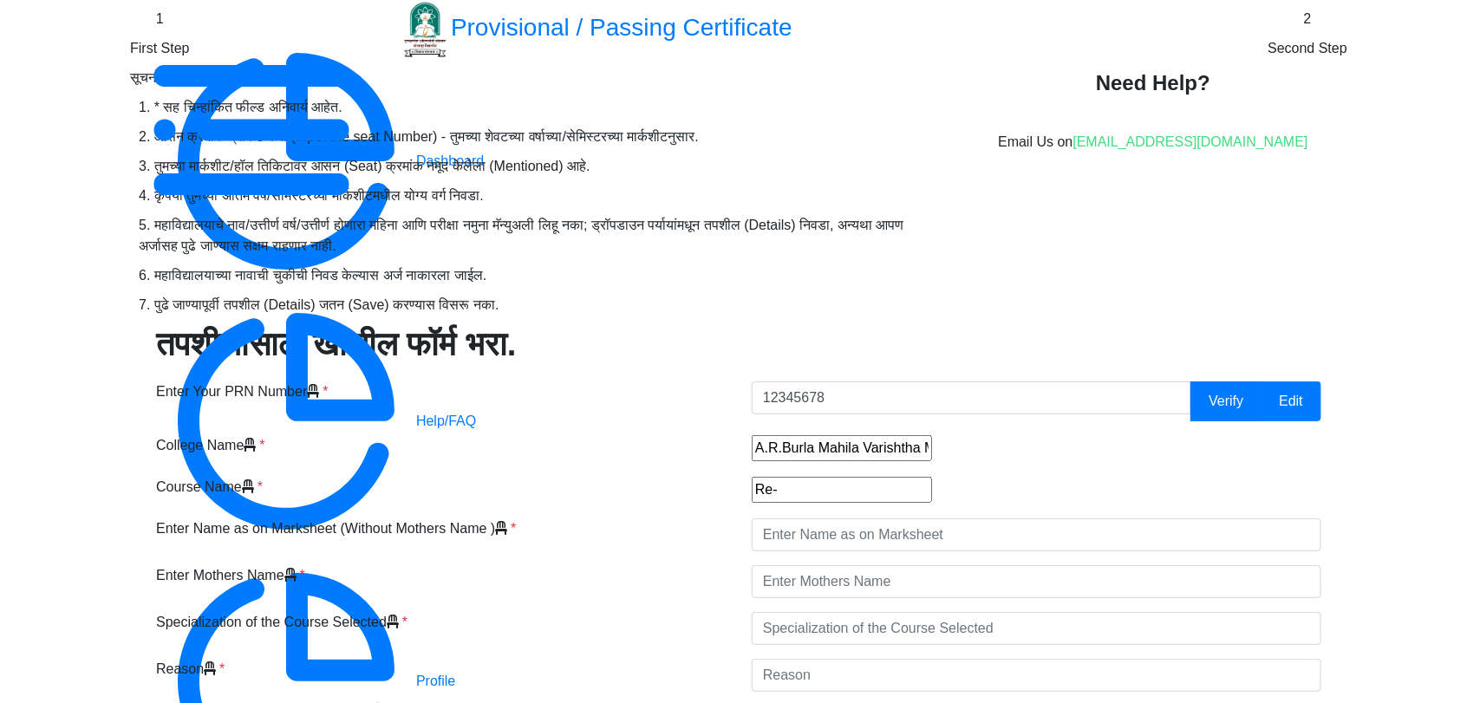
scroll to position [0, 0]
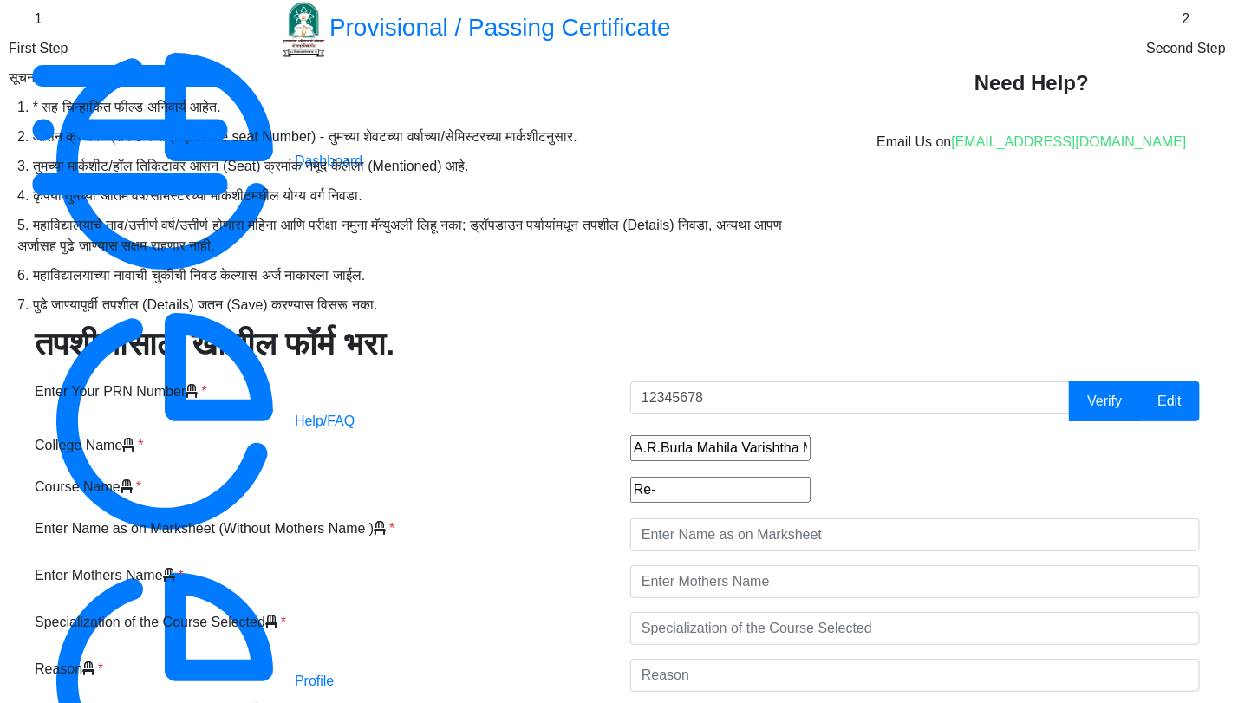
type input "Bachelor of Arts (Re-Degree)"
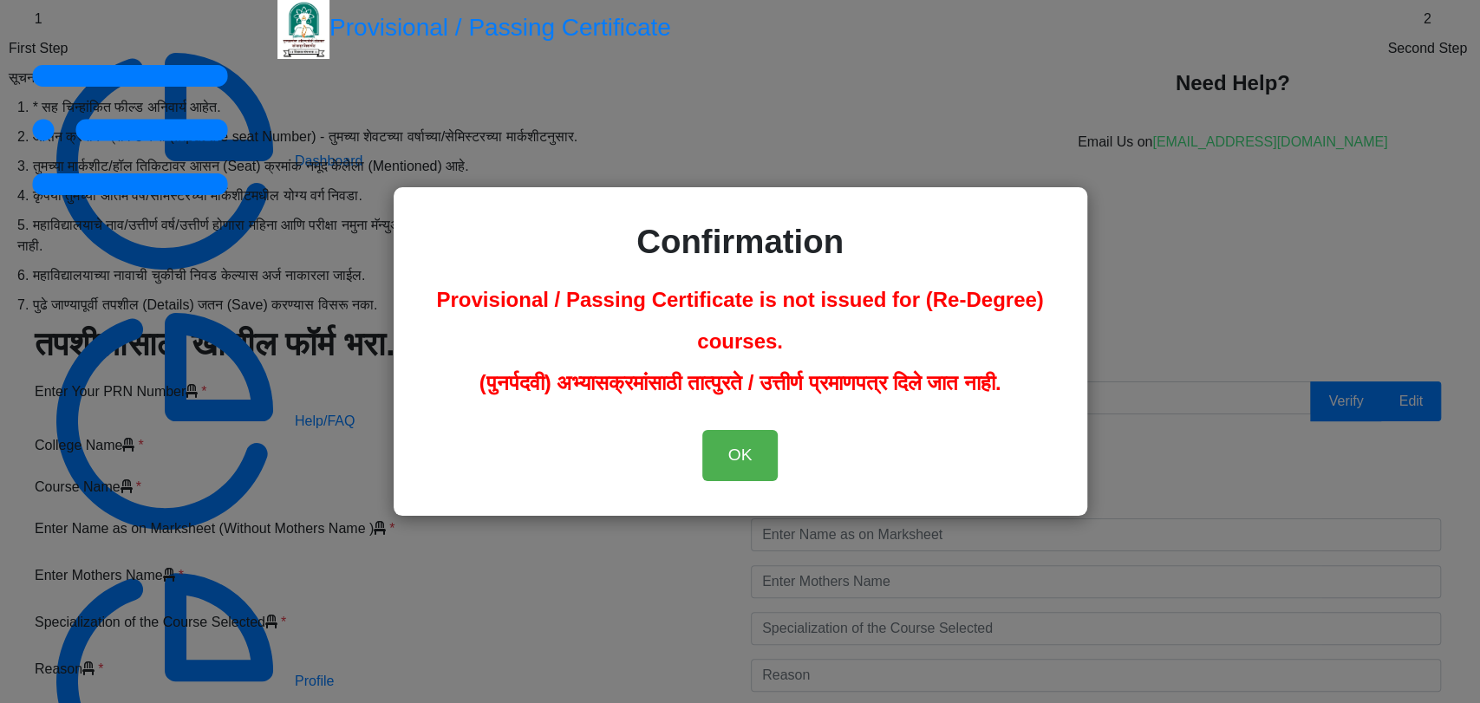
click at [904, 249] on div "Confirmation Provisional / Passing Certificate is not issued for (Re-Degree) co…" at bounding box center [740, 351] width 1480 height 703
click at [904, 202] on div "Confirmation Provisional / Passing Certificate is not issued for (Re-Degree) co…" at bounding box center [740, 351] width 1480 height 703
drag, startPoint x: 1280, startPoint y: 202, endPoint x: 1257, endPoint y: 205, distance: 23.7
click at [904, 205] on div "Confirmation Provisional / Passing Certificate is not issued for (Re-Degree) co…" at bounding box center [740, 351] width 1480 height 703
click at [355, 173] on div "Confirmation Provisional / Passing Certificate is not issued for (Re-Degree) co…" at bounding box center [740, 351] width 1480 height 703
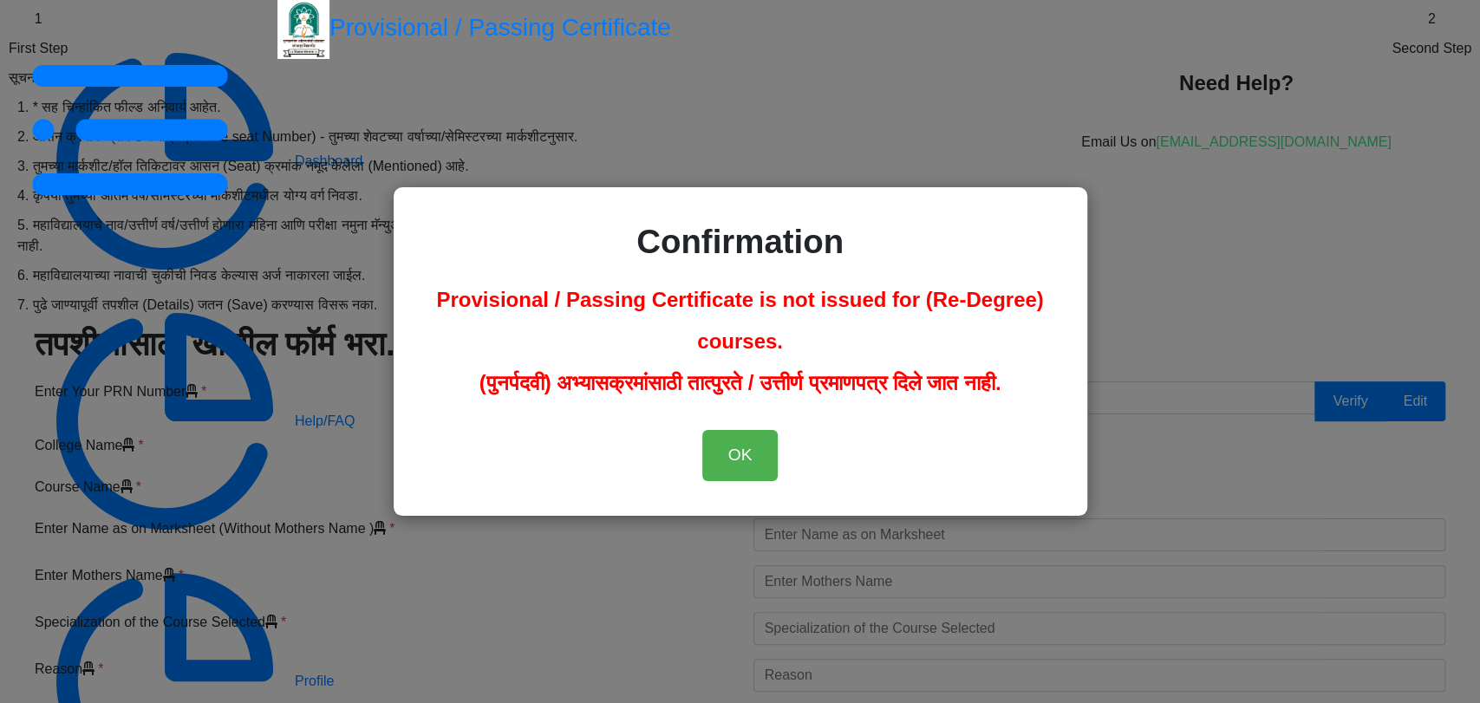
click at [264, 331] on div "Confirmation Provisional / Passing Certificate is not issued for (Re-Degree) co…" at bounding box center [740, 351] width 1480 height 703
click at [173, 449] on div "Confirmation Provisional / Passing Certificate is not issued for (Re-Degree) co…" at bounding box center [740, 351] width 1480 height 703
click at [904, 414] on div "Confirmation Provisional / Passing Certificate is not issued for (Re-Degree) co…" at bounding box center [740, 351] width 1480 height 703
click at [729, 446] on button "OK" at bounding box center [740, 455] width 76 height 51
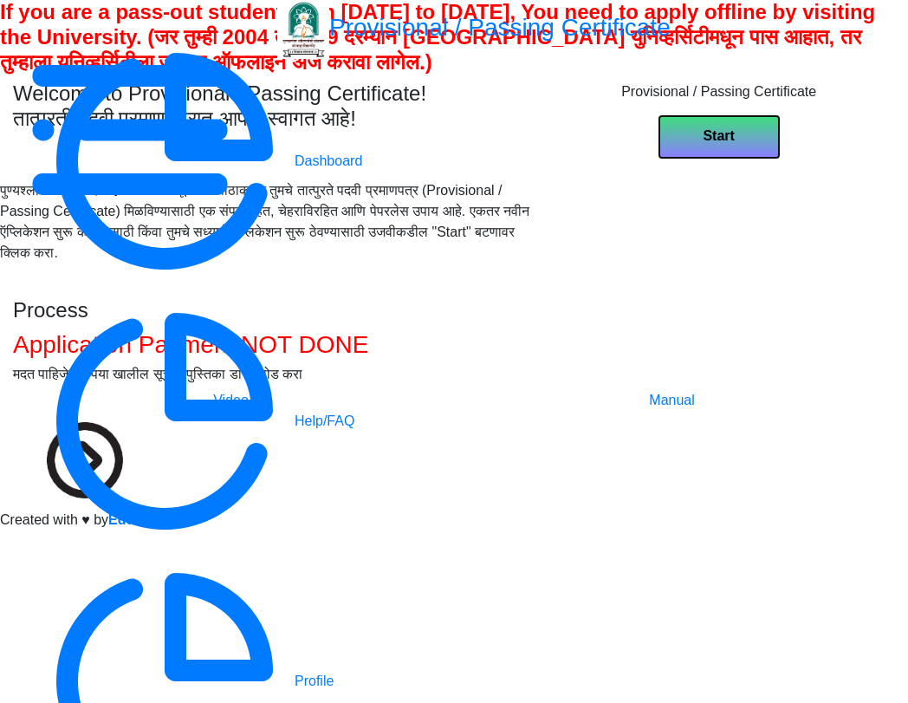
click at [735, 159] on button "Start" at bounding box center [719, 136] width 121 height 43
select select
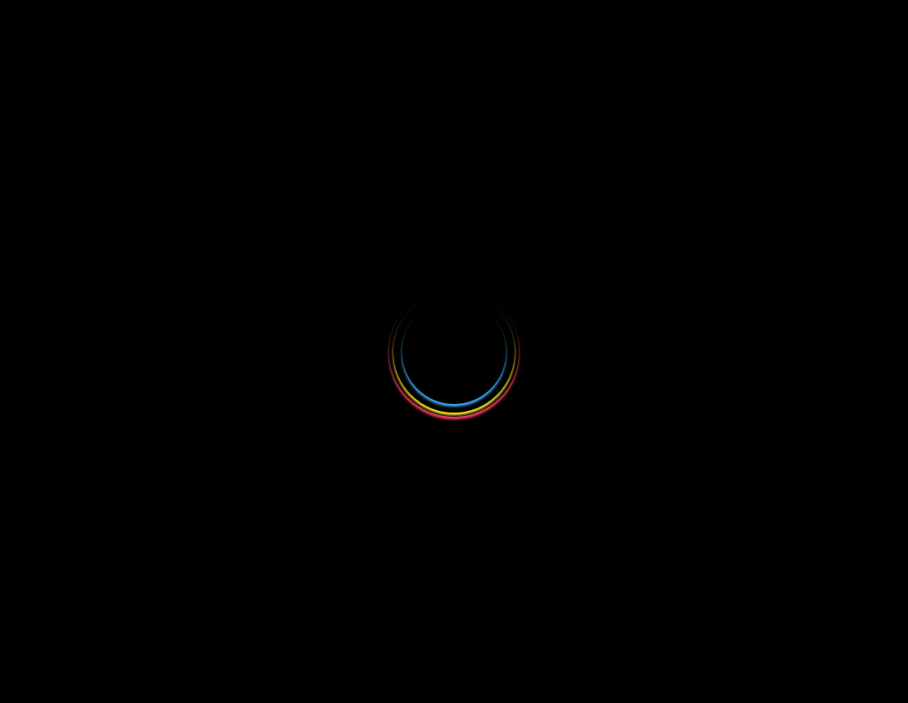
select select
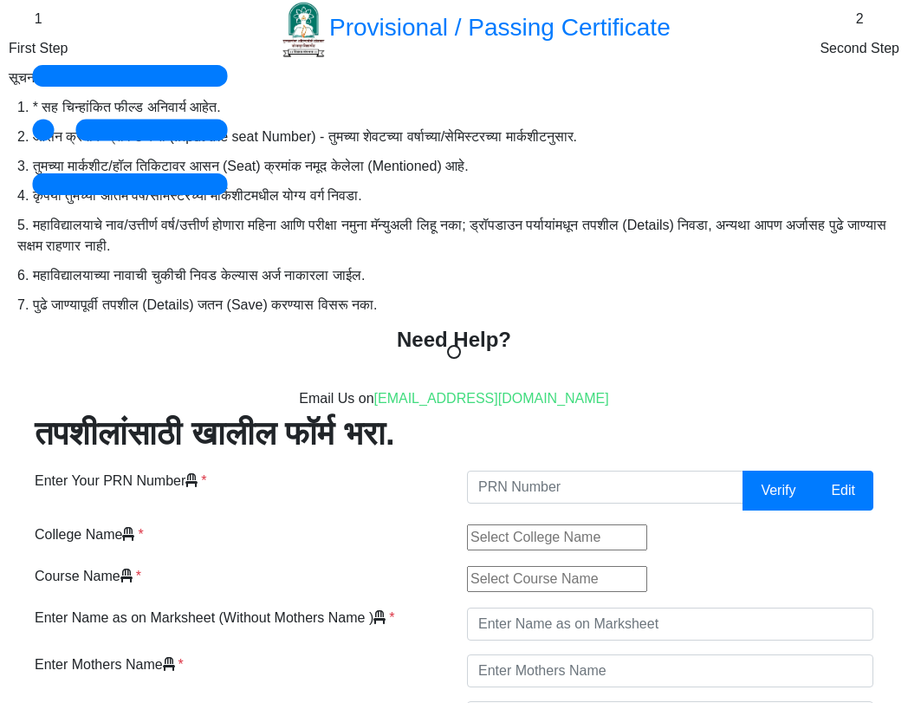
select select
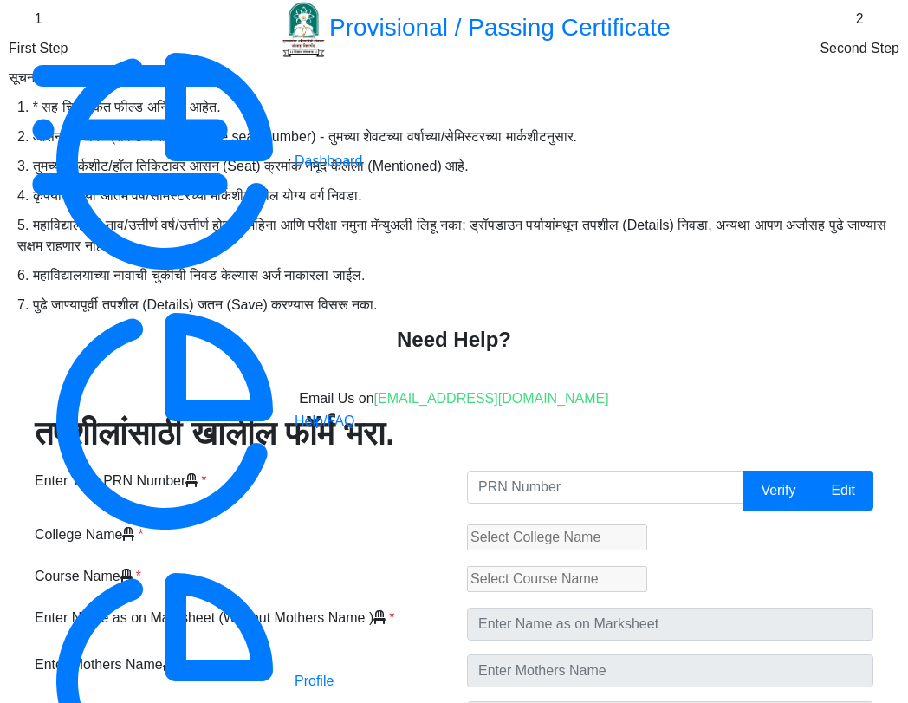
scroll to position [385, 0]
click at [562, 471] on input "Enter Your PRN Number" at bounding box center [605, 487] width 277 height 33
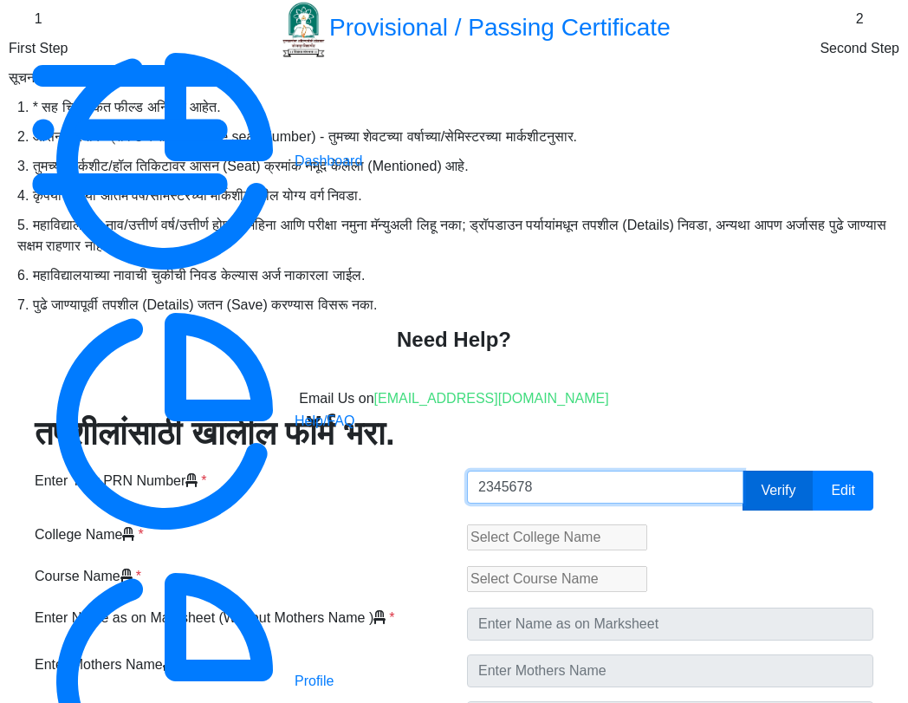
type input "2345678"
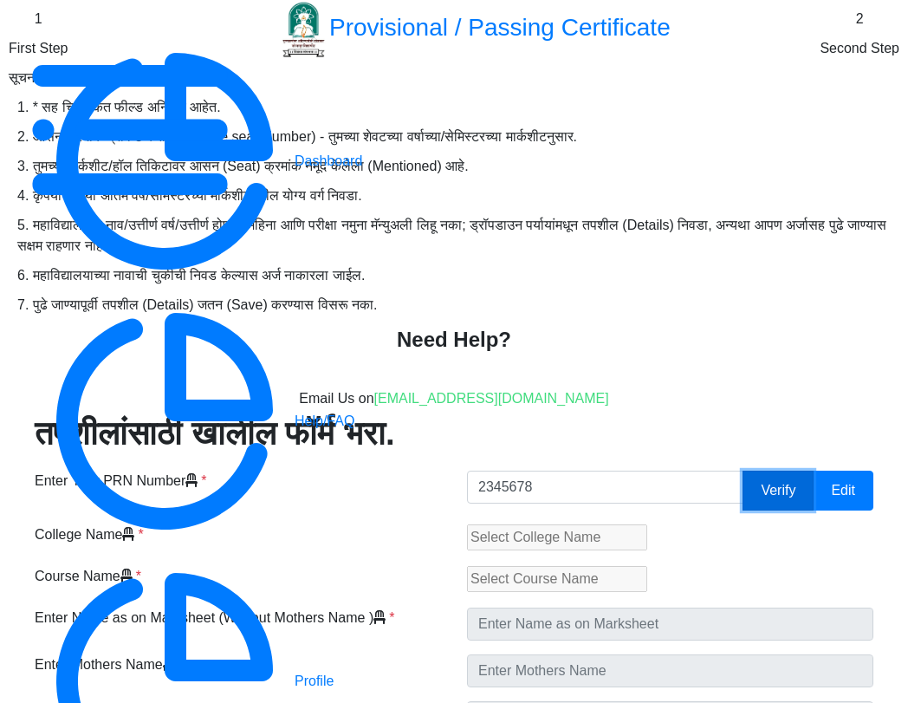
click at [743, 471] on button "Verify" at bounding box center [778, 491] width 71 height 40
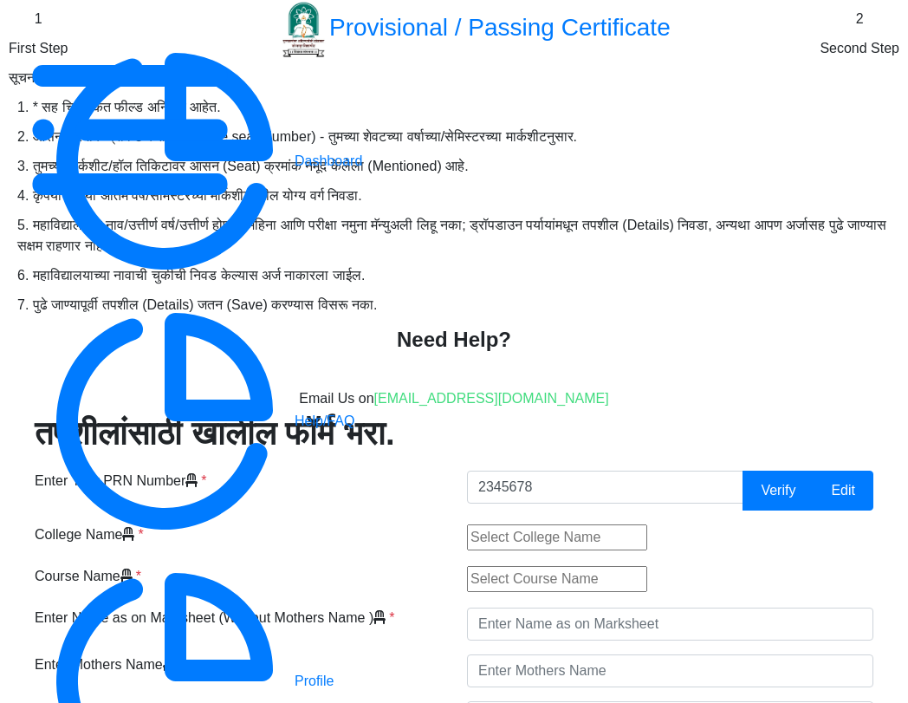
click at [611, 524] on input "text" at bounding box center [557, 537] width 180 height 26
type input "A.R.Burla Mahila Varishtha Mahavidyalaya"
click at [586, 566] on input "text" at bounding box center [557, 579] width 180 height 26
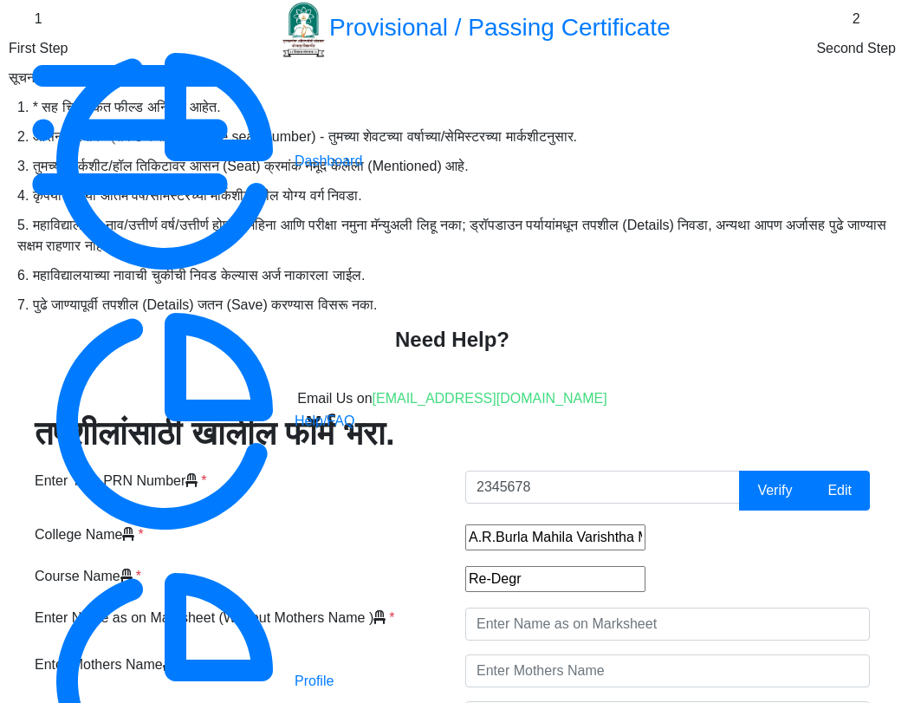
type input "Bachelor of Arts (Re-Degree)"
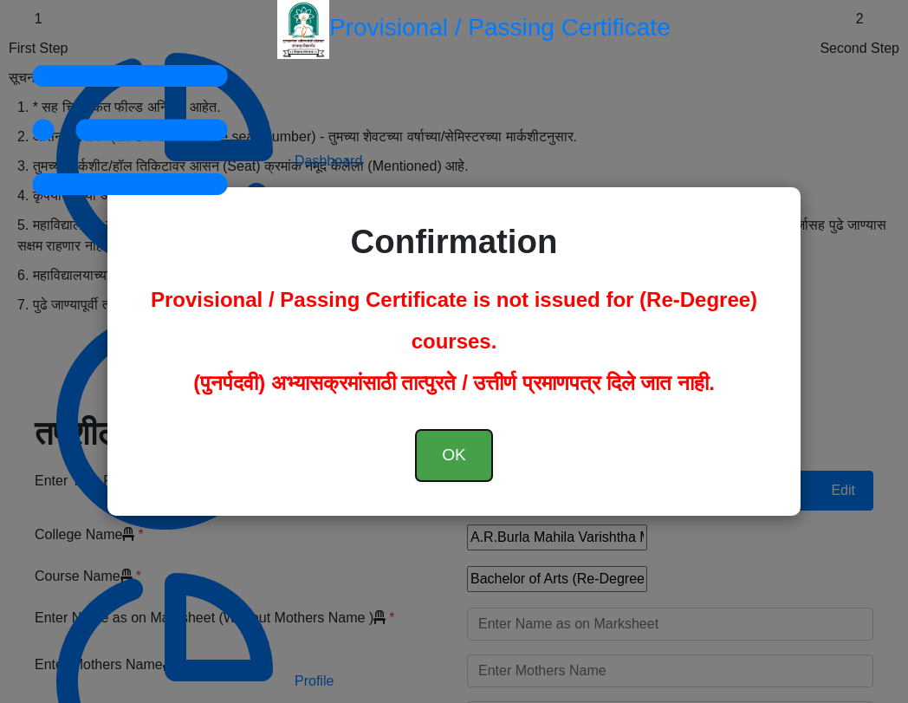
click at [466, 453] on button "OK" at bounding box center [454, 455] width 76 height 51
